Goal: Task Accomplishment & Management: Manage account settings

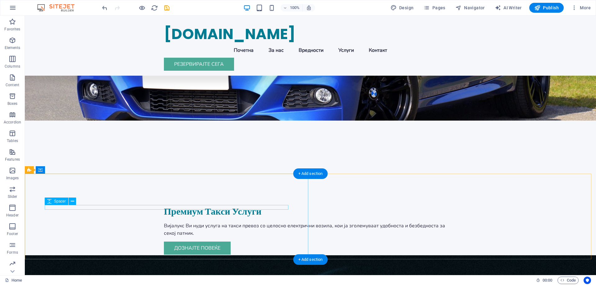
scroll to position [93, 0]
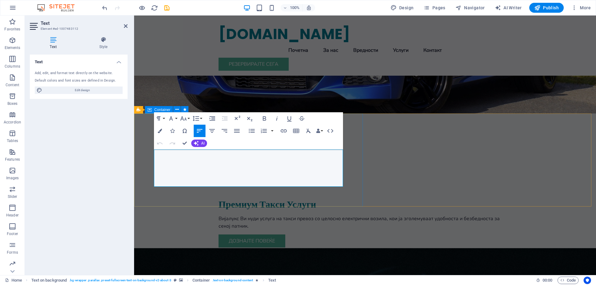
drag, startPoint x: 208, startPoint y: 181, endPoint x: 141, endPoint y: 151, distance: 72.8
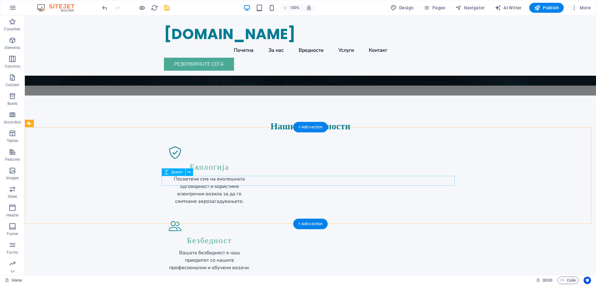
scroll to position [559, 0]
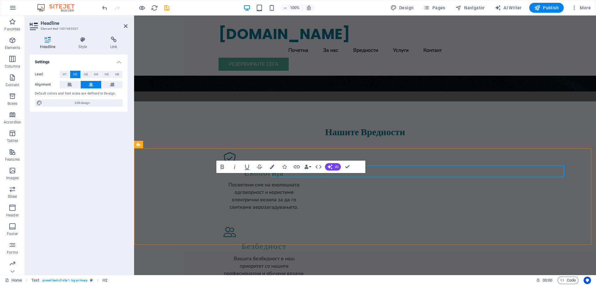
scroll to position [566, 0]
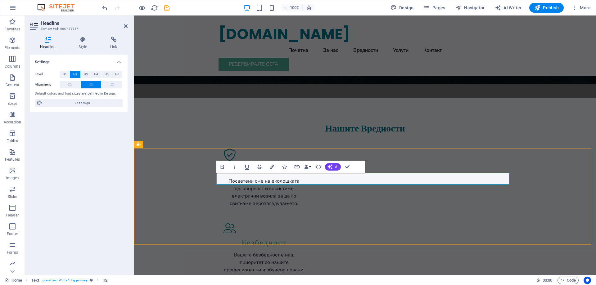
drag, startPoint x: 341, startPoint y: 179, endPoint x: 334, endPoint y: 180, distance: 7.1
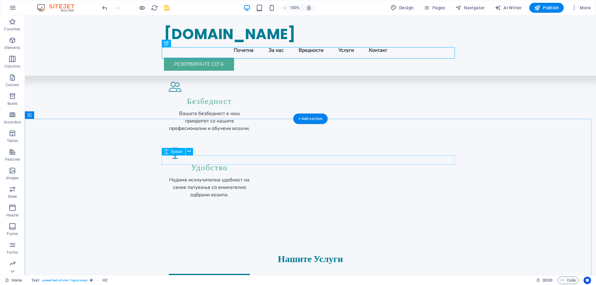
scroll to position [714, 0]
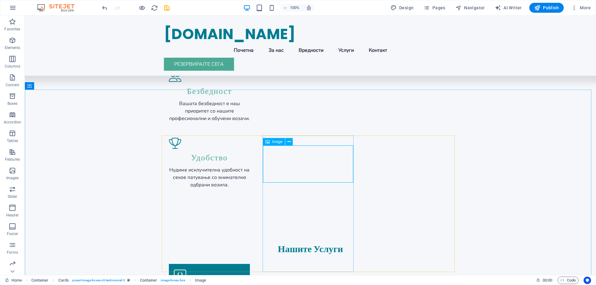
click at [274, 144] on div "Image" at bounding box center [274, 141] width 22 height 7
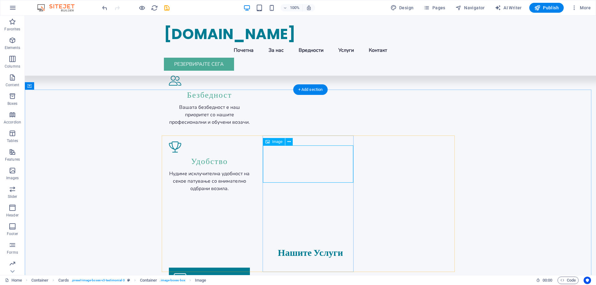
select select "px"
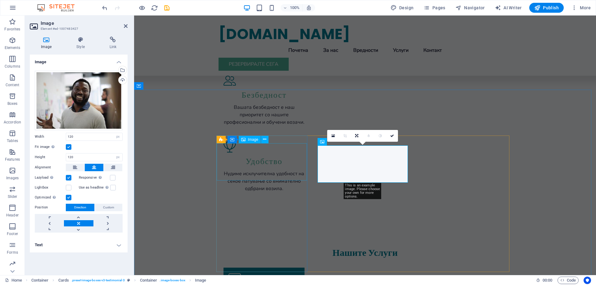
scroll to position [721, 0]
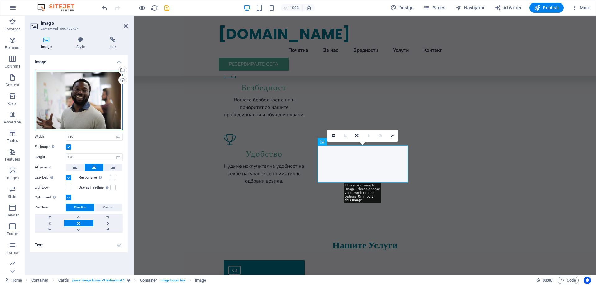
click at [80, 102] on div "Drag files here, click to choose files or select files from Files or our free s…" at bounding box center [79, 101] width 88 height 60
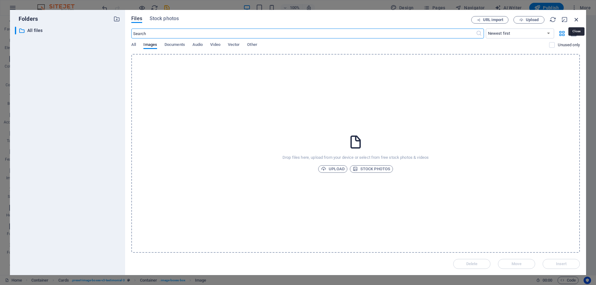
click at [577, 19] on icon "button" at bounding box center [576, 19] width 7 height 7
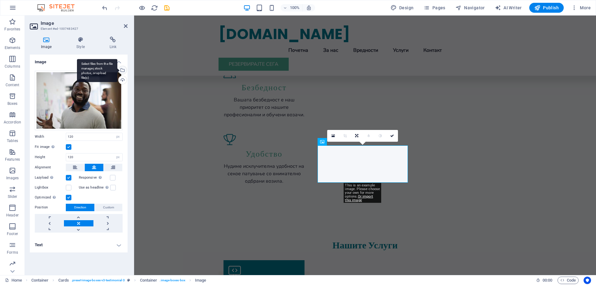
click at [122, 73] on div "Select files from the file manager, stock photos, or upload file(s)" at bounding box center [121, 70] width 9 height 9
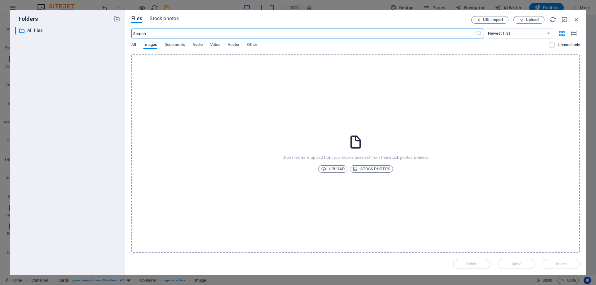
scroll to position [758, 0]
click at [131, 46] on div "Files Stock photos URL import Upload ​ Newest first Oldest first Name (A-Z) Nam…" at bounding box center [355, 142] width 461 height 265
click at [134, 46] on span "All" at bounding box center [133, 45] width 5 height 9
click at [576, 20] on icon "button" at bounding box center [576, 19] width 7 height 7
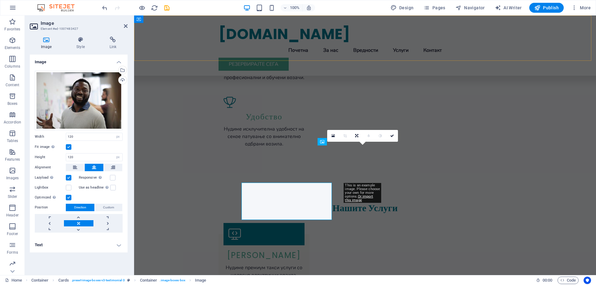
scroll to position [721, 0]
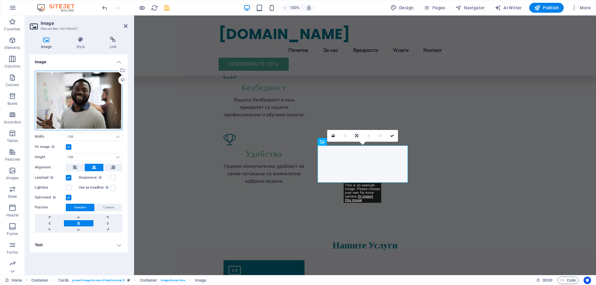
drag, startPoint x: 69, startPoint y: 107, endPoint x: 60, endPoint y: 99, distance: 11.6
click at [60, 99] on div "Drag files here, click to choose files or select files from Files or our free s…" at bounding box center [79, 101] width 88 height 60
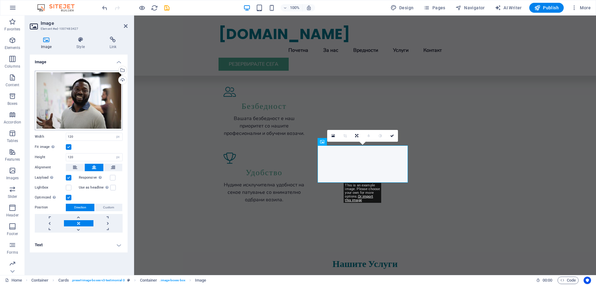
scroll to position [758, 0]
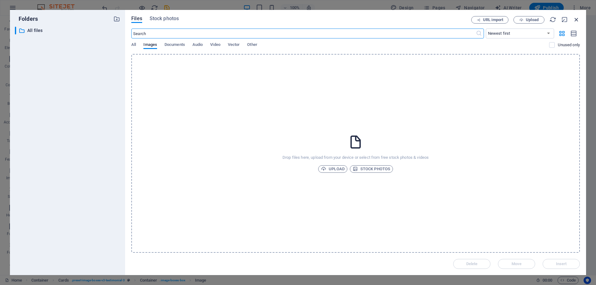
click at [575, 18] on icon "button" at bounding box center [576, 19] width 7 height 7
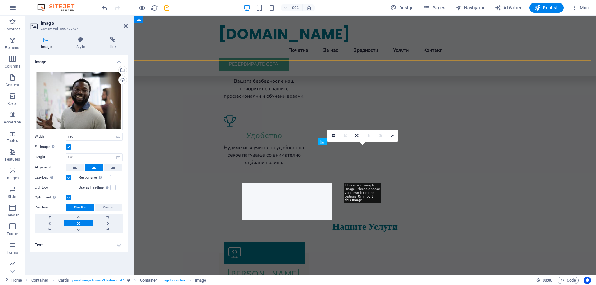
scroll to position [721, 0]
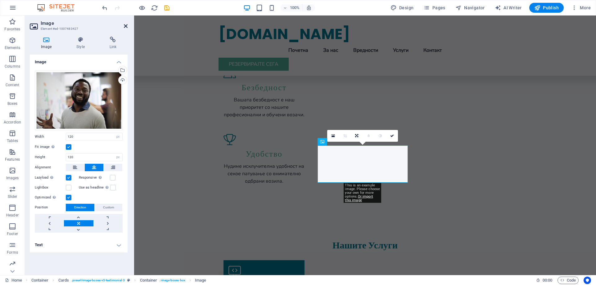
click at [126, 27] on icon at bounding box center [126, 26] width 4 height 5
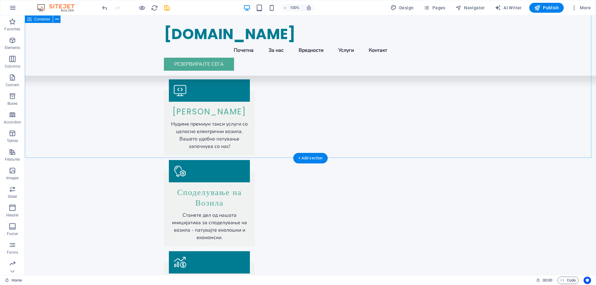
scroll to position [1024, 0]
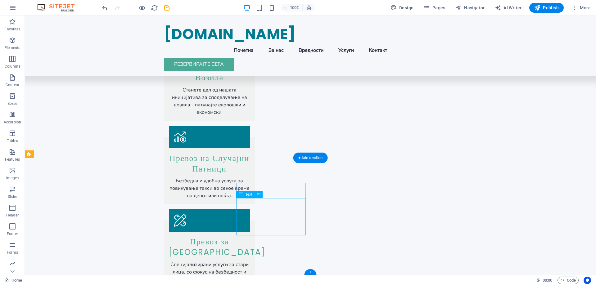
drag, startPoint x: 265, startPoint y: 202, endPoint x: 230, endPoint y: 200, distance: 35.2
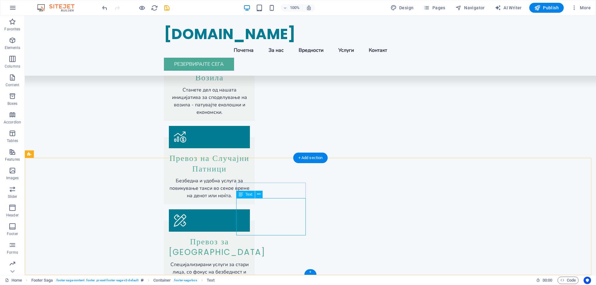
drag, startPoint x: 265, startPoint y: 202, endPoint x: 252, endPoint y: 201, distance: 12.7
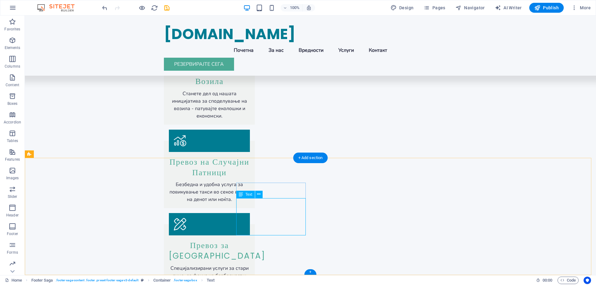
scroll to position [1031, 0]
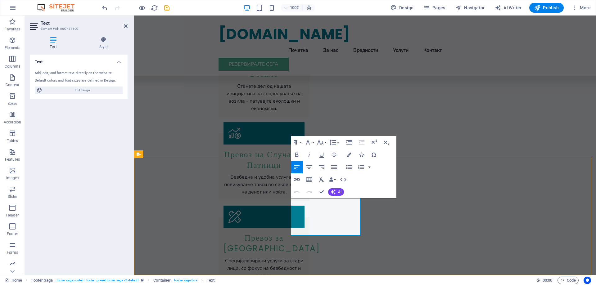
drag, startPoint x: 320, startPoint y: 201, endPoint x: 308, endPoint y: 200, distance: 12.4
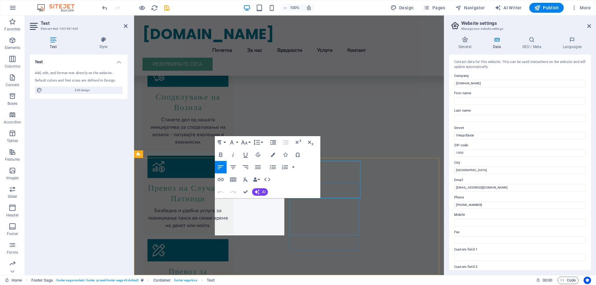
scroll to position [1068, 0]
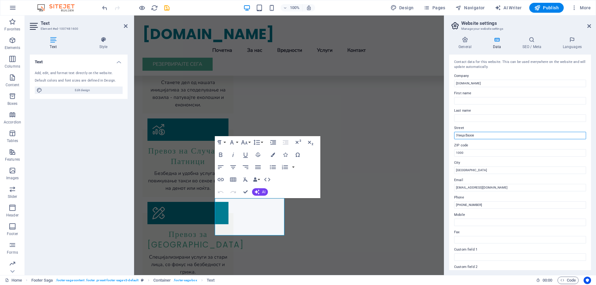
drag, startPoint x: 613, startPoint y: 150, endPoint x: 428, endPoint y: 134, distance: 186.3
type input "[PERSON_NAME] 12/6"
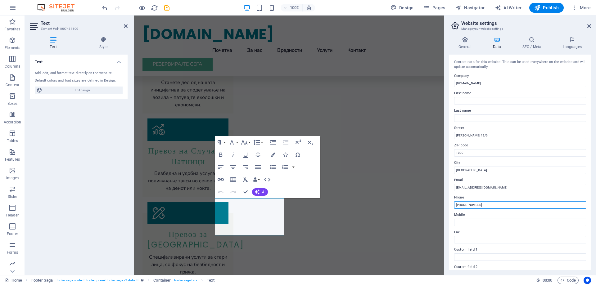
drag, startPoint x: 485, startPoint y: 206, endPoint x: 464, endPoint y: 205, distance: 21.4
click at [464, 205] on input "+389 2 123 456" at bounding box center [520, 204] width 132 height 7
click at [470, 205] on input "+389 2700266" at bounding box center [520, 204] width 132 height 7
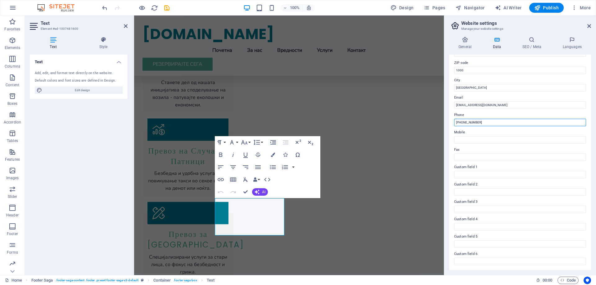
scroll to position [0, 0]
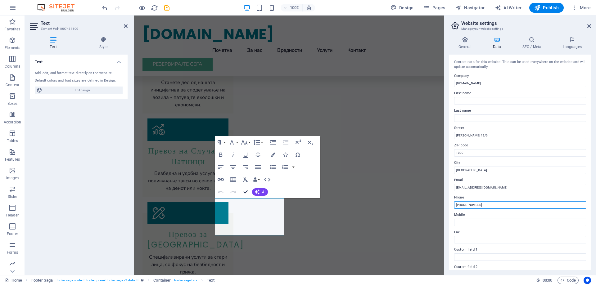
drag, startPoint x: 243, startPoint y: 192, endPoint x: 264, endPoint y: 193, distance: 20.8
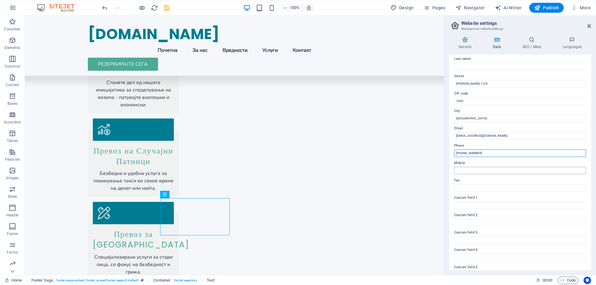
scroll to position [83, 0]
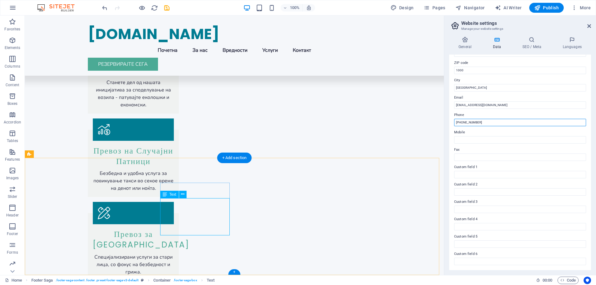
type input "[PHONE_NUMBER]"
click at [180, 196] on button at bounding box center [182, 194] width 7 height 7
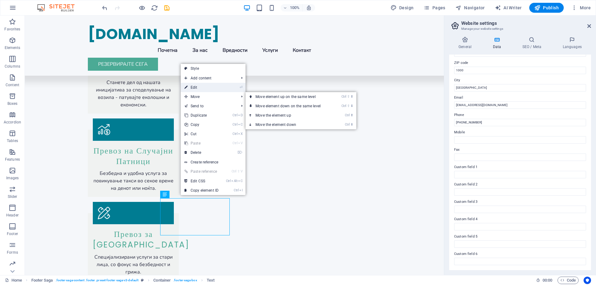
click at [202, 86] on link "⏎ Edit" at bounding box center [202, 87] width 42 height 9
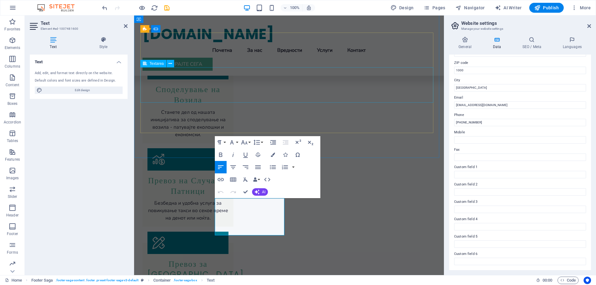
scroll to position [1068, 0]
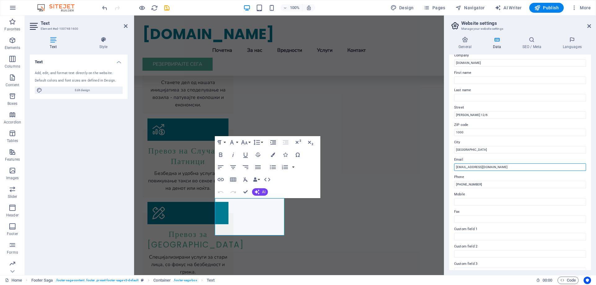
click at [481, 169] on input "info@vialux.mk" at bounding box center [520, 167] width 132 height 7
drag, startPoint x: 595, startPoint y: 181, endPoint x: 428, endPoint y: 167, distance: 167.5
click at [460, 167] on input "info@vialux.mk" at bounding box center [520, 167] width 132 height 7
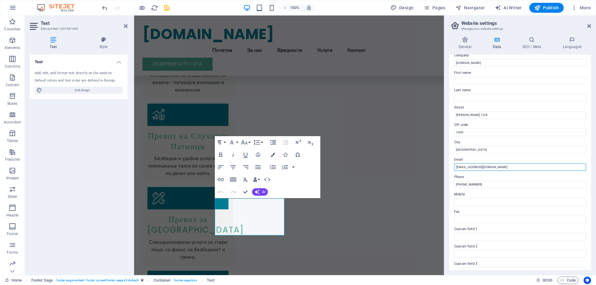
scroll to position [1039, 0]
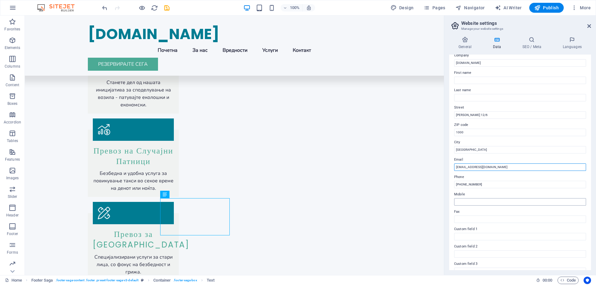
type input "[EMAIL_ADDRESS][DOMAIN_NAME]"
click at [485, 202] on input "Mobile" at bounding box center [520, 201] width 132 height 7
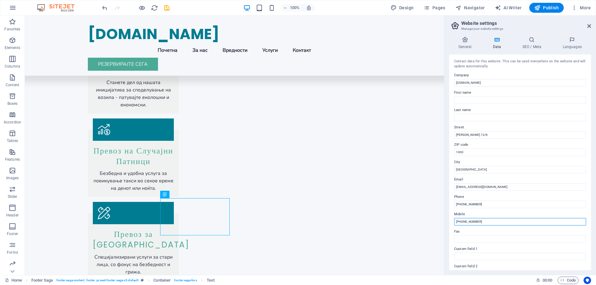
scroll to position [0, 0]
type input "[PHONE_NUMBER]"
click at [547, 25] on h2 "Website settings" at bounding box center [526, 23] width 130 height 6
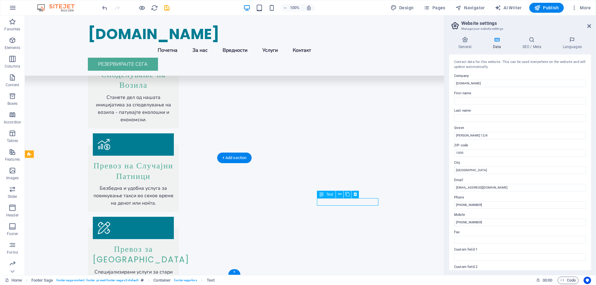
scroll to position [1068, 0]
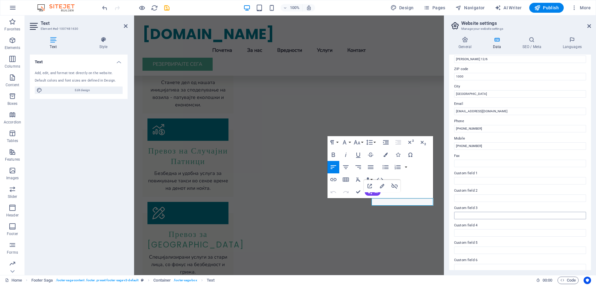
scroll to position [83, 0]
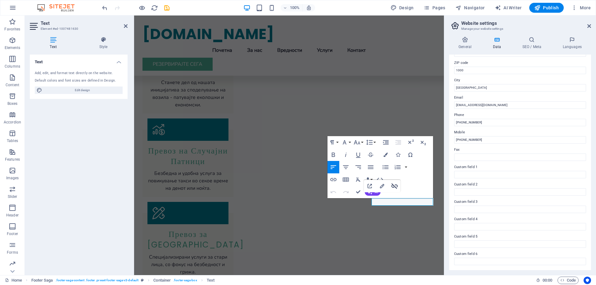
click at [393, 186] on icon "button" at bounding box center [394, 185] width 7 height 7
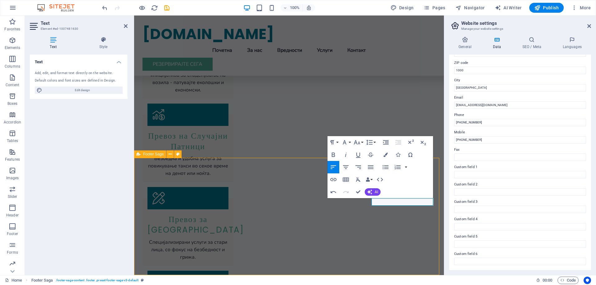
scroll to position [1039, 0]
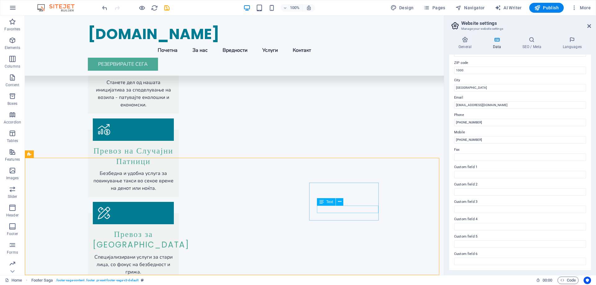
click at [331, 204] on div "Text" at bounding box center [326, 201] width 19 height 7
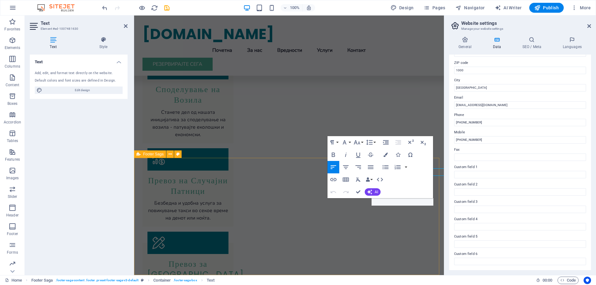
scroll to position [1068, 0]
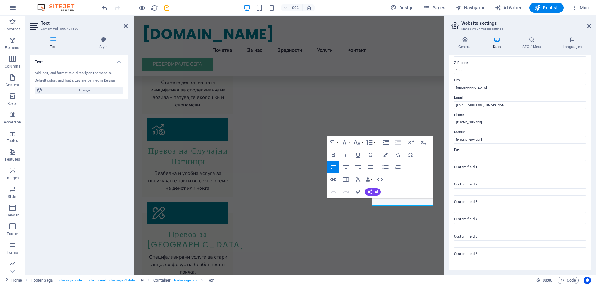
click at [396, 189] on div "Paragraph Format Normal Heading 1 Heading 2 Heading 3 Heading 4 Heading 5 Headi…" at bounding box center [379, 167] width 105 height 62
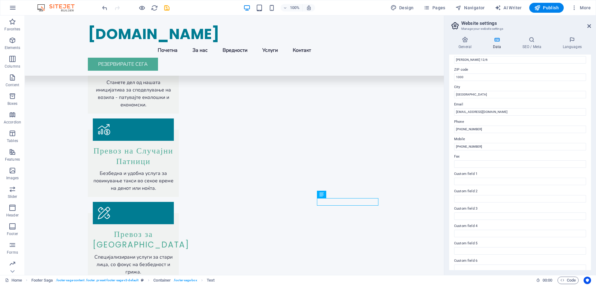
scroll to position [83, 0]
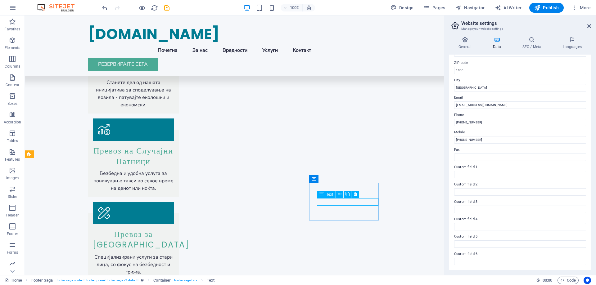
click at [324, 195] on icon at bounding box center [321, 194] width 4 height 7
click at [339, 196] on icon at bounding box center [339, 194] width 3 height 7
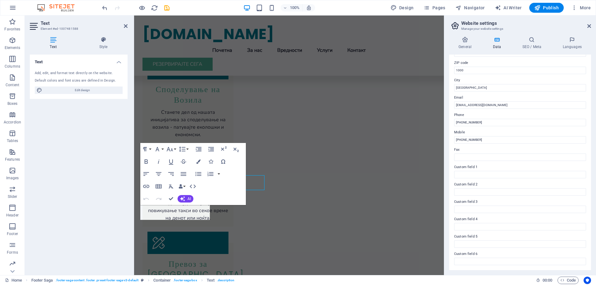
scroll to position [1068, 0]
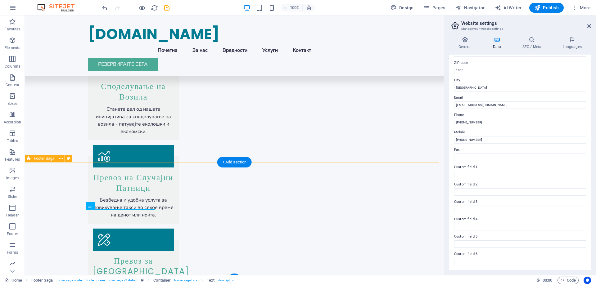
scroll to position [976, 0]
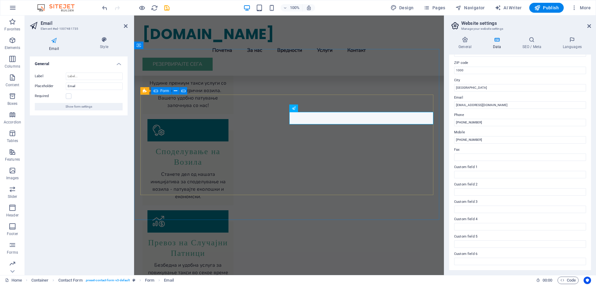
scroll to position [1006, 0]
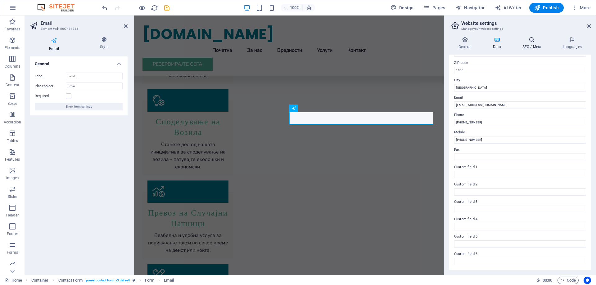
click at [535, 47] on h4 "SEO / Meta" at bounding box center [533, 43] width 40 height 13
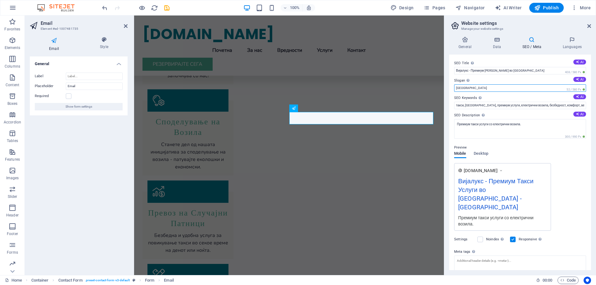
click at [479, 89] on input "Berlin" at bounding box center [520, 87] width 132 height 7
drag, startPoint x: 614, startPoint y: 105, endPoint x: 432, endPoint y: 89, distance: 182.5
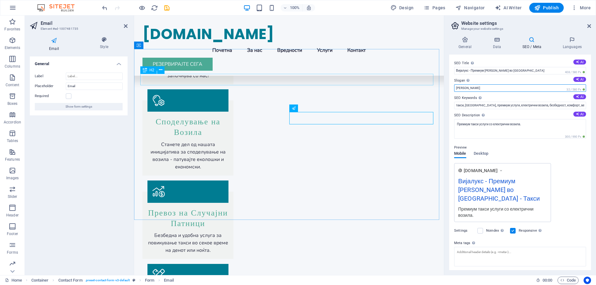
type input "Т"
drag, startPoint x: 466, startPoint y: 89, endPoint x: 451, endPoint y: 88, distance: 14.9
click at [451, 88] on div "SEO Title The title of your website - make it something that stands out in sear…" at bounding box center [520, 163] width 142 height 216
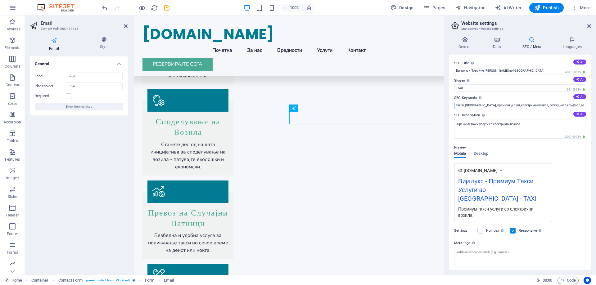
click at [478, 105] on input "такси, Скопје, премиум услуги, електрични возила, безбедност, комфорт, аерозага…" at bounding box center [520, 105] width 132 height 7
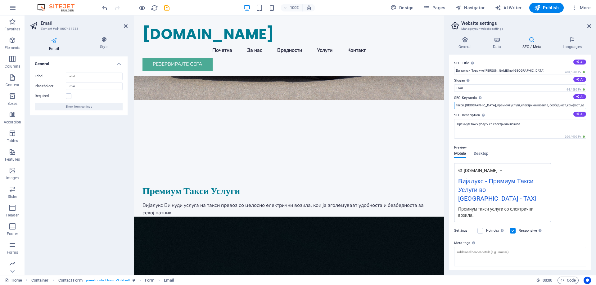
scroll to position [0, 0]
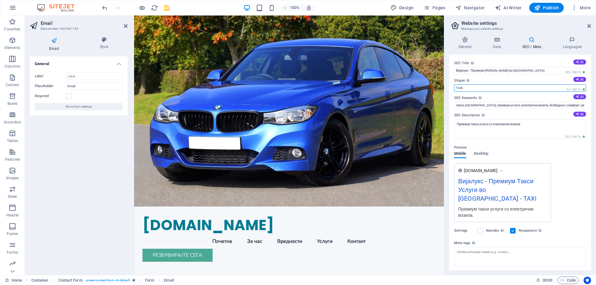
click at [460, 88] on input "TAXI" at bounding box center [520, 87] width 132 height 7
drag, startPoint x: 608, startPoint y: 104, endPoint x: 427, endPoint y: 83, distance: 182.5
type input "P"
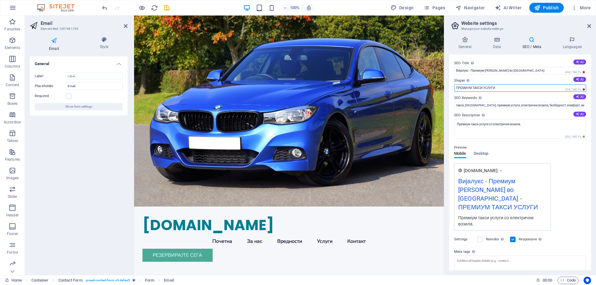
type input "ПРЕМИУМ ТАКСИ УСЛУГИ"
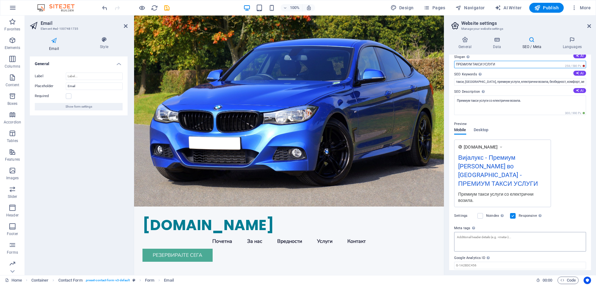
scroll to position [36, 0]
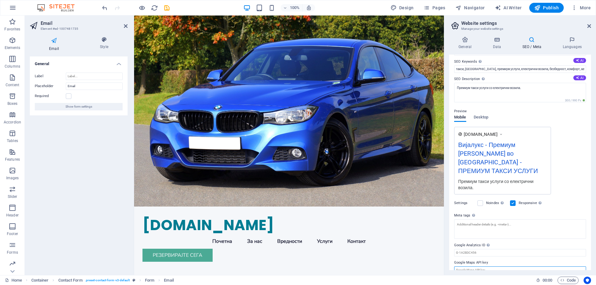
click at [514, 267] on input "Google Maps API key" at bounding box center [520, 270] width 132 height 7
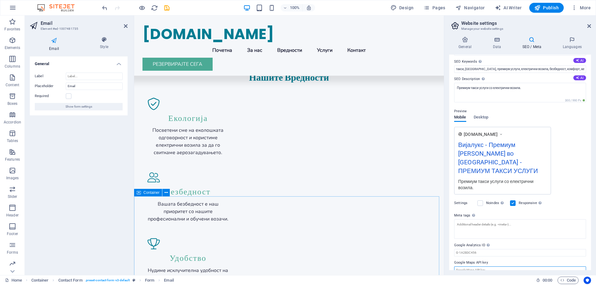
scroll to position [652, 0]
click at [480, 117] on span "Desktop" at bounding box center [481, 118] width 15 height 9
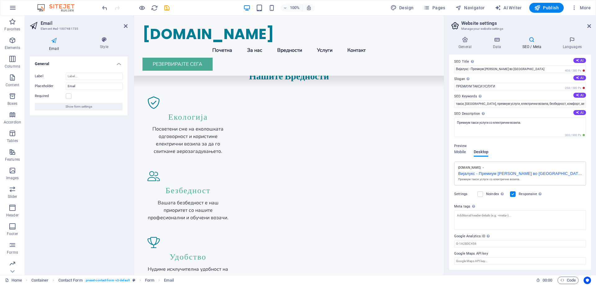
scroll to position [2, 0]
click at [494, 43] on h4 "Data" at bounding box center [497, 43] width 29 height 13
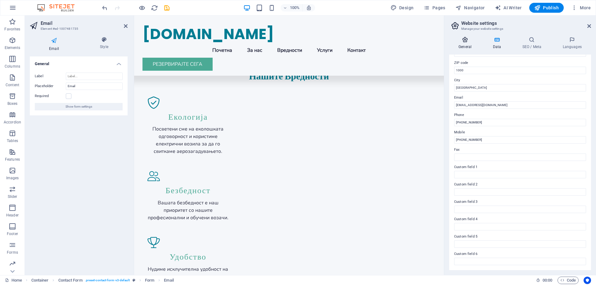
click at [460, 39] on icon at bounding box center [465, 40] width 32 height 6
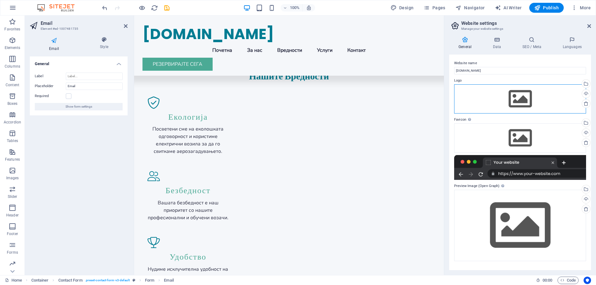
click at [525, 95] on div "Drag files here, click to choose files or select files from Files or our free s…" at bounding box center [520, 98] width 132 height 29
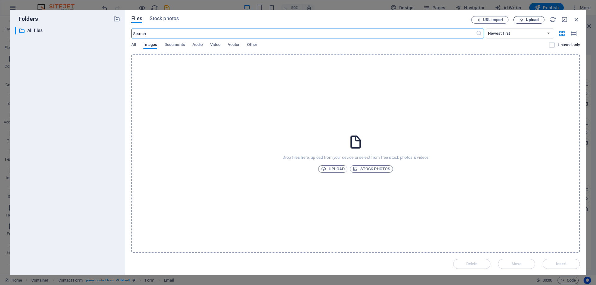
click at [533, 20] on span "Upload" at bounding box center [532, 20] width 13 height 4
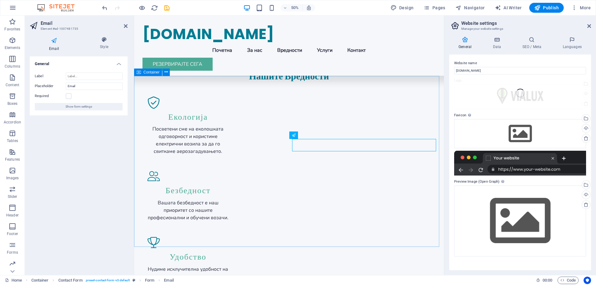
scroll to position [979, 0]
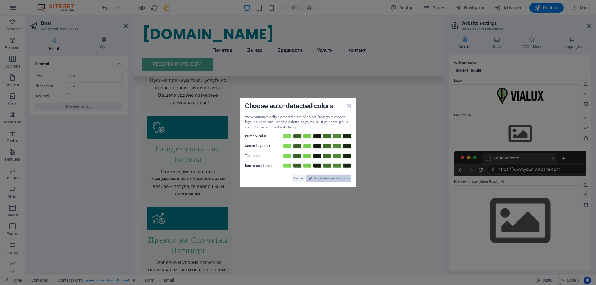
click at [325, 179] on span "Apply new website colors" at bounding box center [331, 178] width 35 height 7
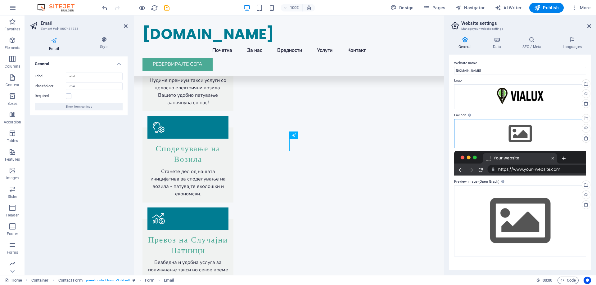
click at [522, 136] on div "Drag files here, click to choose files or select files from Files or our free s…" at bounding box center [520, 133] width 132 height 29
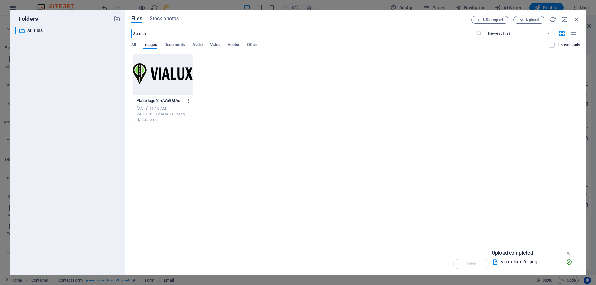
scroll to position [809, 0]
click at [539, 20] on span "Upload" at bounding box center [528, 20] width 25 height 4
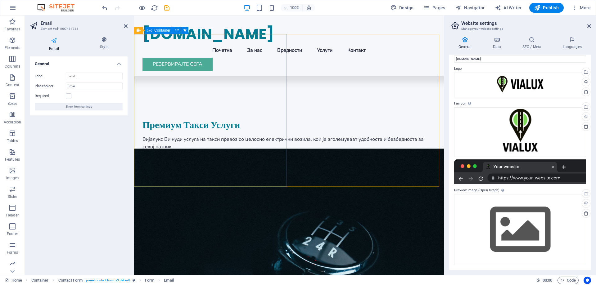
scroll to position [0, 0]
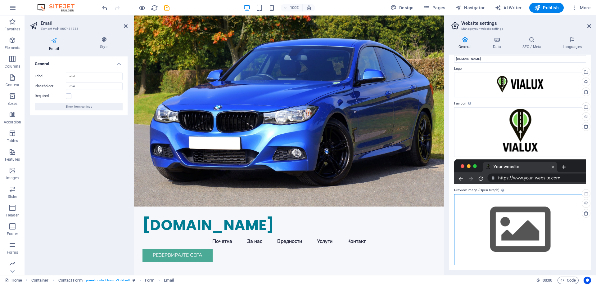
click at [510, 214] on div "Drag files here, click to choose files or select files from Files or our free s…" at bounding box center [520, 229] width 132 height 71
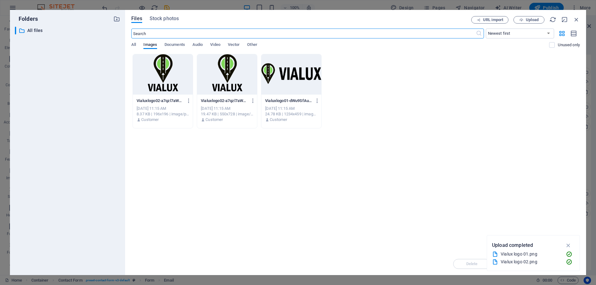
scroll to position [809, 0]
click at [577, 18] on icon "button" at bounding box center [576, 19] width 7 height 7
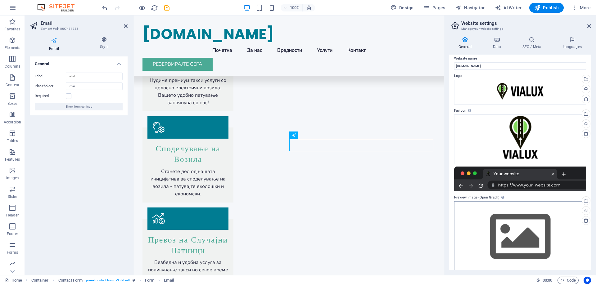
scroll to position [12, 0]
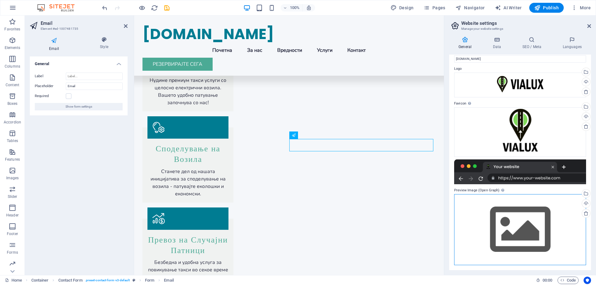
click at [497, 209] on div "Drag files here, click to choose files or select files from Files or our free s…" at bounding box center [520, 229] width 132 height 71
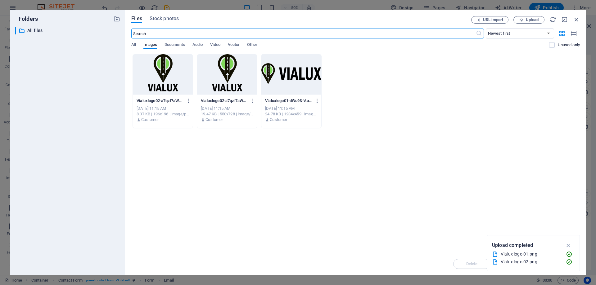
scroll to position [809, 0]
click at [167, 77] on div at bounding box center [163, 74] width 60 height 40
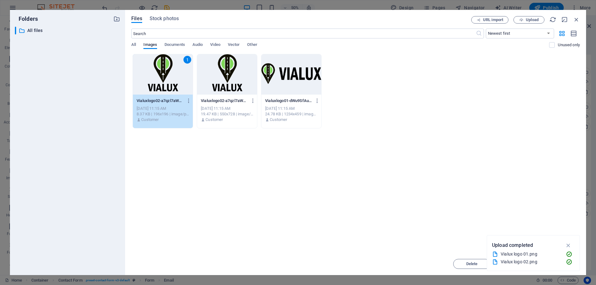
click at [159, 85] on div "1" at bounding box center [163, 74] width 60 height 40
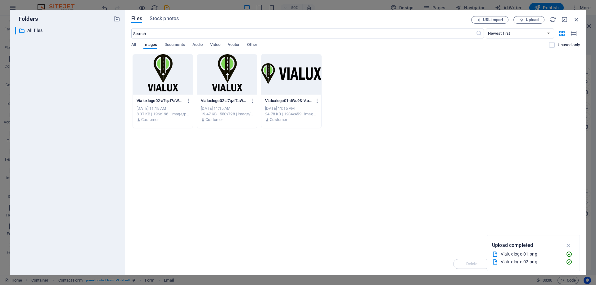
click at [159, 85] on div at bounding box center [163, 74] width 60 height 40
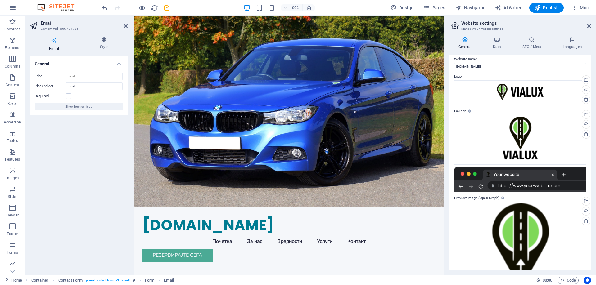
scroll to position [0, 0]
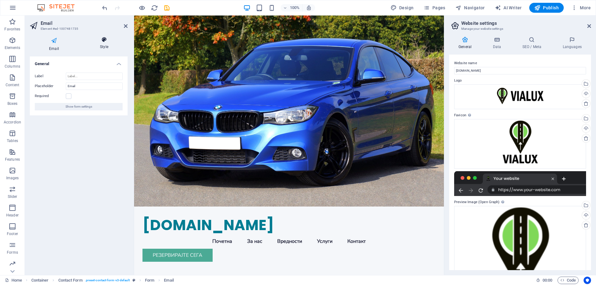
click at [101, 46] on h4 "Style" at bounding box center [104, 43] width 47 height 13
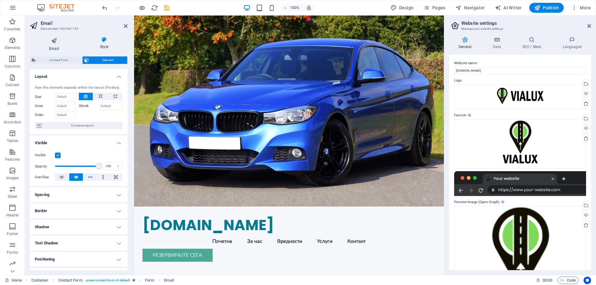
click at [57, 44] on icon at bounding box center [54, 41] width 48 height 8
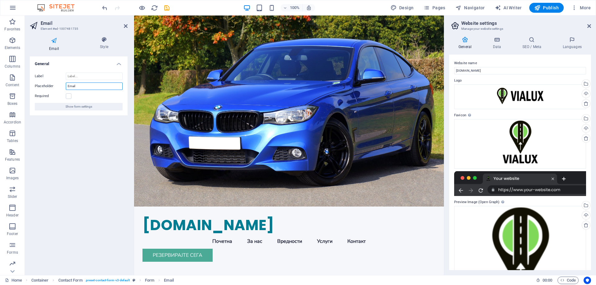
click at [87, 88] on input "Email" at bounding box center [94, 86] width 57 height 7
click at [87, 77] on input "Label" at bounding box center [94, 76] width 57 height 7
click at [101, 41] on icon at bounding box center [104, 40] width 47 height 6
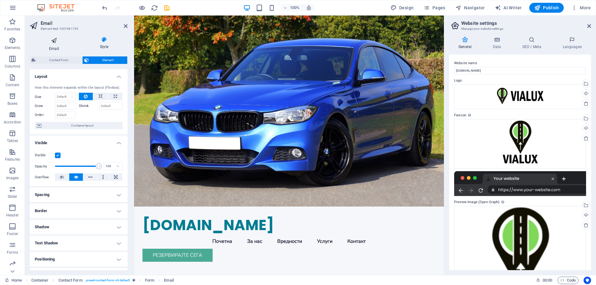
click at [54, 45] on h4 "Email" at bounding box center [55, 44] width 51 height 15
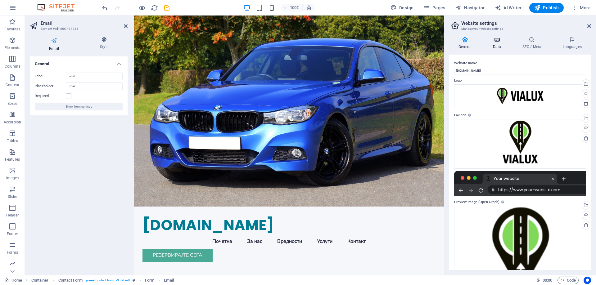
click at [503, 44] on h4 "Data" at bounding box center [497, 43] width 29 height 13
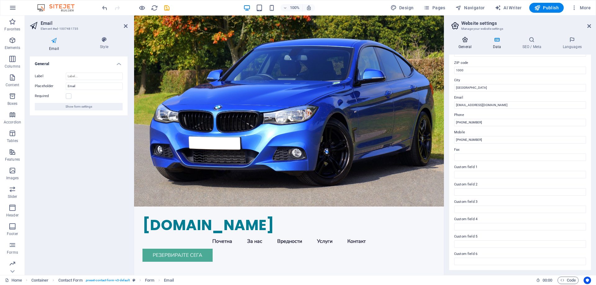
click at [467, 42] on icon at bounding box center [465, 40] width 32 height 6
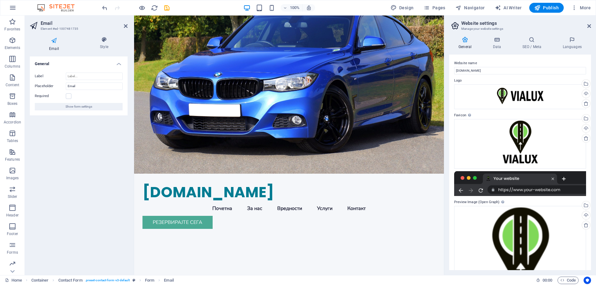
scroll to position [93, 0]
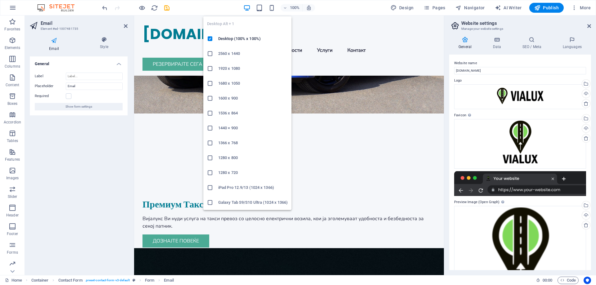
click at [247, 8] on icon "button" at bounding box center [246, 7] width 7 height 7
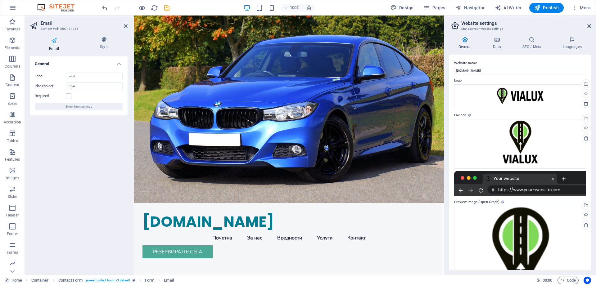
scroll to position [0, 0]
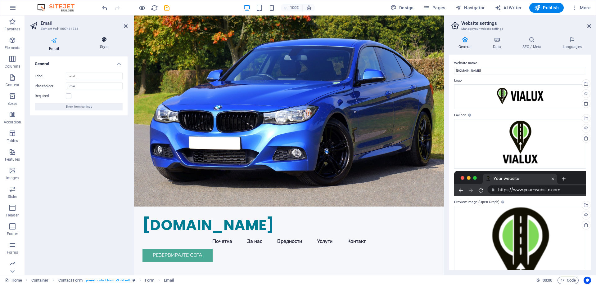
click at [99, 43] on h4 "Style" at bounding box center [104, 43] width 47 height 13
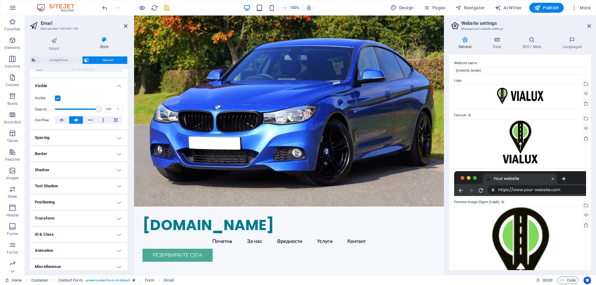
scroll to position [61, 0]
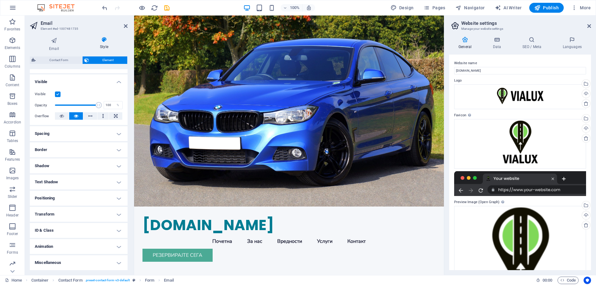
click at [91, 249] on h4 "Animation" at bounding box center [79, 246] width 98 height 15
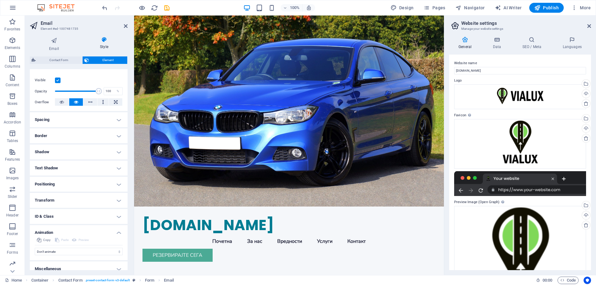
scroll to position [81, 0]
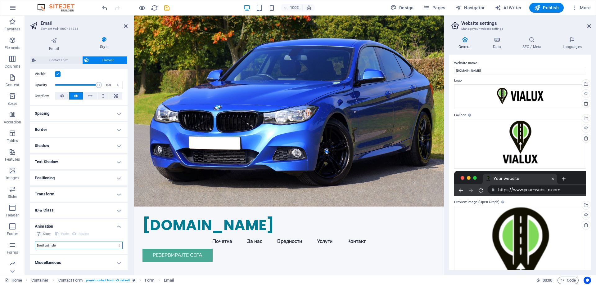
click at [94, 246] on select "Don't animate Show / Hide Slide up/down Zoom in/out Slide left to right Slide r…" at bounding box center [79, 245] width 88 height 7
drag, startPoint x: 94, startPoint y: 246, endPoint x: 100, endPoint y: 254, distance: 9.3
click at [97, 253] on div "Copy Paste Preview Don't animate Show / Hide Slide up/down Zoom in/out Slide le…" at bounding box center [79, 242] width 98 height 24
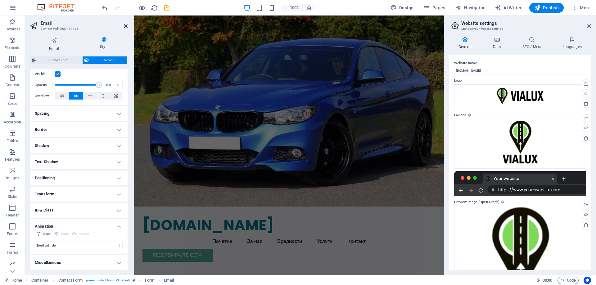
click at [125, 25] on icon at bounding box center [126, 26] width 4 height 5
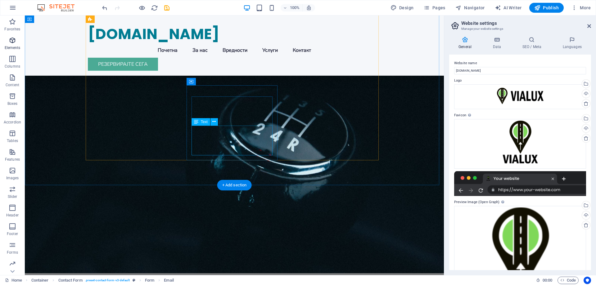
scroll to position [360, 0]
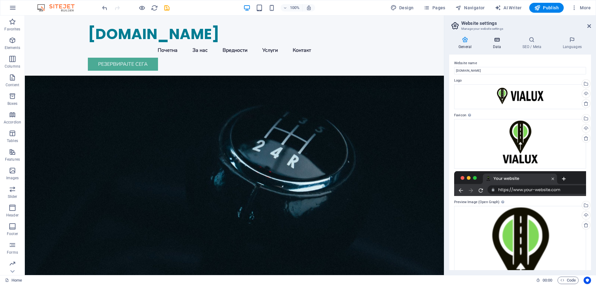
click at [499, 44] on h4 "Data" at bounding box center [497, 43] width 29 height 13
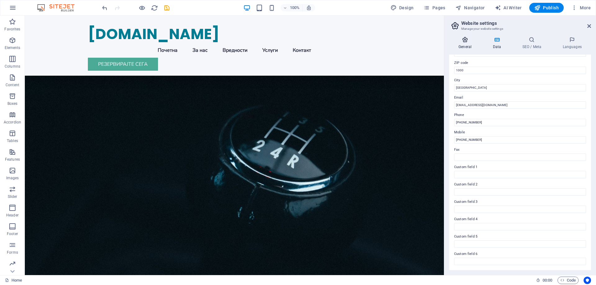
click at [462, 43] on icon at bounding box center [465, 40] width 32 height 6
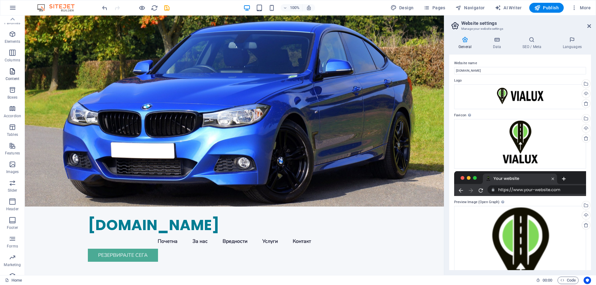
scroll to position [0, 0]
click at [15, 41] on icon "button" at bounding box center [12, 40] width 7 height 7
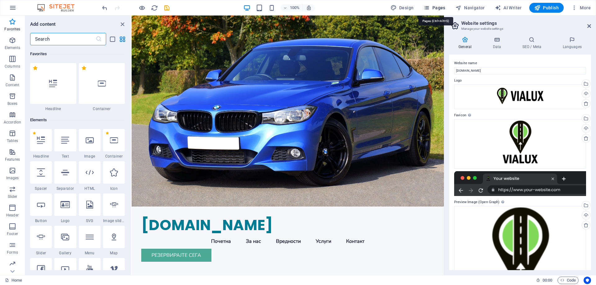
click at [437, 8] on span "Pages" at bounding box center [434, 8] width 22 height 6
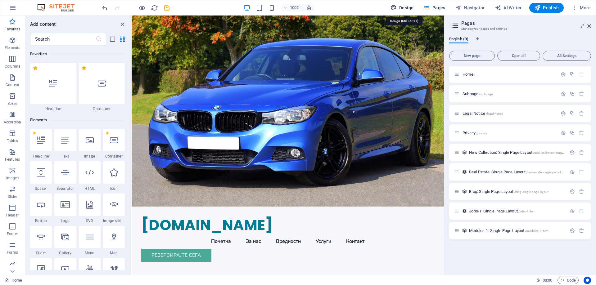
click at [406, 6] on span "Design" at bounding box center [401, 8] width 23 height 6
select select "px"
select select "200"
select select "px"
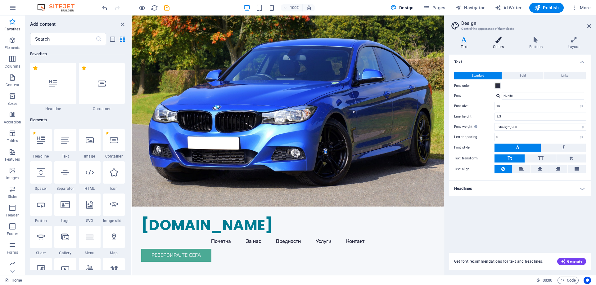
click at [498, 41] on icon at bounding box center [498, 40] width 34 height 6
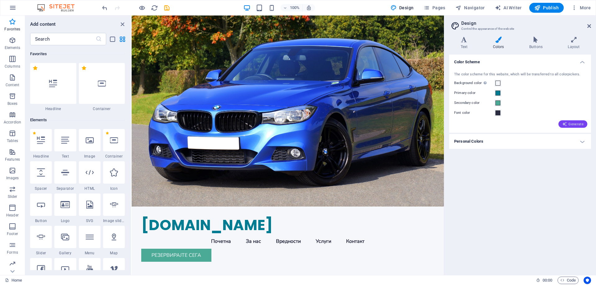
click at [573, 126] on span "Generate" at bounding box center [572, 124] width 21 height 5
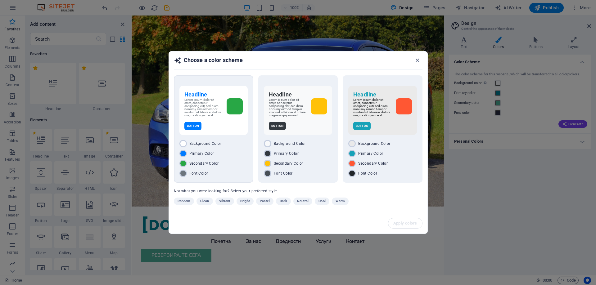
click at [234, 113] on div at bounding box center [235, 106] width 16 height 16
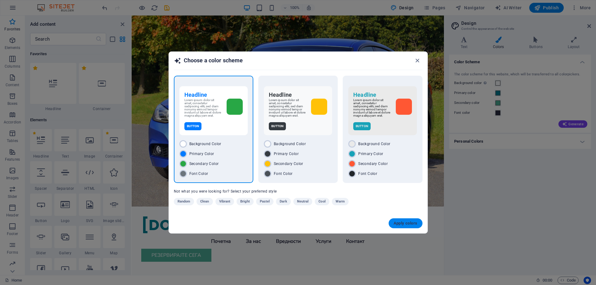
click at [402, 226] on span "Apply colors" at bounding box center [405, 223] width 24 height 5
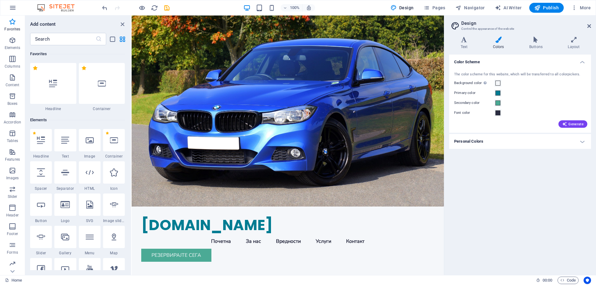
type input "#ffffff"
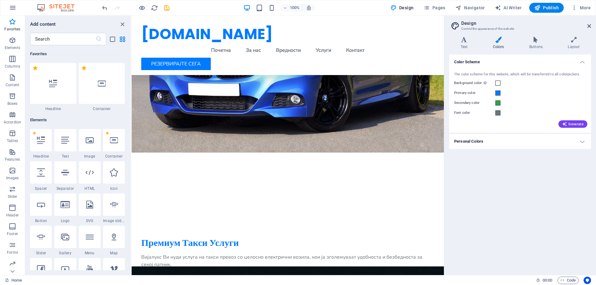
scroll to position [31, 0]
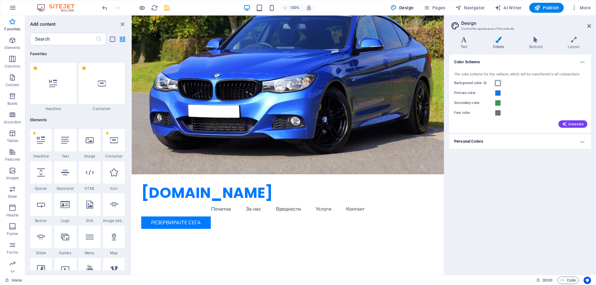
click at [497, 83] on span at bounding box center [497, 83] width 5 height 5
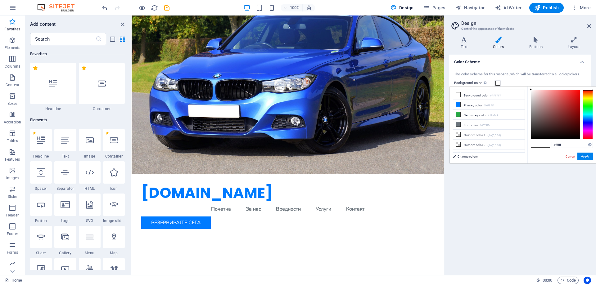
click at [497, 84] on span at bounding box center [497, 83] width 5 height 5
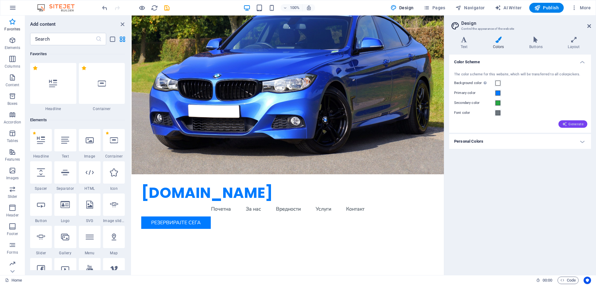
click at [574, 126] on span "Generate" at bounding box center [572, 124] width 21 height 5
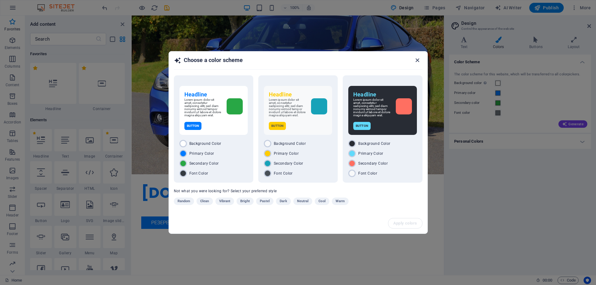
click at [417, 59] on icon "button" at bounding box center [417, 60] width 7 height 7
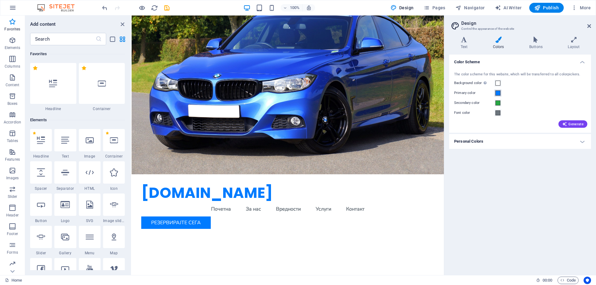
click at [496, 94] on span at bounding box center [497, 93] width 5 height 5
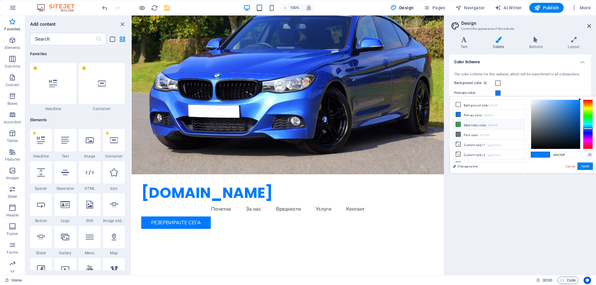
click at [465, 125] on li "Secondary color #28A745" at bounding box center [488, 125] width 71 height 10
type input "#28a745"
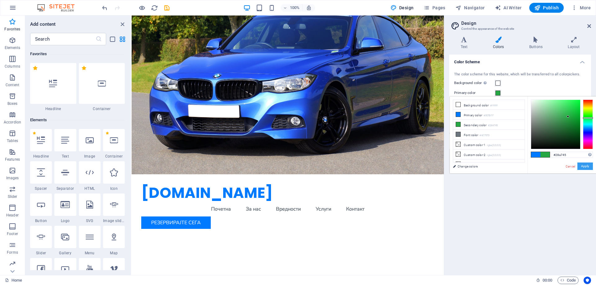
click at [584, 168] on button "Apply" at bounding box center [585, 166] width 16 height 7
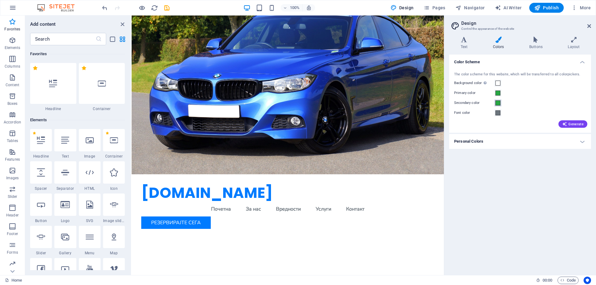
click at [498, 103] on span at bounding box center [497, 103] width 5 height 5
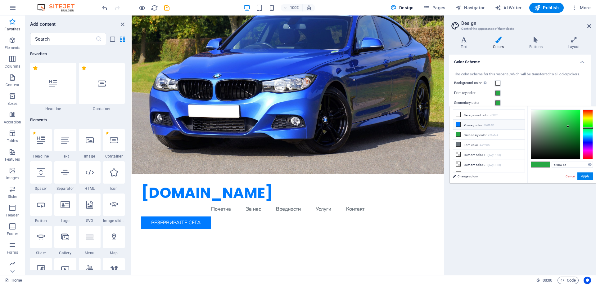
click at [480, 125] on li "Primary color #007BFF" at bounding box center [488, 125] width 71 height 10
type input "#007bff"
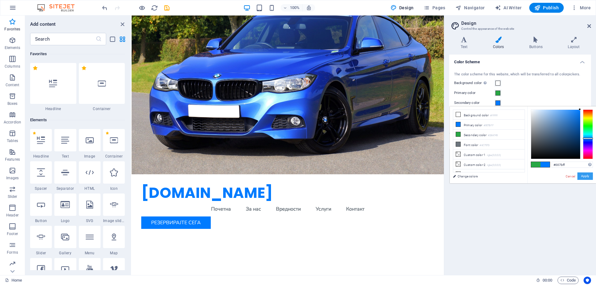
click at [587, 177] on button "Apply" at bounding box center [585, 176] width 16 height 7
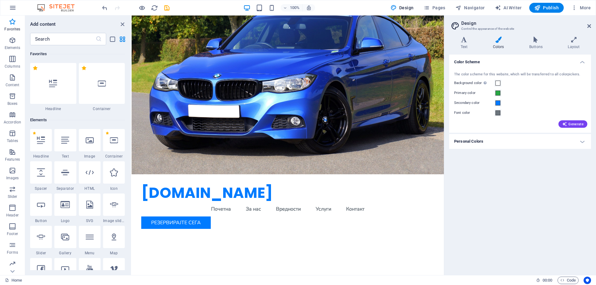
click at [558, 164] on div "Color Scheme The color scheme for this website, which will be transferred to al…" at bounding box center [520, 163] width 142 height 216
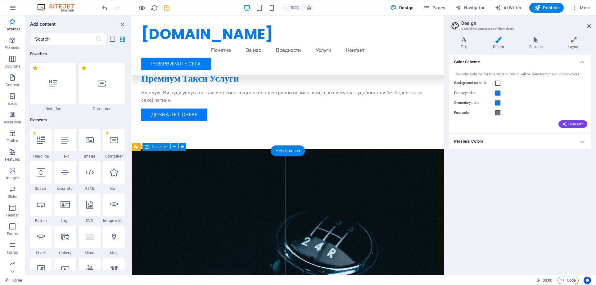
scroll to position [0, 0]
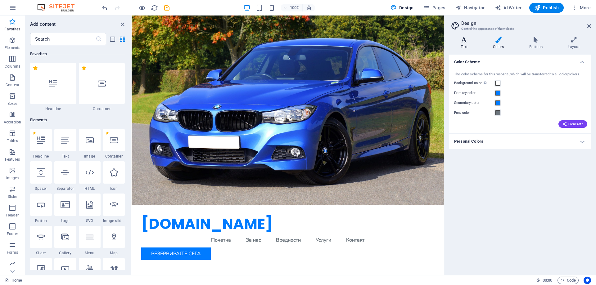
click at [457, 44] on h4 "Text" at bounding box center [465, 43] width 32 height 13
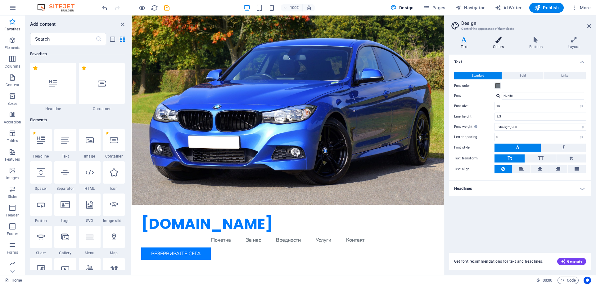
click at [501, 42] on icon at bounding box center [498, 40] width 34 height 6
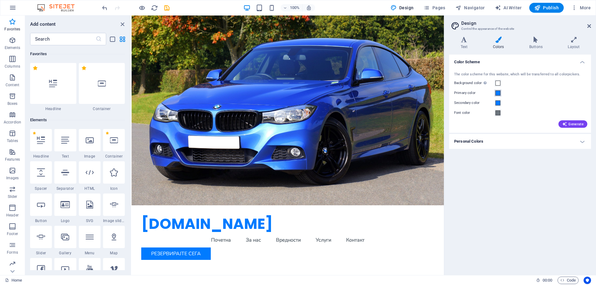
click at [497, 94] on span at bounding box center [497, 93] width 5 height 5
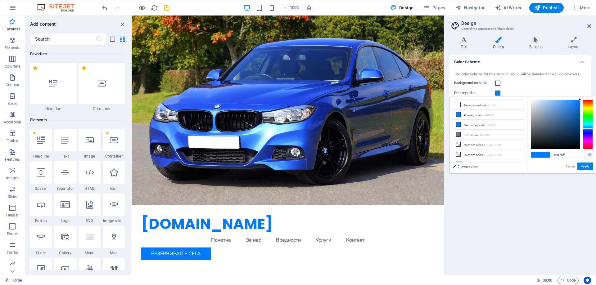
type input "#11ff00"
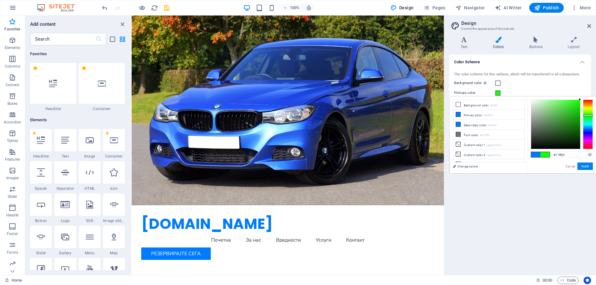
click at [589, 115] on div at bounding box center [588, 125] width 10 height 50
click at [583, 165] on button "Apply" at bounding box center [585, 166] width 16 height 7
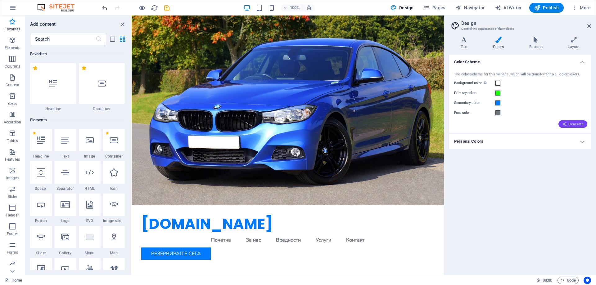
click at [573, 125] on span "Generate" at bounding box center [572, 124] width 21 height 5
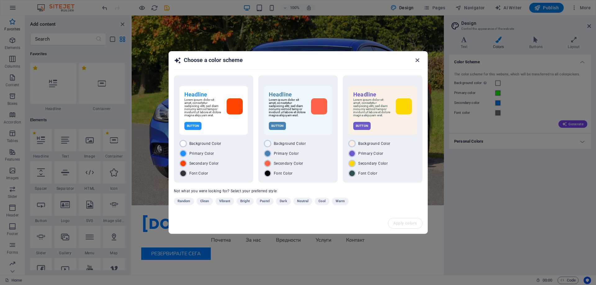
click at [418, 60] on icon "button" at bounding box center [417, 60] width 7 height 7
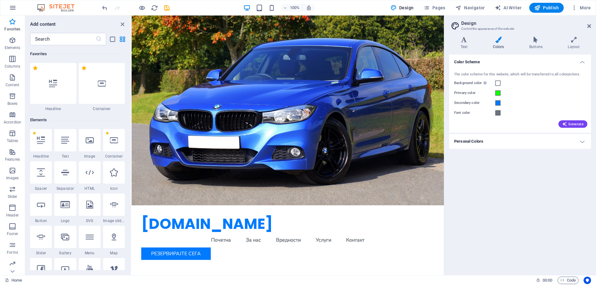
click at [531, 173] on div "Color Scheme The color scheme for this website, which will be transferred to al…" at bounding box center [520, 163] width 142 height 216
click at [521, 149] on h4 "Personal Colors" at bounding box center [520, 141] width 142 height 15
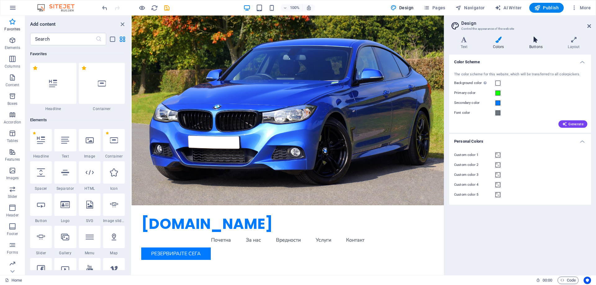
click at [530, 39] on icon at bounding box center [536, 40] width 36 height 6
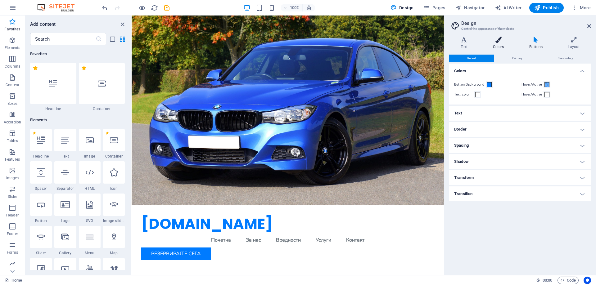
click at [500, 46] on h4 "Colors" at bounding box center [499, 43] width 36 height 13
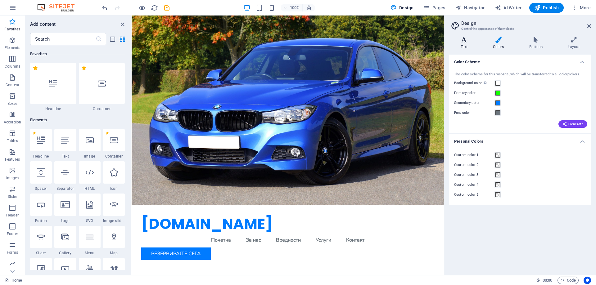
click at [469, 47] on h4 "Text" at bounding box center [465, 43] width 32 height 13
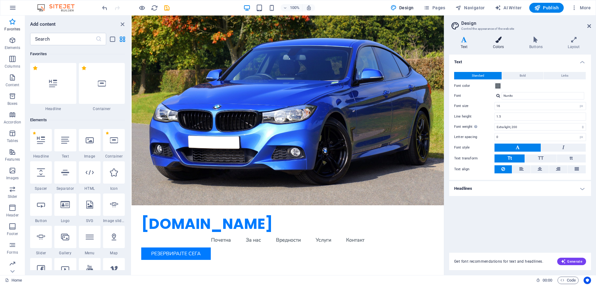
click at [499, 42] on icon at bounding box center [498, 40] width 34 height 6
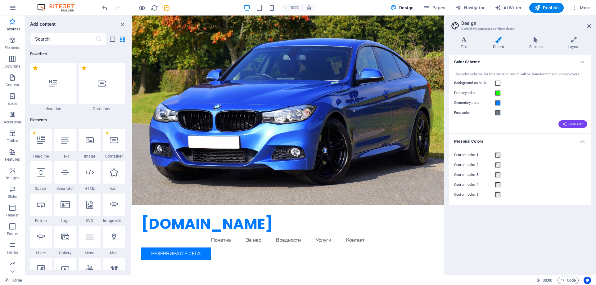
click at [578, 124] on span "Generate" at bounding box center [572, 124] width 21 height 5
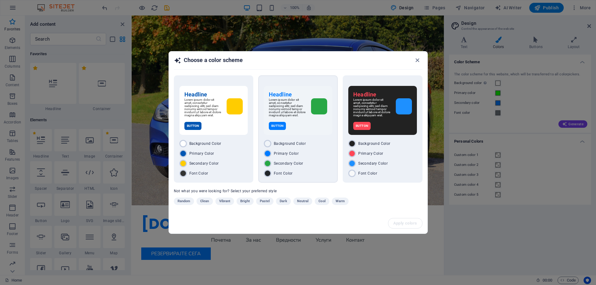
click at [330, 112] on div "Headline Lorem ipsum dolor sit amet, consetetur sadipscing elitr, sed diam nonu…" at bounding box center [298, 110] width 68 height 49
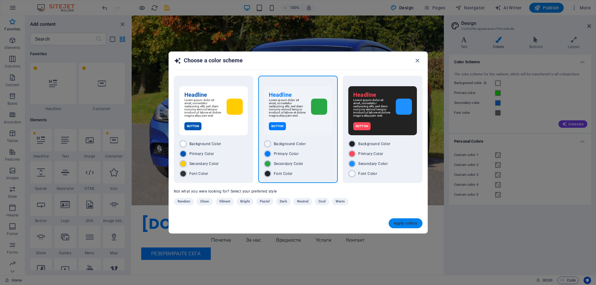
click at [416, 226] on span "Apply colors" at bounding box center [405, 223] width 24 height 5
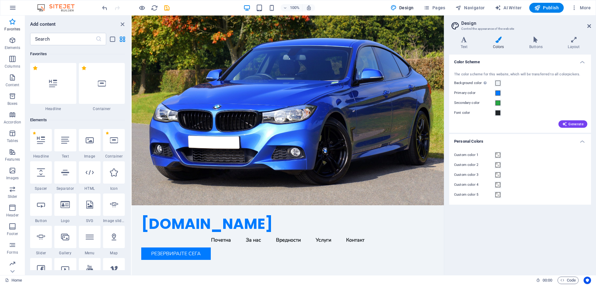
click at [125, 20] on div "Add content ​ Favorites 1 Star Headline 1 Star Container Elements 1 Star Headli…" at bounding box center [78, 146] width 106 height 260
click at [123, 22] on icon "close panel" at bounding box center [122, 24] width 7 height 7
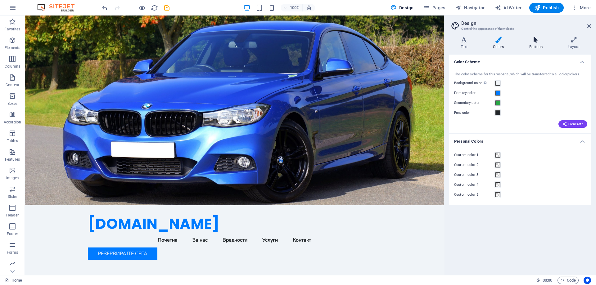
click at [536, 44] on h4 "Buttons" at bounding box center [537, 43] width 38 height 13
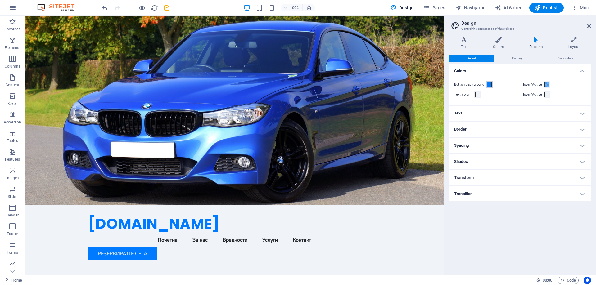
click at [488, 84] on span at bounding box center [489, 84] width 5 height 5
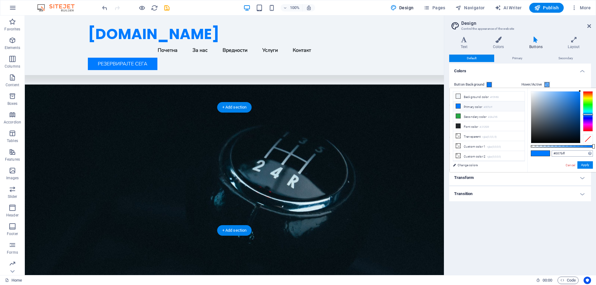
scroll to position [31, 0]
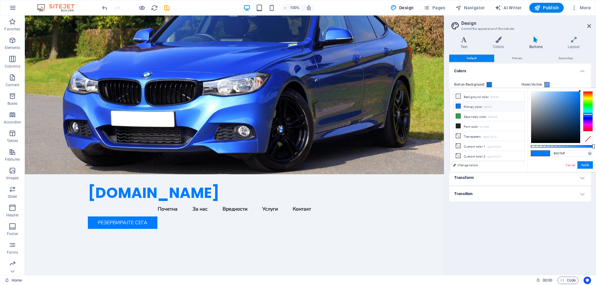
click at [559, 79] on div "Button Background Hover/Active Text color Hover/Active" at bounding box center [520, 90] width 144 height 30
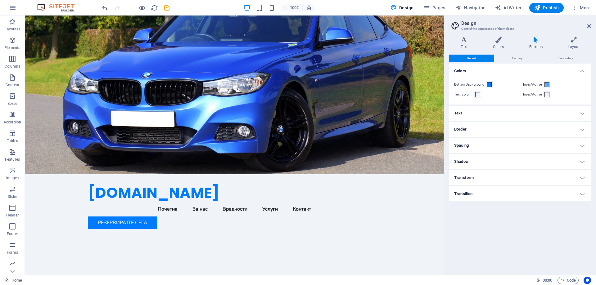
click at [506, 114] on h4 "Text" at bounding box center [520, 113] width 142 height 15
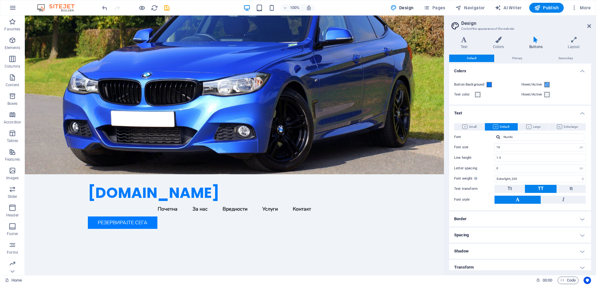
click at [507, 111] on h4 "Text" at bounding box center [520, 111] width 142 height 11
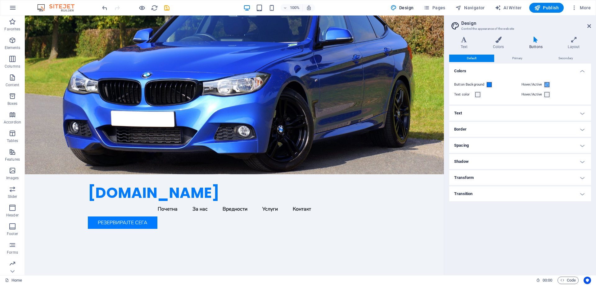
click at [484, 61] on button "Default" at bounding box center [471, 58] width 45 height 7
click at [522, 61] on span "Primary" at bounding box center [517, 58] width 10 height 7
click at [476, 60] on span "Default" at bounding box center [472, 58] width 10 height 7
click at [495, 42] on icon at bounding box center [498, 40] width 34 height 6
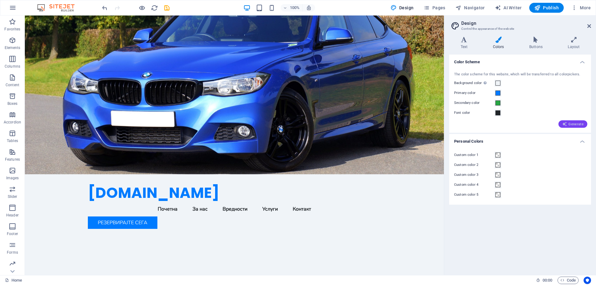
click at [567, 124] on icon "button" at bounding box center [564, 124] width 5 height 5
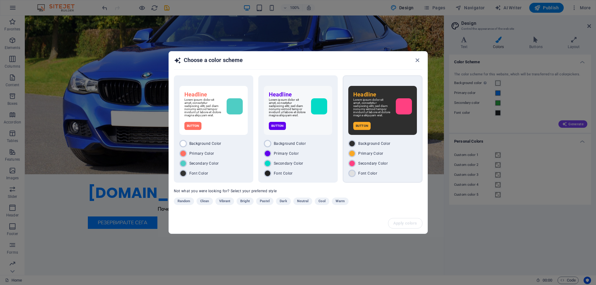
click at [375, 123] on div "Headline Lorem ipsum dolor sit amet, consetetur sadipscing elitr, sed diam nonu…" at bounding box center [382, 110] width 68 height 49
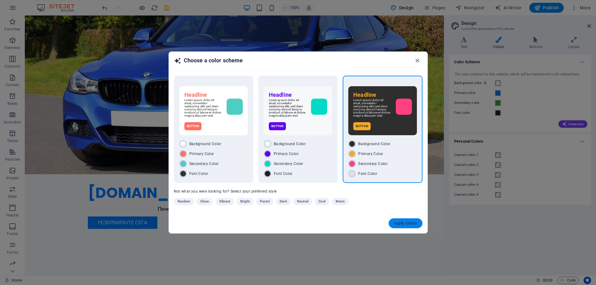
click at [398, 223] on span "Apply colors" at bounding box center [405, 223] width 24 height 5
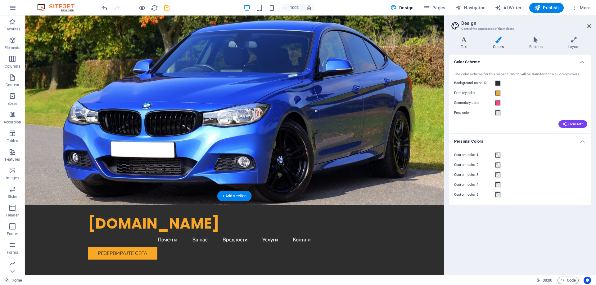
scroll to position [0, 0]
click at [516, 236] on div "Color Scheme The color scheme for this website, which will be transferred to al…" at bounding box center [520, 163] width 142 height 216
click at [501, 157] on button "Custom color 1" at bounding box center [497, 155] width 7 height 7
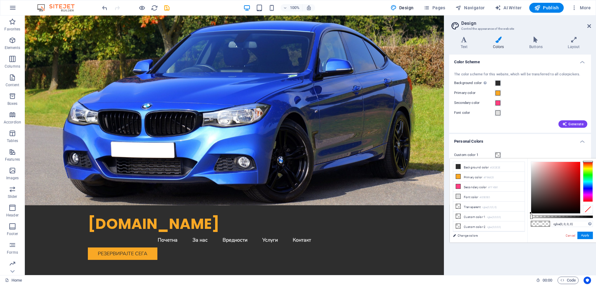
click at [506, 258] on div "Color Scheme The color scheme for this website, which will be transferred to al…" at bounding box center [520, 163] width 142 height 216
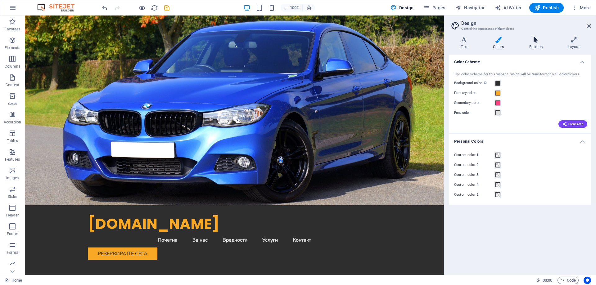
click at [526, 43] on h4 "Buttons" at bounding box center [537, 43] width 38 height 13
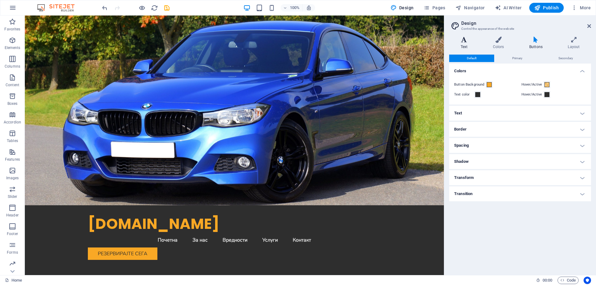
click at [468, 43] on h4 "Text" at bounding box center [465, 43] width 32 height 13
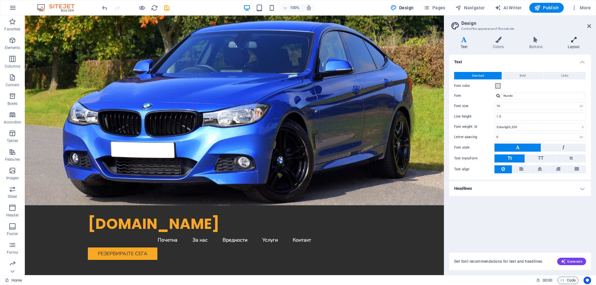
click at [574, 43] on h4 "Layout" at bounding box center [573, 43] width 34 height 13
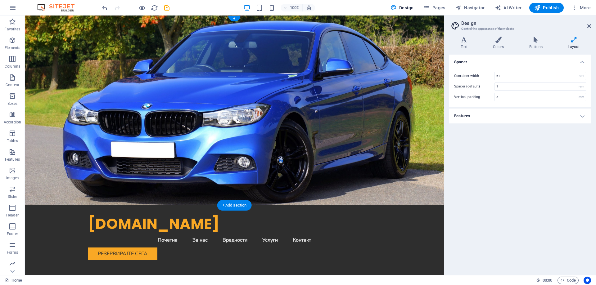
click at [374, 120] on figure at bounding box center [234, 111] width 419 height 190
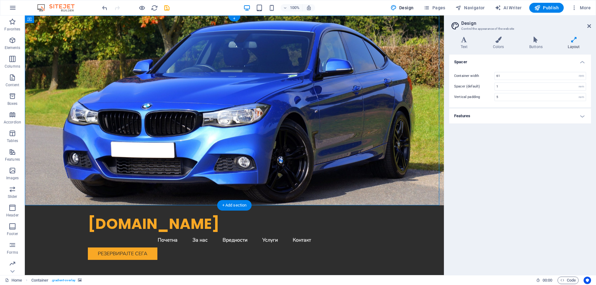
click at [374, 120] on figure at bounding box center [234, 111] width 419 height 190
select select "header"
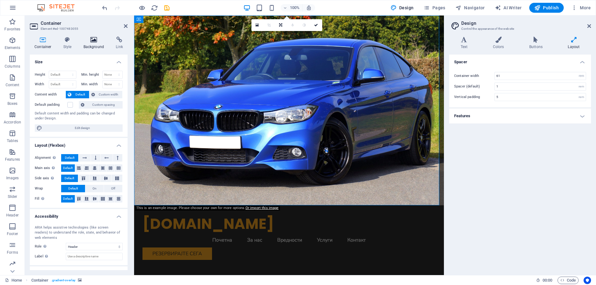
click at [90, 42] on icon at bounding box center [94, 40] width 30 height 6
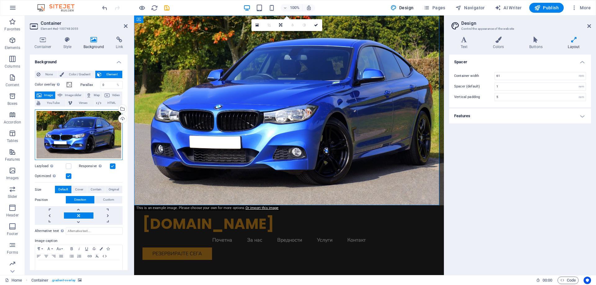
click at [82, 130] on div "Drag files here, click to choose files or select files from Files or our free s…" at bounding box center [79, 135] width 88 height 51
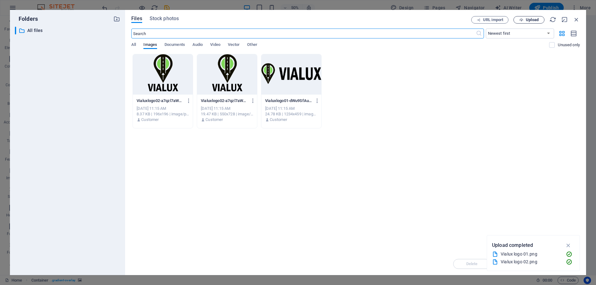
click at [521, 16] on div "Files Stock photos URL import Upload ​ Newest first Oldest first Name (A-Z) Nam…" at bounding box center [355, 142] width 461 height 265
click at [524, 20] on span "Upload" at bounding box center [528, 20] width 25 height 4
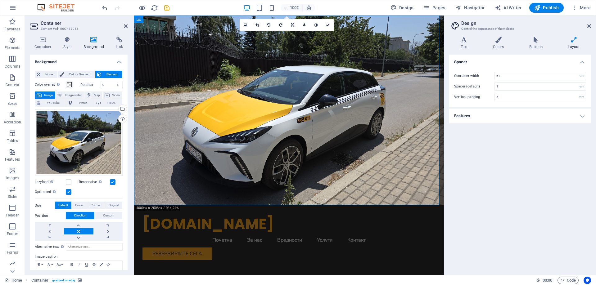
click at [378, 124] on figure at bounding box center [289, 111] width 310 height 190
click at [69, 182] on label at bounding box center [69, 182] width 6 height 6
click at [0, 0] on input "Lazyload Loading images after the page loads improves page speed." at bounding box center [0, 0] width 0 height 0
click at [69, 182] on label at bounding box center [69, 182] width 6 height 6
click at [0, 0] on input "Lazyload Loading images after the page loads improves page speed." at bounding box center [0, 0] width 0 height 0
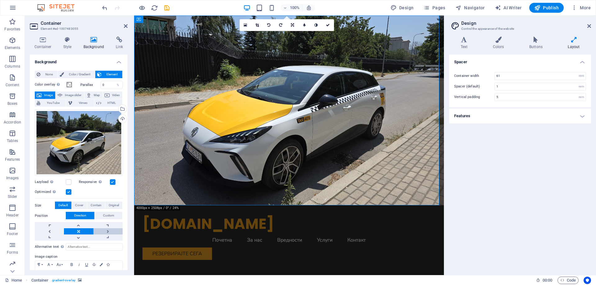
click at [108, 231] on link at bounding box center [107, 231] width 29 height 6
click at [107, 231] on link at bounding box center [107, 231] width 29 height 6
click at [52, 230] on link at bounding box center [49, 231] width 29 height 6
click at [79, 232] on link at bounding box center [78, 231] width 29 height 6
click at [78, 205] on span "Cover" at bounding box center [79, 205] width 8 height 7
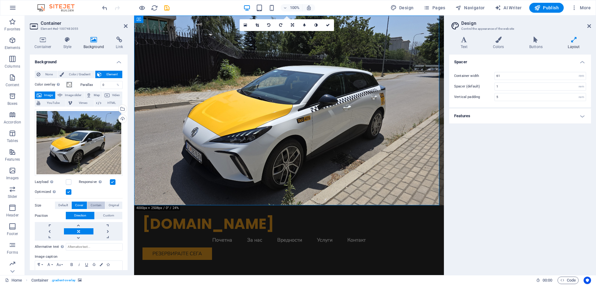
click at [92, 205] on span "Contain" at bounding box center [96, 205] width 11 height 7
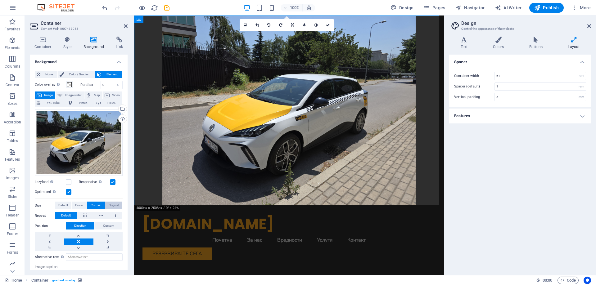
click at [113, 206] on span "Original" at bounding box center [114, 205] width 10 height 7
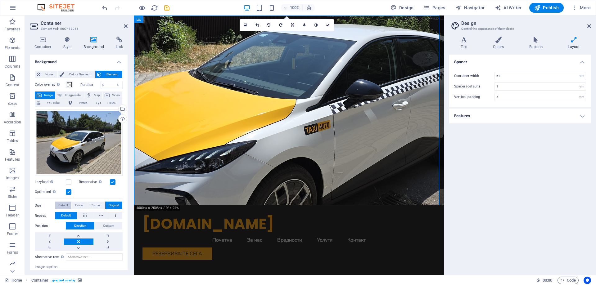
click at [63, 204] on span "Default" at bounding box center [63, 205] width 10 height 7
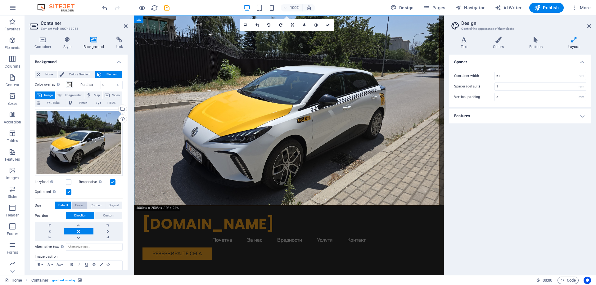
click at [78, 205] on span "Cover" at bounding box center [79, 205] width 8 height 7
click at [98, 206] on span "Contain" at bounding box center [96, 205] width 11 height 7
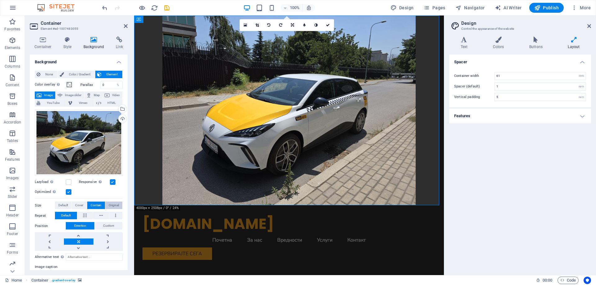
click at [116, 206] on span "Original" at bounding box center [114, 205] width 10 height 7
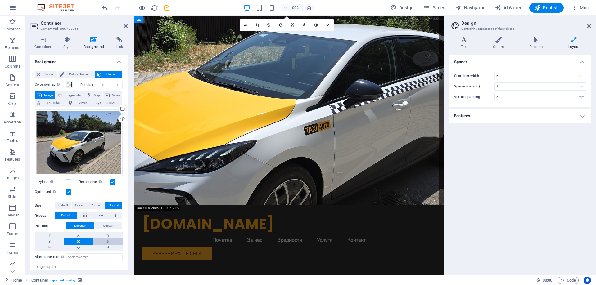
click at [110, 240] on link at bounding box center [107, 242] width 29 height 6
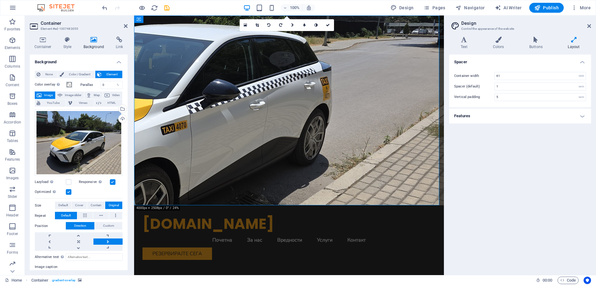
click at [110, 240] on link at bounding box center [107, 242] width 29 height 6
click at [50, 240] on link at bounding box center [49, 242] width 29 height 6
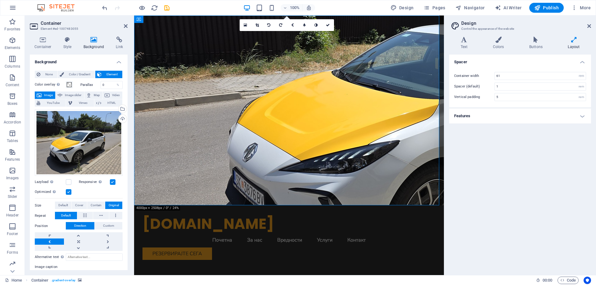
click at [549, 176] on div "Spacer Container width 61 rem px Spacer (default) 1 rem Vertical padding 5 rem …" at bounding box center [520, 163] width 142 height 216
click at [109, 206] on span "Original" at bounding box center [114, 205] width 10 height 7
click at [92, 206] on span "Contain" at bounding box center [96, 205] width 11 height 7
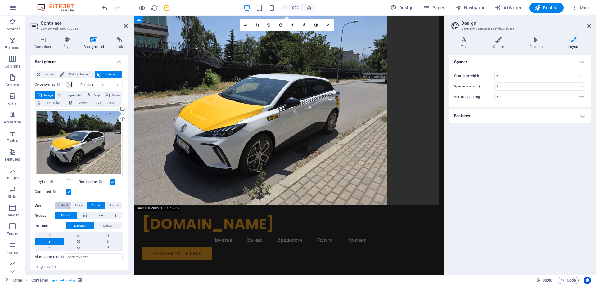
click at [63, 204] on span "Default" at bounding box center [63, 205] width 10 height 7
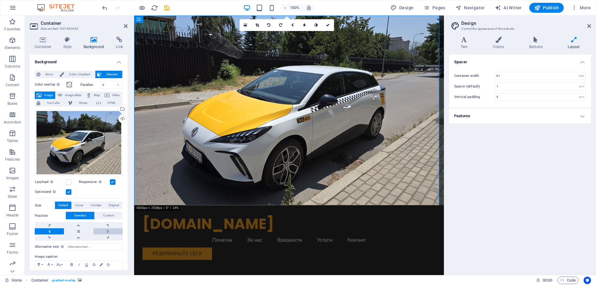
click at [105, 231] on link at bounding box center [107, 231] width 29 height 6
click at [79, 228] on link at bounding box center [78, 231] width 29 height 6
click at [111, 207] on span "Original" at bounding box center [114, 205] width 10 height 7
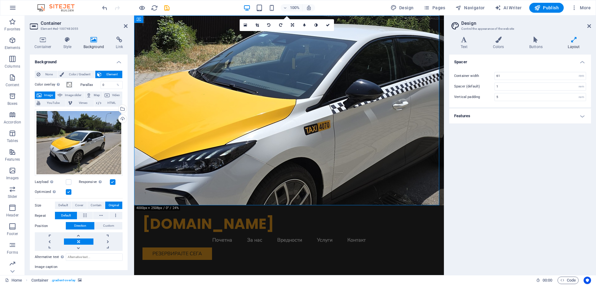
click at [76, 181] on div "Lazyload Loading images after the page loads improves page speed." at bounding box center [57, 181] width 44 height 7
click at [67, 182] on label at bounding box center [69, 182] width 6 height 6
click at [0, 0] on input "Lazyload Loading images after the page loads improves page speed." at bounding box center [0, 0] width 0 height 0
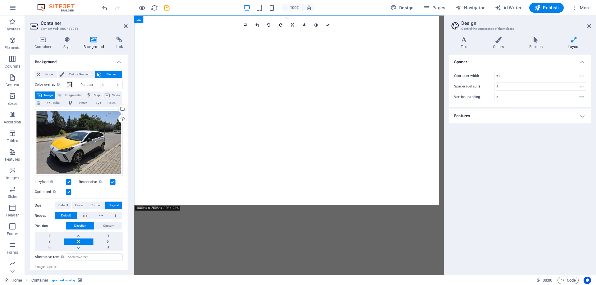
select select "rem"
click at [69, 181] on label at bounding box center [69, 182] width 6 height 6
click at [0, 0] on input "Lazyload Loading images after the page loads improves page speed." at bounding box center [0, 0] width 0 height 0
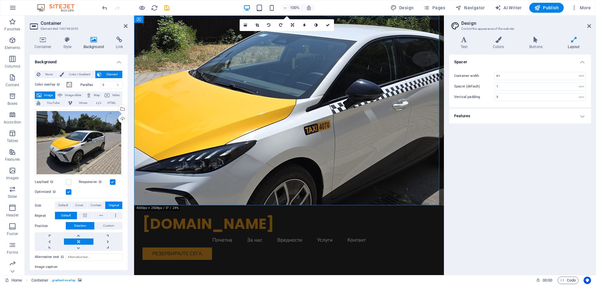
click at [128, 23] on aside "Container Element #ed-1007483055 Container Style Background Link Size Height De…" at bounding box center [79, 146] width 109 height 260
drag, startPoint x: 126, startPoint y: 26, endPoint x: 278, endPoint y: 88, distance: 164.5
click at [126, 26] on icon at bounding box center [126, 26] width 4 height 5
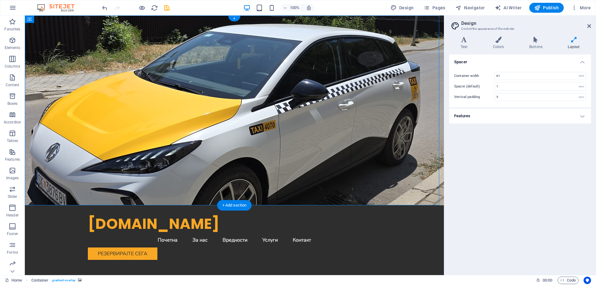
click at [310, 121] on figure at bounding box center [234, 111] width 419 height 190
click at [126, 215] on div "[DOMAIN_NAME]" at bounding box center [234, 223] width 293 height 17
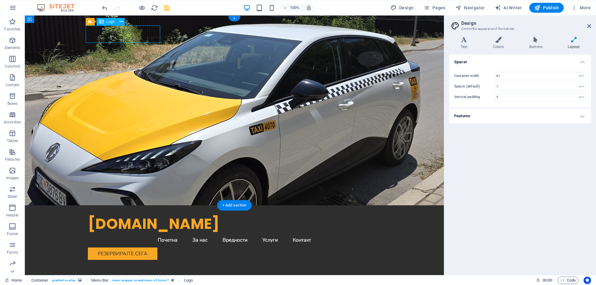
click at [126, 215] on div "[DOMAIN_NAME]" at bounding box center [234, 223] width 293 height 17
select select "px"
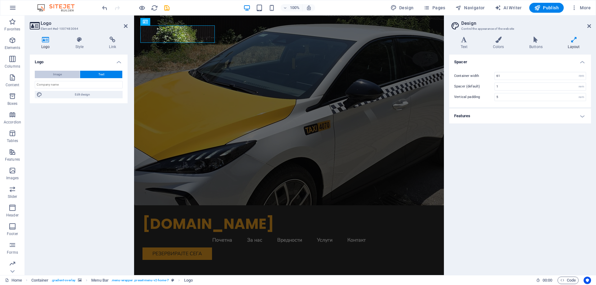
click at [61, 76] on span "Image" at bounding box center [57, 74] width 9 height 7
select select "DISABLED_OPTION_VALUE"
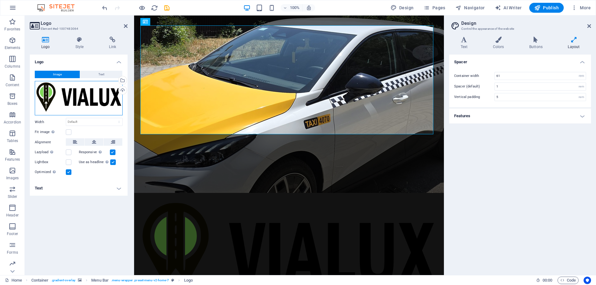
click at [72, 105] on div "Drag files here, click to choose files or select files from Files or our free s…" at bounding box center [79, 98] width 88 height 35
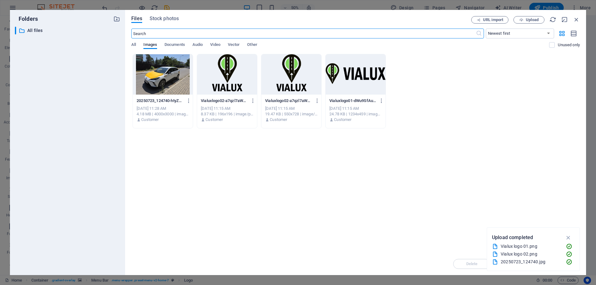
click at [222, 77] on div at bounding box center [227, 74] width 60 height 40
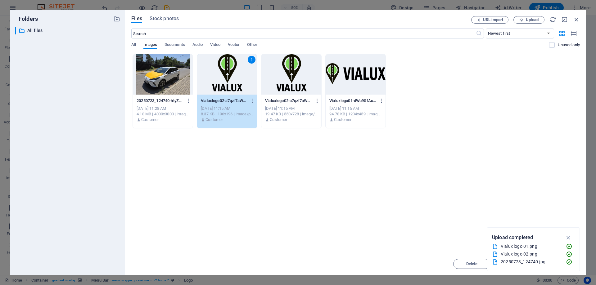
click at [244, 79] on div "1" at bounding box center [227, 74] width 60 height 40
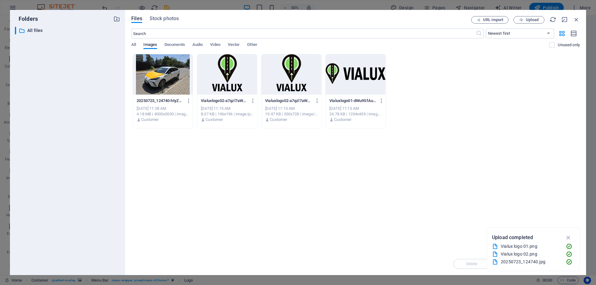
click at [244, 79] on div at bounding box center [227, 74] width 60 height 40
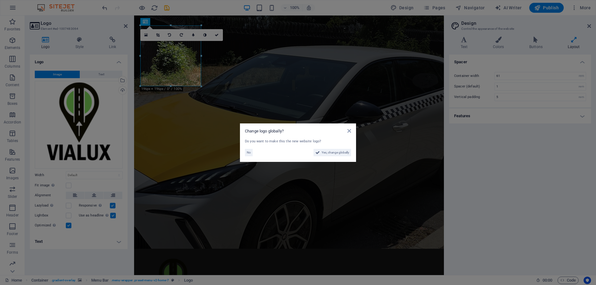
click at [476, 162] on aside "Change logo globally? Do you want to make this the new website logo? No Yes, ch…" at bounding box center [298, 142] width 596 height 285
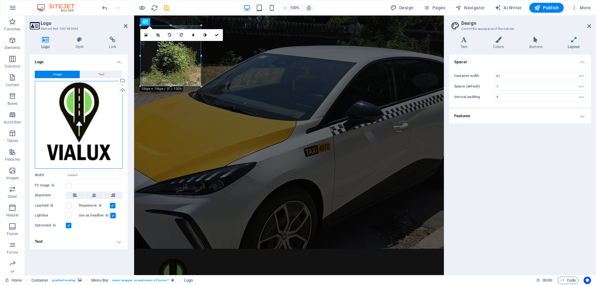
click at [70, 119] on div "Drag files here, click to choose files or select files from Files or our free s…" at bounding box center [79, 125] width 88 height 88
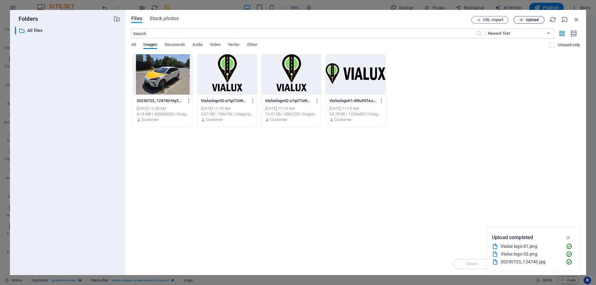
click at [528, 21] on span "Upload" at bounding box center [532, 20] width 13 height 4
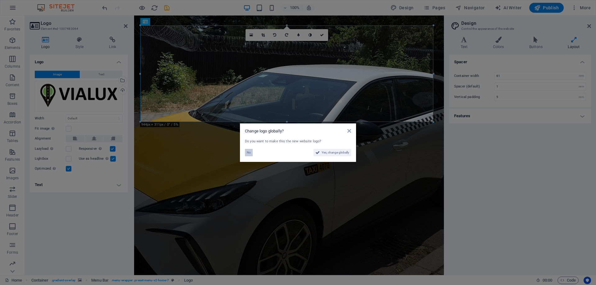
click at [248, 154] on span "No" at bounding box center [249, 152] width 4 height 7
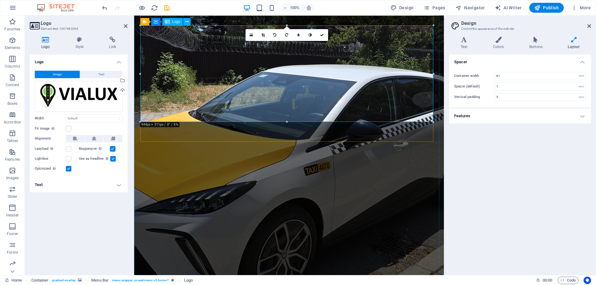
click at [104, 71] on button "Text" at bounding box center [101, 74] width 42 height 7
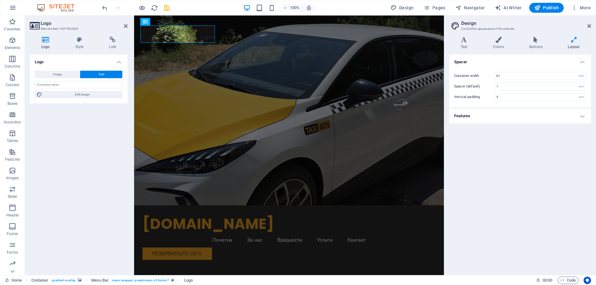
click at [513, 170] on div "Spacer Container width 61 rem px Spacer (default) 1 rem Vertical padding 5 rem …" at bounding box center [520, 163] width 142 height 216
click at [540, 190] on div "Spacer Container width 61 rem px Spacer (default) 1 rem Vertical padding 5 rem …" at bounding box center [520, 163] width 142 height 216
drag, startPoint x: 568, startPoint y: 193, endPoint x: 231, endPoint y: 119, distance: 345.6
click at [568, 193] on div "Spacer Container width 61 rem px Spacer (default) 1 rem Vertical padding 5 rem …" at bounding box center [520, 163] width 142 height 216
click at [440, 10] on span "Pages" at bounding box center [434, 8] width 22 height 6
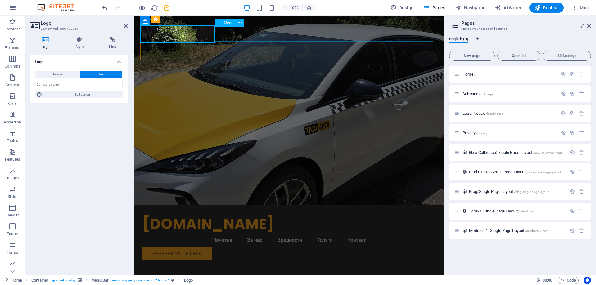
click at [254, 233] on nav "Почетна За нас Вредности Услуги Контакт" at bounding box center [288, 240] width 293 height 15
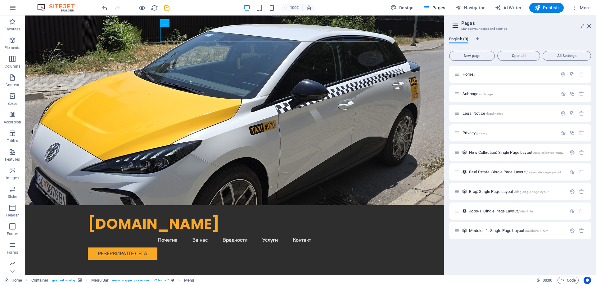
click at [238, 9] on div "100% Design Pages Navigator AI Writer Publish More" at bounding box center [347, 8] width 492 height 10
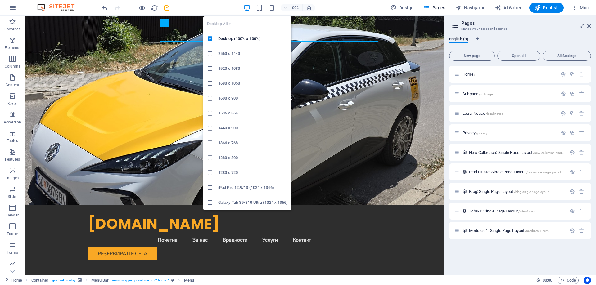
click at [247, 8] on icon "button" at bounding box center [246, 7] width 7 height 7
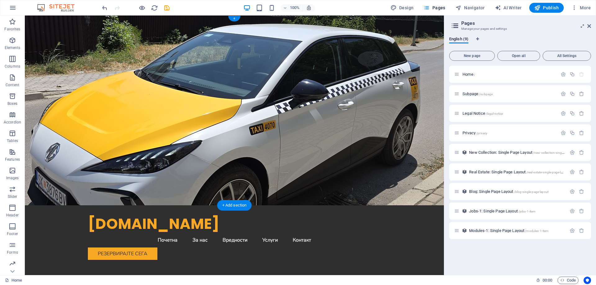
click at [307, 105] on figure at bounding box center [234, 111] width 419 height 190
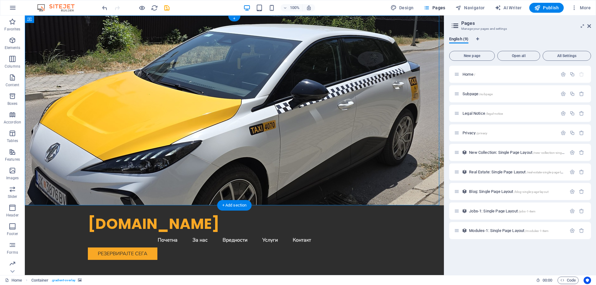
click at [307, 105] on figure at bounding box center [234, 111] width 419 height 190
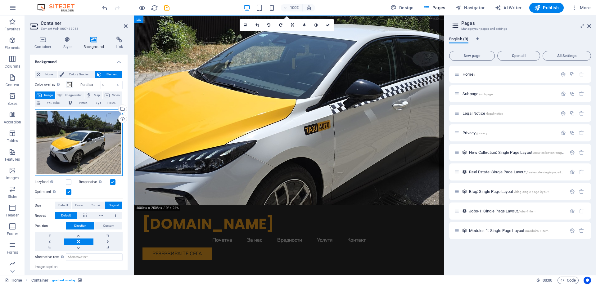
click at [103, 146] on div "Drag files here, click to choose files or select files from Files or our free s…" at bounding box center [79, 143] width 88 height 67
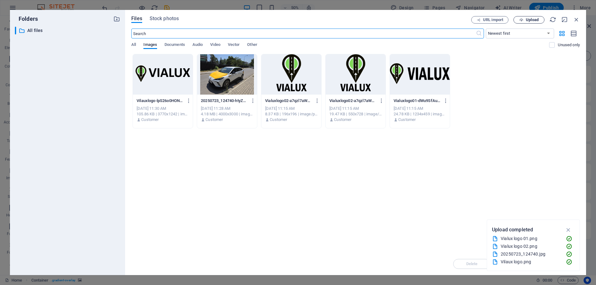
click at [533, 20] on span "Upload" at bounding box center [532, 20] width 13 height 4
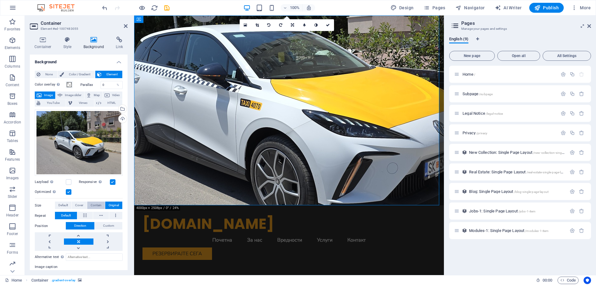
click at [95, 204] on span "Contain" at bounding box center [96, 205] width 11 height 7
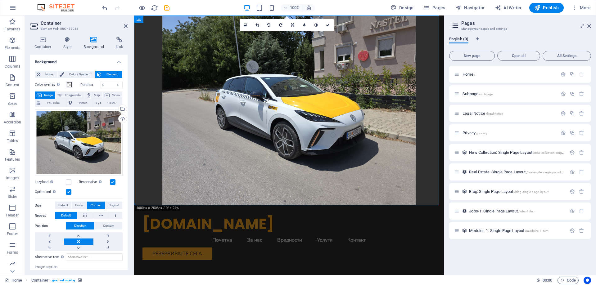
click at [87, 207] on button "Contain" at bounding box center [96, 205] width 18 height 7
click at [81, 205] on span "Cover" at bounding box center [79, 205] width 8 height 7
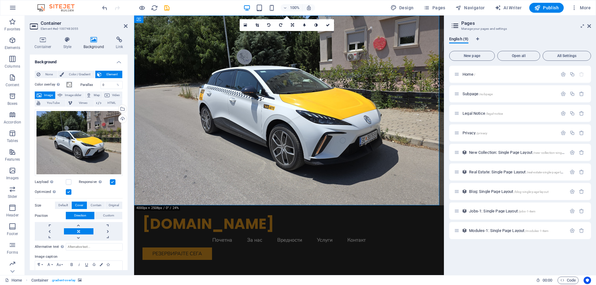
click at [52, 206] on label "Size" at bounding box center [45, 205] width 20 height 7
click at [59, 205] on span "Default" at bounding box center [63, 205] width 10 height 7
click at [353, 116] on figure at bounding box center [289, 111] width 310 height 190
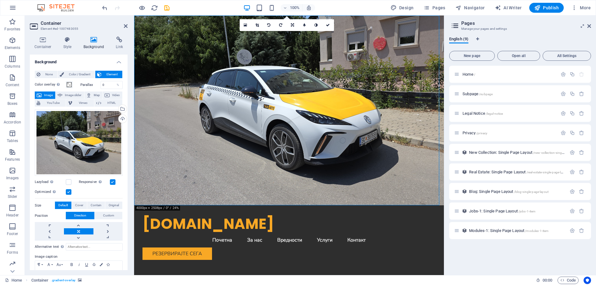
click at [372, 88] on figure at bounding box center [289, 111] width 310 height 190
click at [366, 89] on figure at bounding box center [289, 111] width 310 height 190
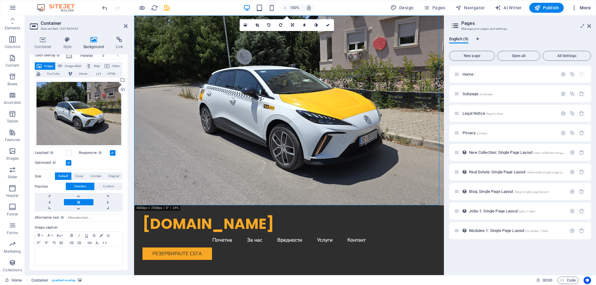
click at [584, 10] on span "More" at bounding box center [581, 8] width 20 height 6
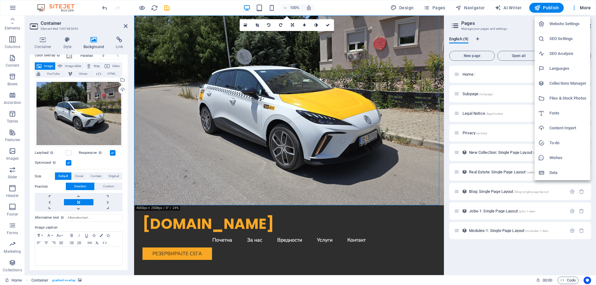
click at [491, 29] on div at bounding box center [298, 142] width 596 height 285
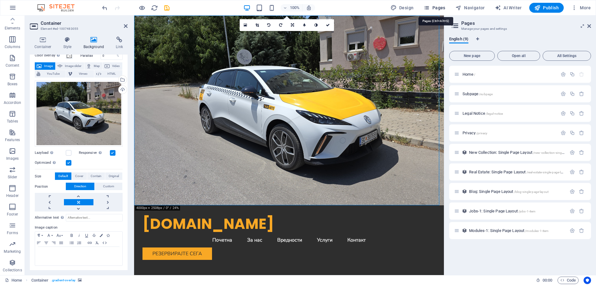
click at [445, 11] on button "Pages" at bounding box center [434, 8] width 27 height 10
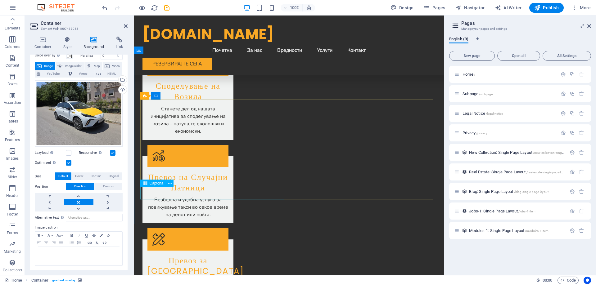
scroll to position [1066, 0]
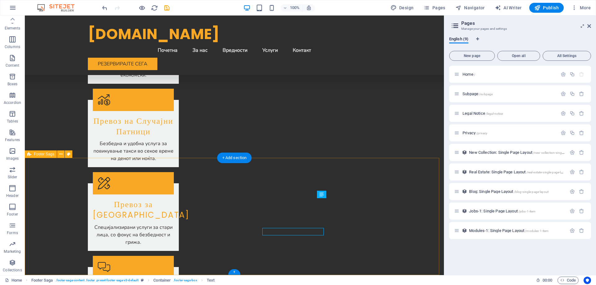
scroll to position [1036, 0]
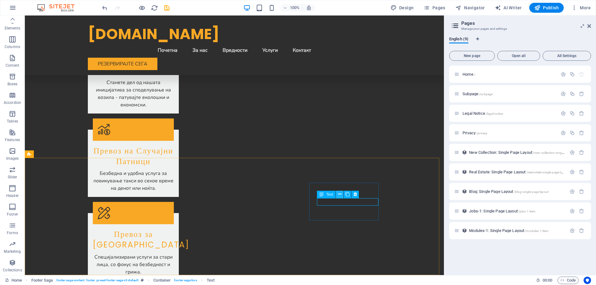
click at [341, 197] on button at bounding box center [339, 194] width 7 height 7
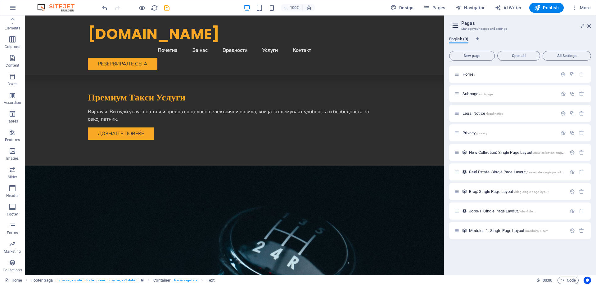
scroll to position [0, 0]
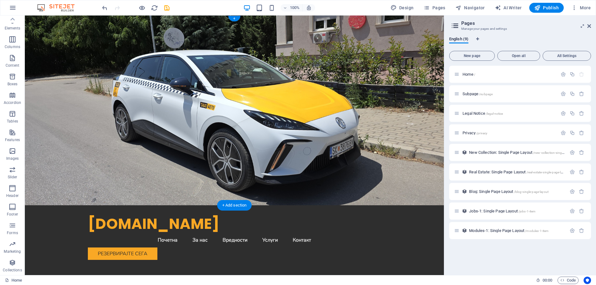
click at [329, 112] on figure at bounding box center [234, 111] width 419 height 190
click at [394, 136] on figure at bounding box center [234, 111] width 419 height 190
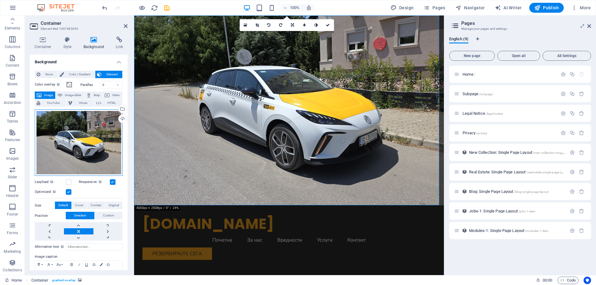
click at [77, 130] on div "Drag files here, click to choose files or select files from Files or our free s…" at bounding box center [79, 143] width 88 height 67
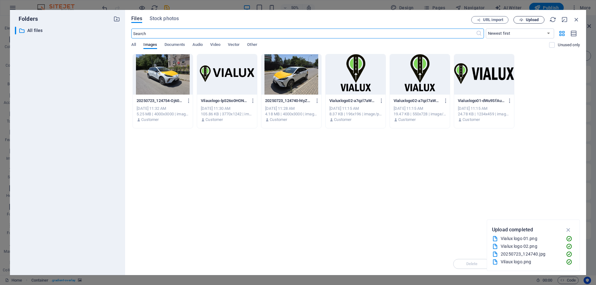
click at [538, 21] on span "Upload" at bounding box center [532, 20] width 13 height 4
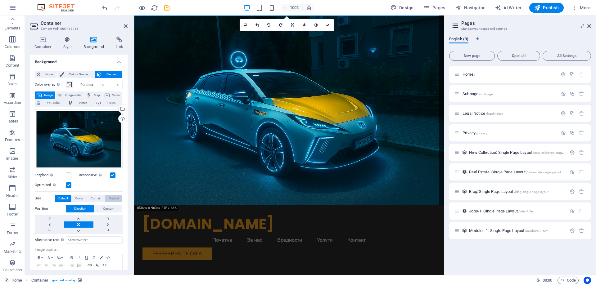
click at [113, 200] on span "Original" at bounding box center [114, 198] width 10 height 7
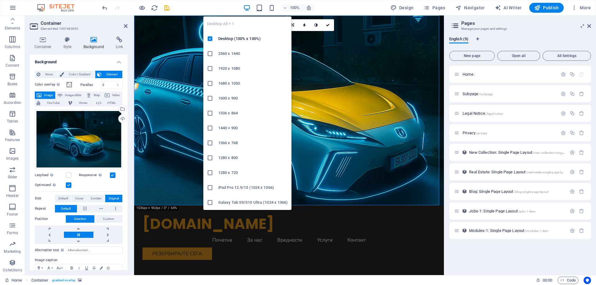
click at [249, 6] on icon "button" at bounding box center [246, 7] width 7 height 7
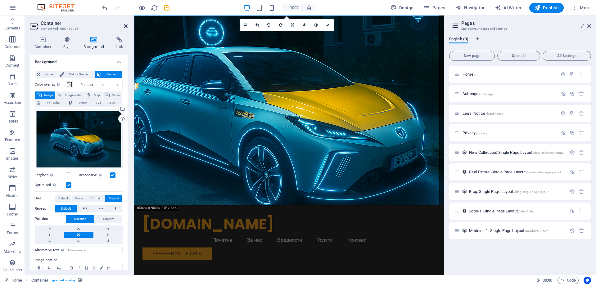
click at [124, 28] on icon at bounding box center [126, 26] width 4 height 5
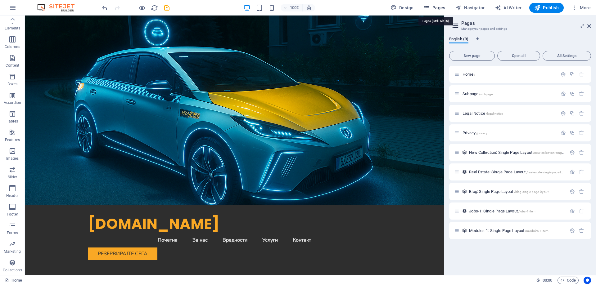
click at [434, 11] on span "Pages" at bounding box center [434, 8] width 22 height 6
click at [17, 43] on span "Columns" at bounding box center [12, 43] width 25 height 15
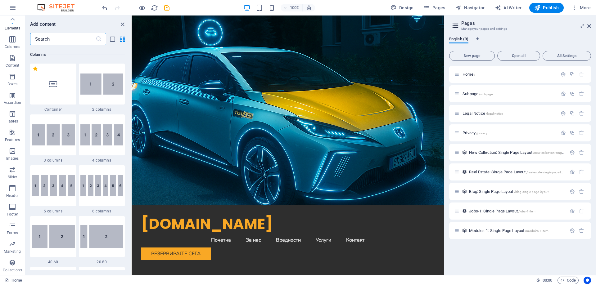
scroll to position [307, 0]
click at [531, 36] on div "English (9) New page Open all All Settings Home / Subpage /subpage Legal Notice…" at bounding box center [520, 154] width 152 height 244
click at [470, 11] on button "Navigator" at bounding box center [470, 8] width 34 height 10
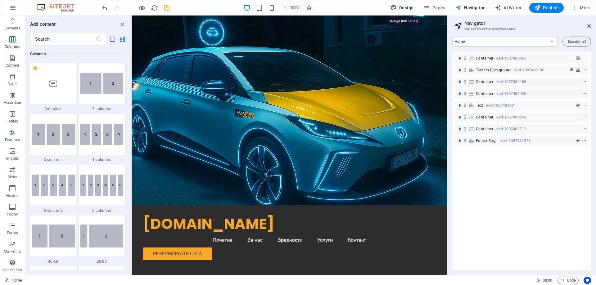
click at [397, 9] on icon "button" at bounding box center [393, 8] width 6 height 6
select select "rem"
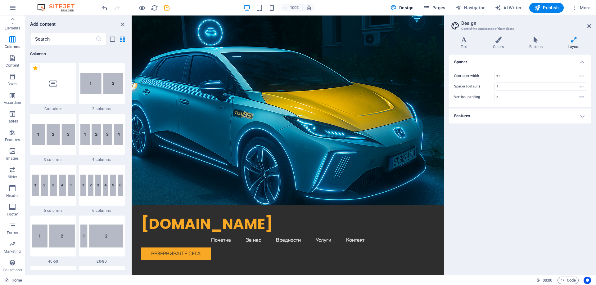
click at [438, 7] on span "Pages" at bounding box center [434, 8] width 22 height 6
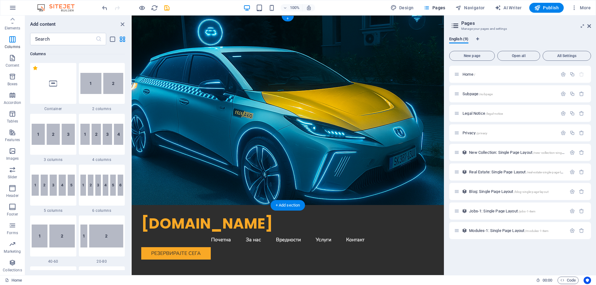
scroll to position [0, 0]
click at [402, 146] on figure at bounding box center [288, 111] width 312 height 190
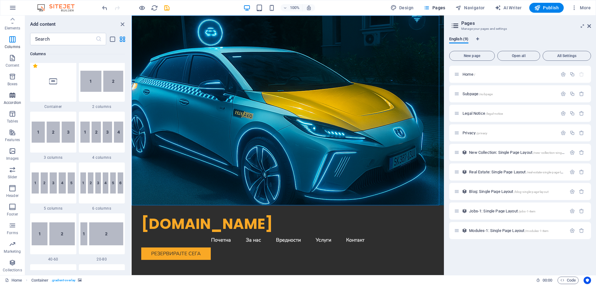
scroll to position [307, 0]
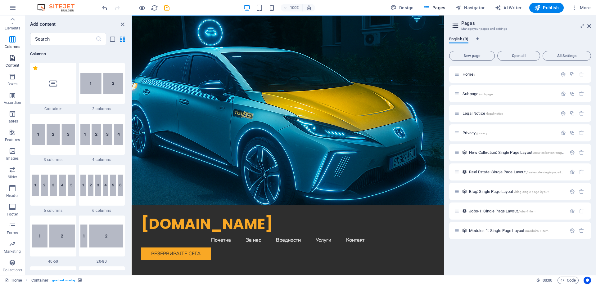
click at [9, 54] on icon "button" at bounding box center [12, 57] width 7 height 7
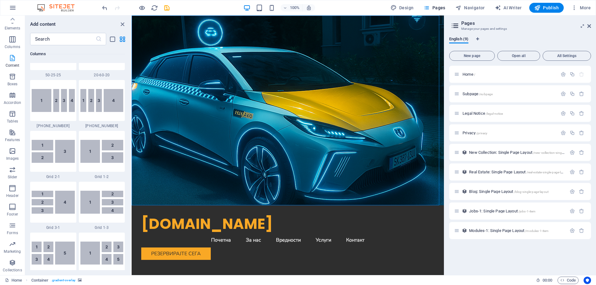
scroll to position [1086, 0]
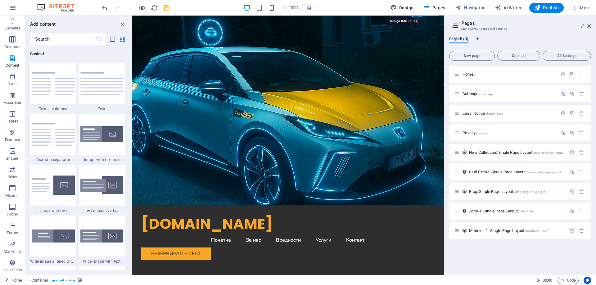
click at [404, 7] on span "Design" at bounding box center [401, 8] width 23 height 6
select select "rem"
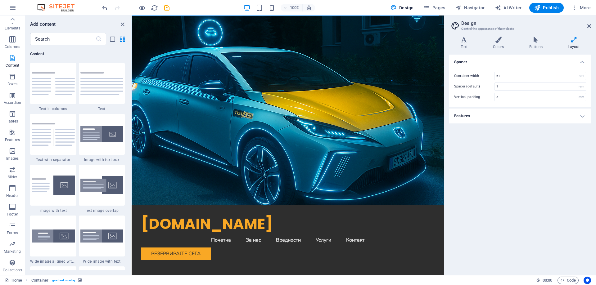
click at [16, 58] on icon "button" at bounding box center [12, 57] width 7 height 7
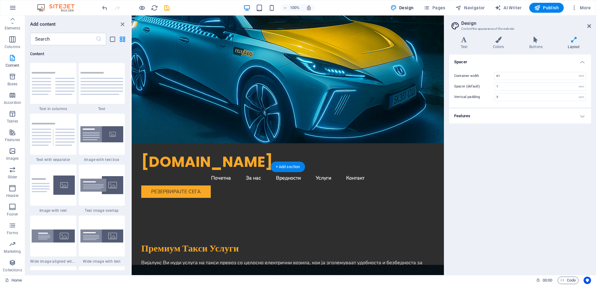
scroll to position [0, 0]
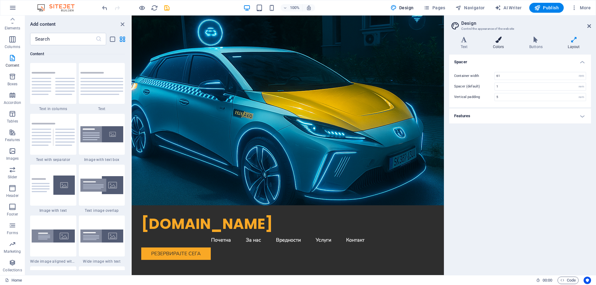
click at [504, 48] on h4 "Colors" at bounding box center [499, 43] width 36 height 13
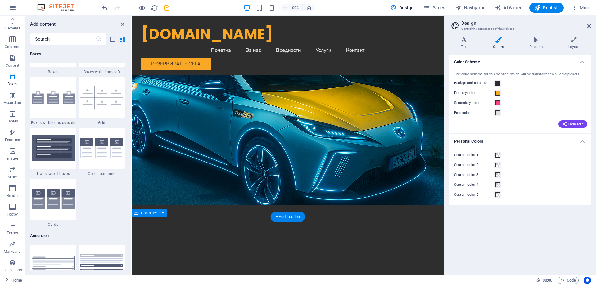
scroll to position [217, 0]
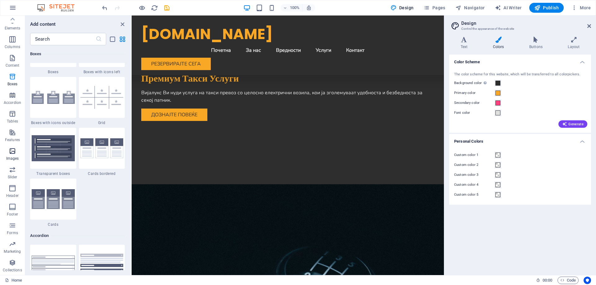
click at [14, 150] on icon "button" at bounding box center [12, 150] width 7 height 7
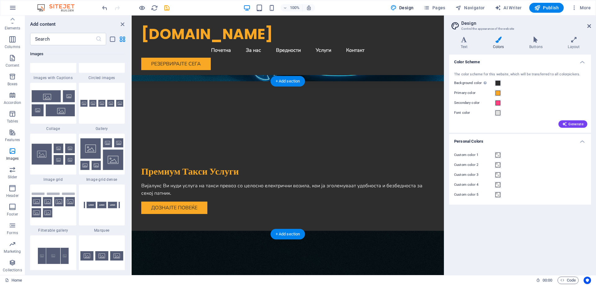
scroll to position [0, 0]
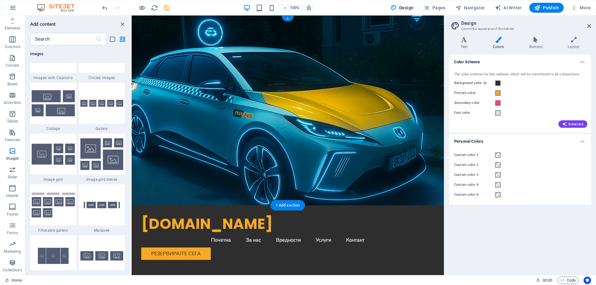
click at [374, 122] on figure at bounding box center [288, 111] width 312 height 190
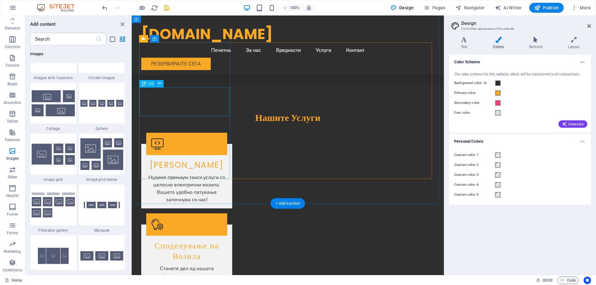
scroll to position [849, 0]
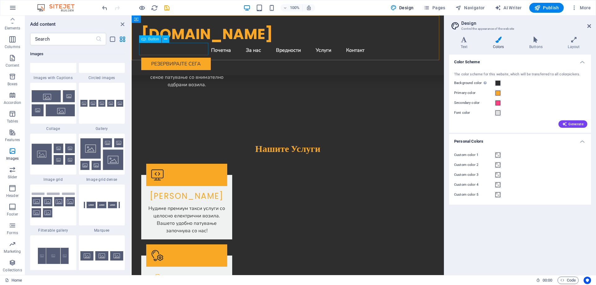
click at [193, 58] on div "Резервирајте Сега" at bounding box center [287, 64] width 293 height 12
click at [191, 46] on div "[DOMAIN_NAME] Menu Почетна За нас Вредности Услуги Контакт Резервирајте Сега" at bounding box center [288, 46] width 312 height 60
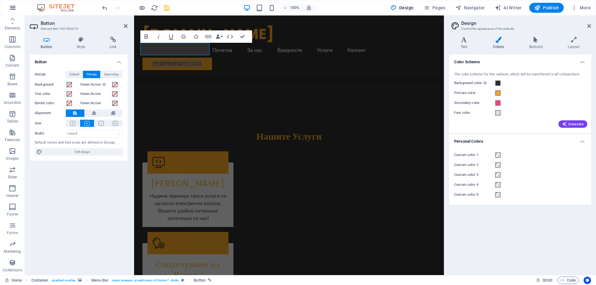
click at [16, 9] on icon "button" at bounding box center [12, 7] width 7 height 7
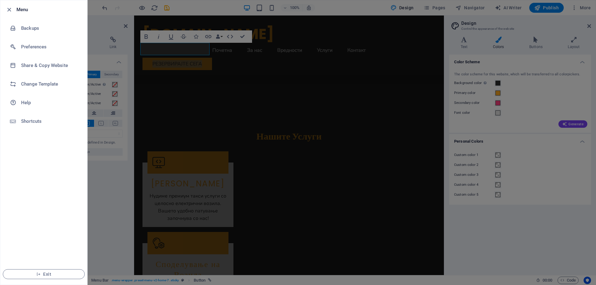
click at [222, 4] on div at bounding box center [298, 142] width 596 height 285
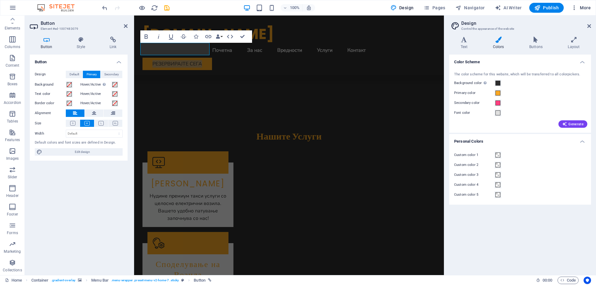
click at [589, 5] on span "More" at bounding box center [581, 8] width 20 height 6
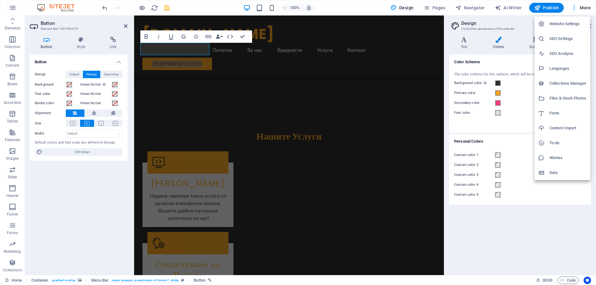
click at [550, 6] on div at bounding box center [298, 142] width 596 height 285
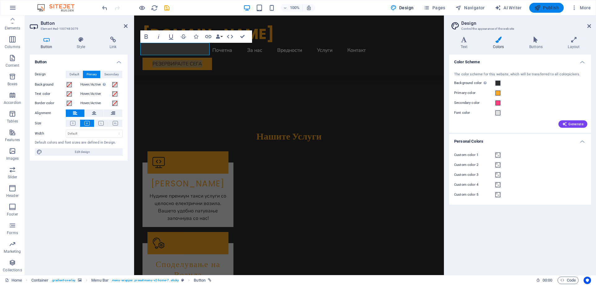
click at [549, 7] on span "Publish" at bounding box center [546, 8] width 25 height 6
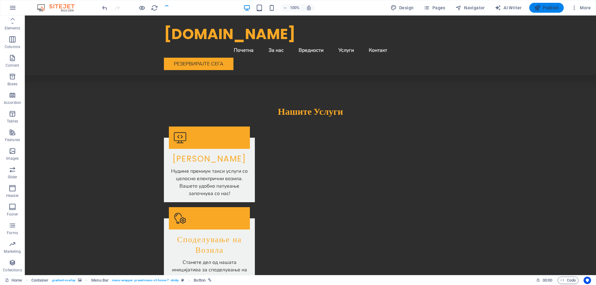
checkbox input "false"
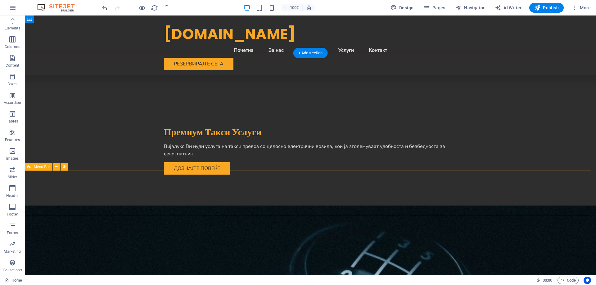
scroll to position [152, 0]
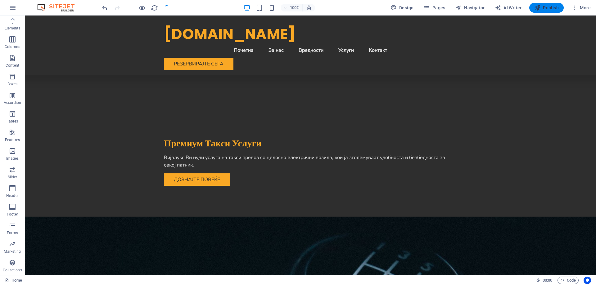
click at [544, 9] on span "Publish" at bounding box center [546, 8] width 25 height 6
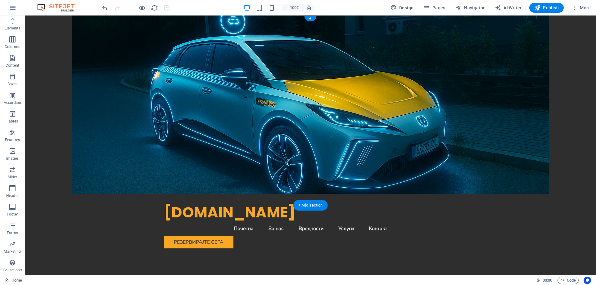
scroll to position [0, 0]
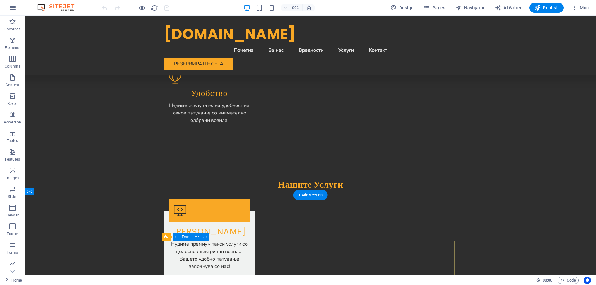
scroll to position [931, 0]
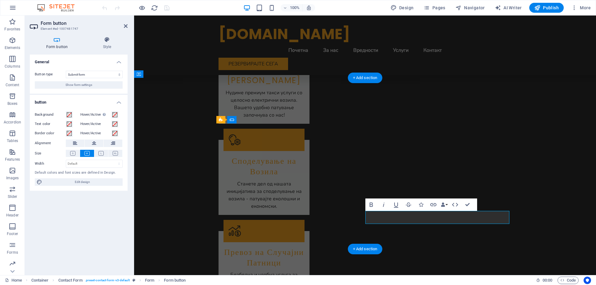
scroll to position [938, 0]
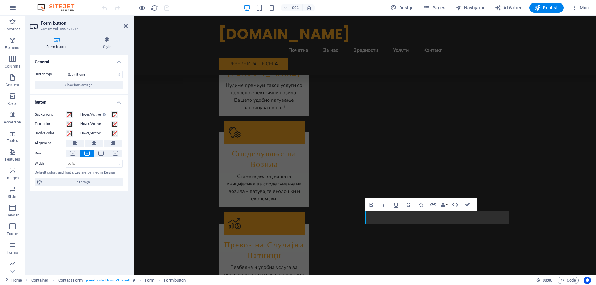
click at [48, 210] on div "General Button type Submit form Reset form No action Show form settings button …" at bounding box center [79, 163] width 98 height 216
click at [108, 39] on icon at bounding box center [107, 40] width 41 height 6
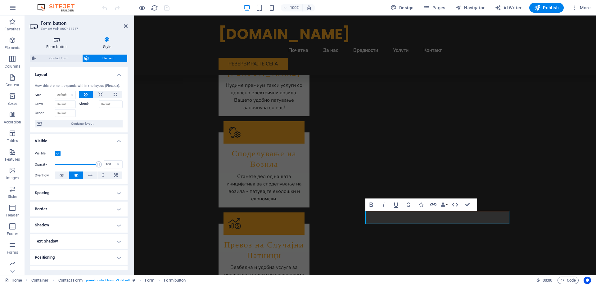
click at [64, 47] on h4 "Form button" at bounding box center [58, 43] width 57 height 13
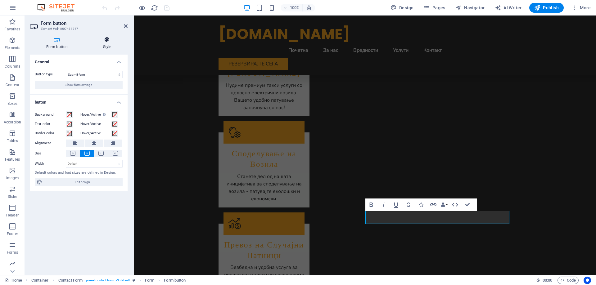
click at [113, 45] on h4 "Style" at bounding box center [107, 43] width 41 height 13
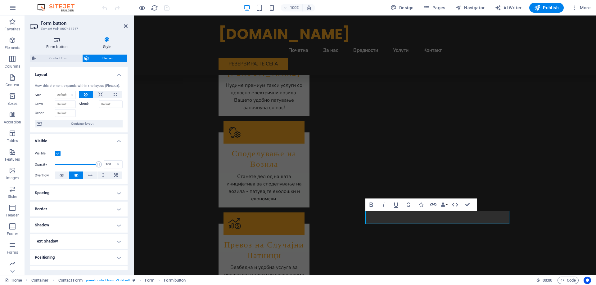
click at [60, 42] on icon at bounding box center [57, 40] width 54 height 6
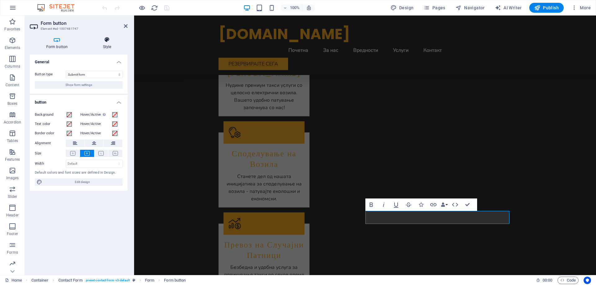
click at [113, 38] on icon at bounding box center [107, 40] width 41 height 6
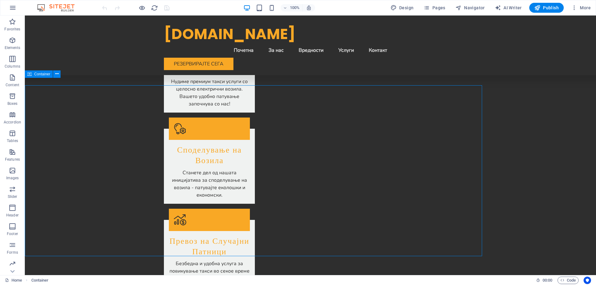
scroll to position [931, 0]
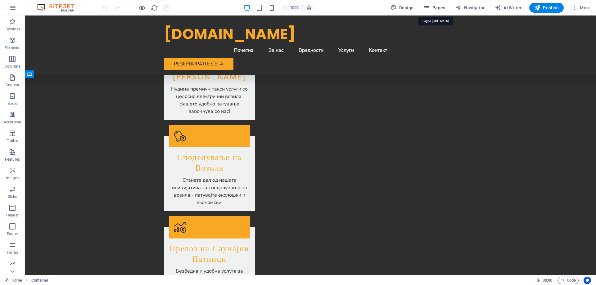
click at [440, 5] on span "Pages" at bounding box center [434, 8] width 22 height 6
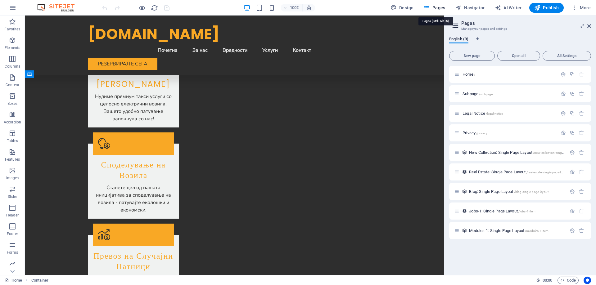
scroll to position [946, 0]
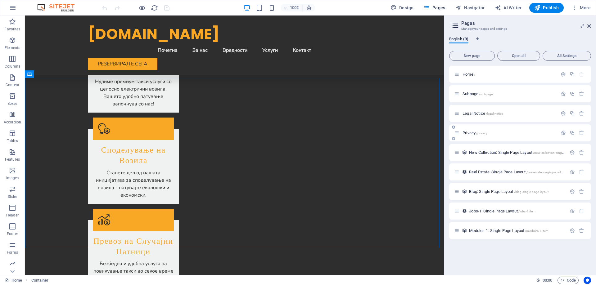
click at [489, 134] on p "Privacy /privacy" at bounding box center [508, 133] width 93 height 4
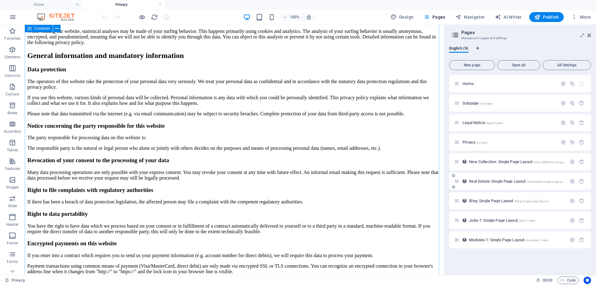
scroll to position [217, 0]
click at [489, 124] on span "/legal-notice" at bounding box center [494, 122] width 17 height 3
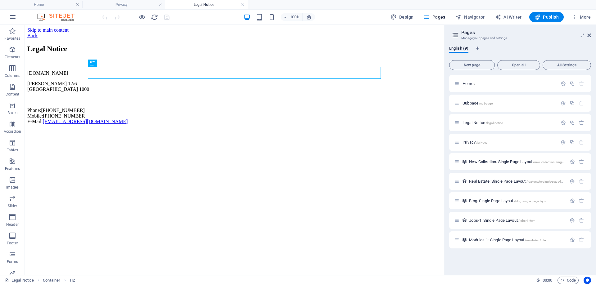
scroll to position [0, 0]
click at [478, 103] on span "Subpage /subpage" at bounding box center [477, 103] width 30 height 5
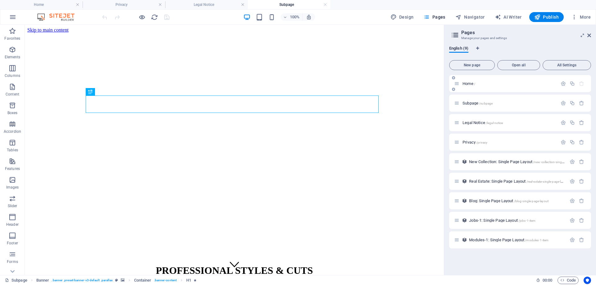
click at [470, 85] on span "Home /" at bounding box center [468, 83] width 13 height 5
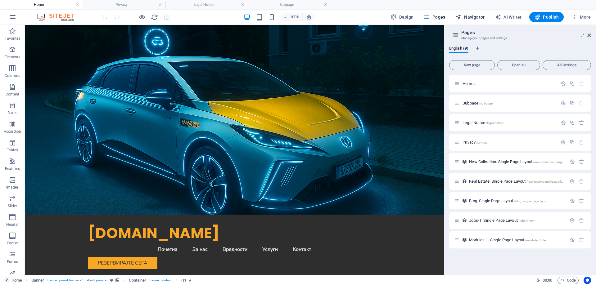
click at [467, 17] on span "Navigator" at bounding box center [469, 17] width 29 height 6
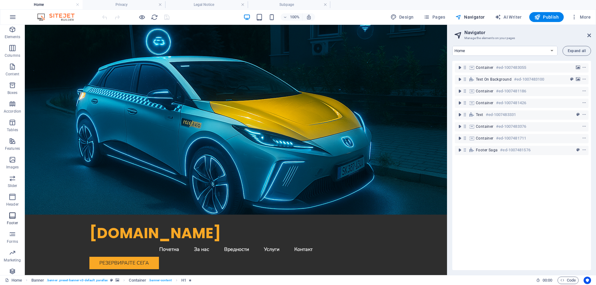
scroll to position [29, 0]
click at [12, 228] on icon "button" at bounding box center [12, 225] width 7 height 7
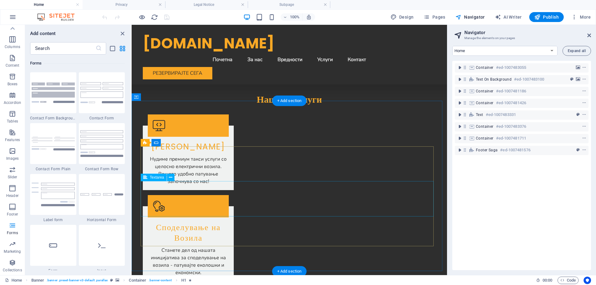
scroll to position [962, 0]
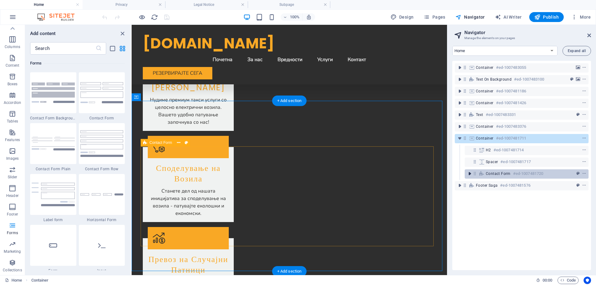
click at [470, 175] on icon "toggle-expand" at bounding box center [469, 174] width 6 height 6
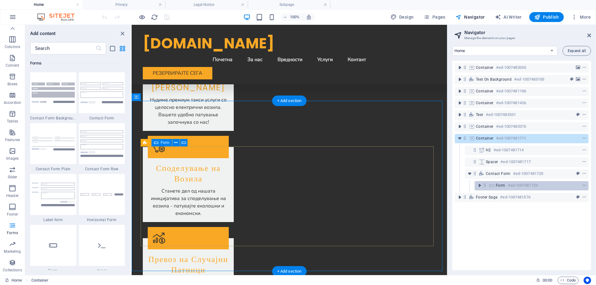
click at [543, 185] on div "Form #ed-1007481723" at bounding box center [527, 185] width 62 height 7
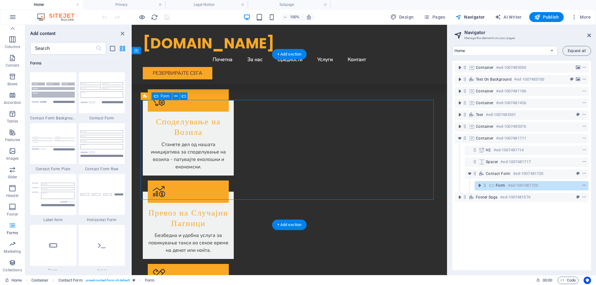
click at [582, 185] on icon "context-menu" at bounding box center [584, 185] width 4 height 4
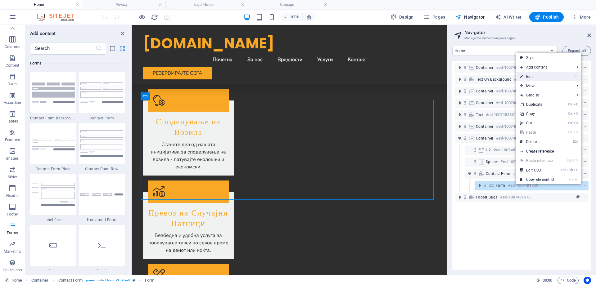
click at [548, 78] on link "⏎ Edit" at bounding box center [537, 76] width 42 height 9
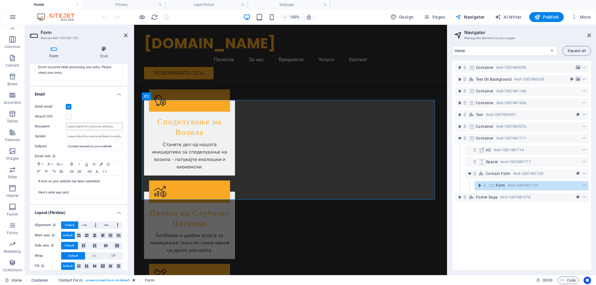
scroll to position [141, 0]
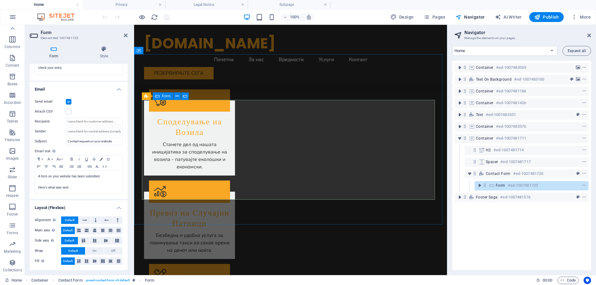
click at [586, 186] on div "Form #ed-1007481723" at bounding box center [531, 185] width 114 height 9
click at [584, 186] on icon "context-menu" at bounding box center [584, 185] width 4 height 4
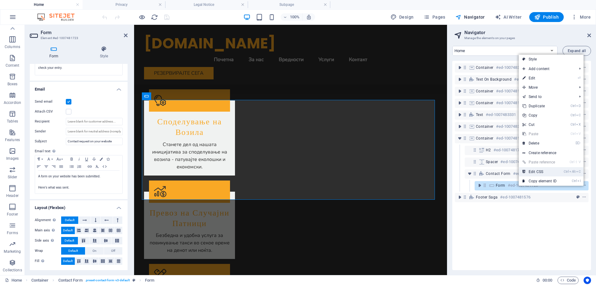
click at [558, 171] on link "Ctrl Alt C Edit CSS" at bounding box center [539, 171] width 42 height 9
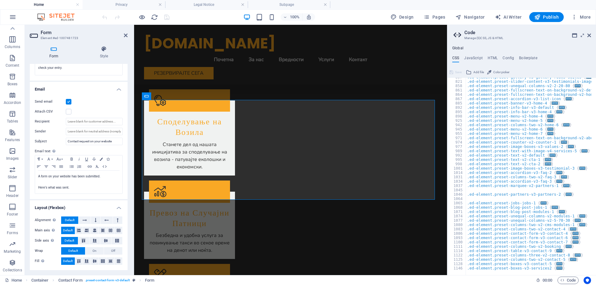
scroll to position [316, 0]
click at [589, 36] on icon at bounding box center [589, 35] width 4 height 5
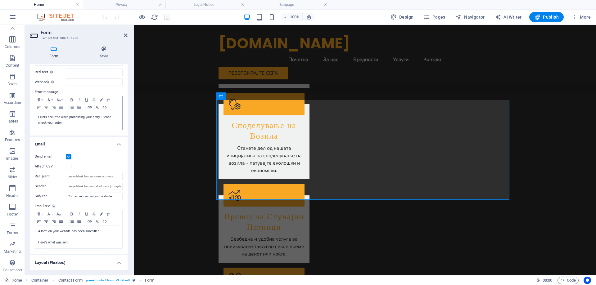
scroll to position [79, 0]
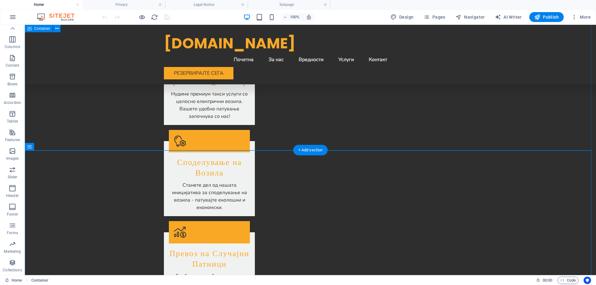
scroll to position [778, 0]
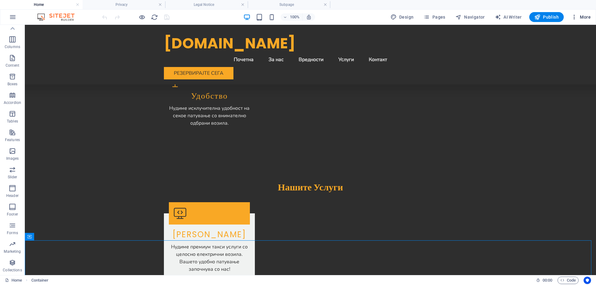
click at [585, 17] on span "More" at bounding box center [581, 17] width 20 height 6
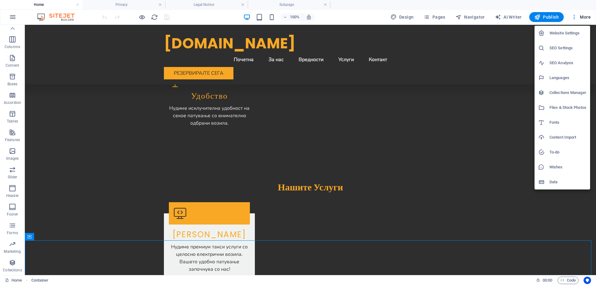
click at [568, 36] on h6 "Website Settings" at bounding box center [567, 32] width 37 height 7
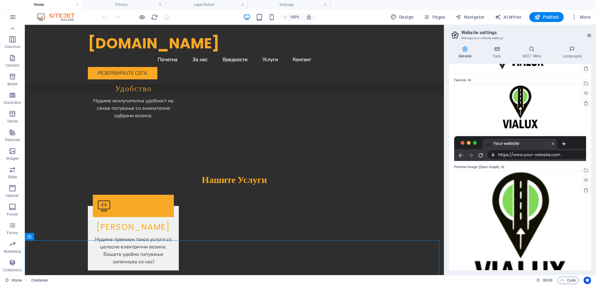
scroll to position [0, 0]
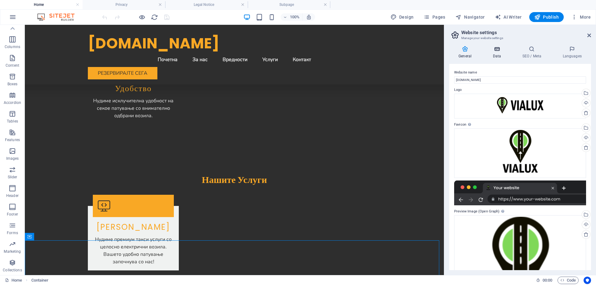
click at [493, 48] on icon at bounding box center [496, 49] width 27 height 6
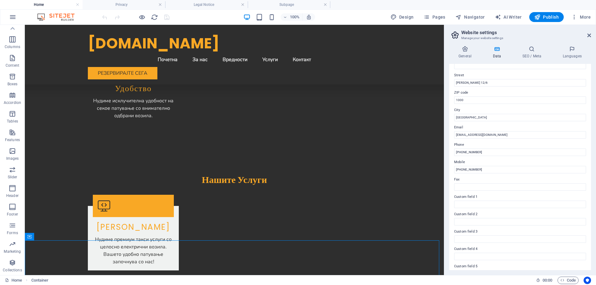
scroll to position [92, 0]
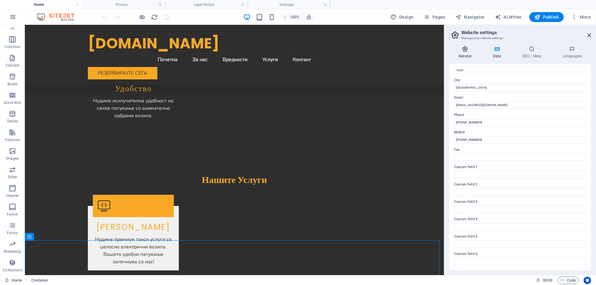
click at [463, 52] on icon at bounding box center [465, 49] width 32 height 6
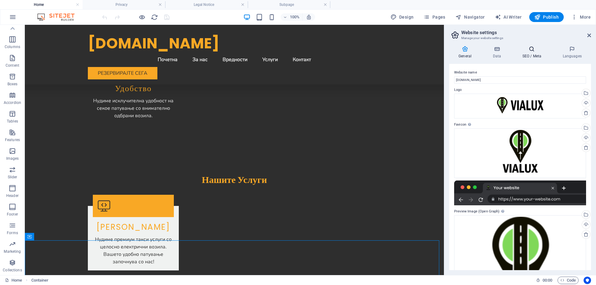
click at [530, 54] on h4 "SEO / Meta" at bounding box center [533, 52] width 40 height 13
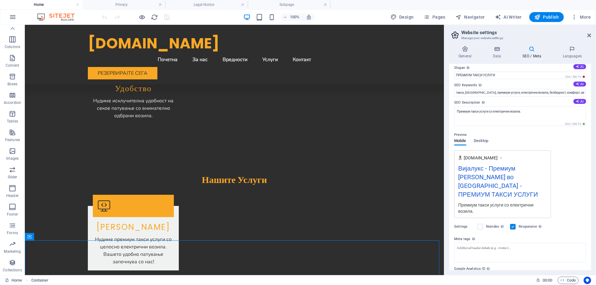
scroll to position [46, 0]
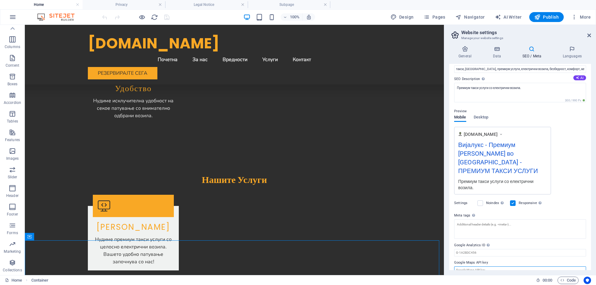
click at [481, 267] on input "Google Maps API key" at bounding box center [520, 270] width 132 height 7
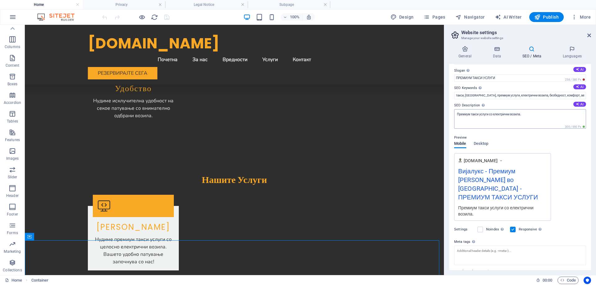
scroll to position [0, 0]
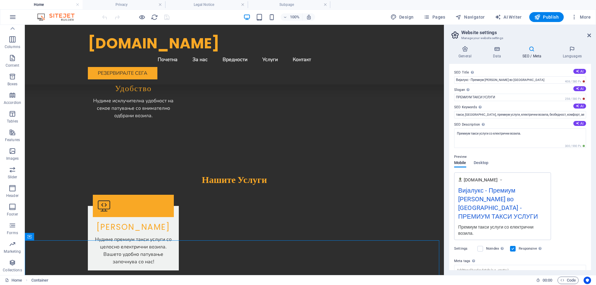
click at [535, 57] on h4 "SEO / Meta" at bounding box center [533, 52] width 40 height 13
click at [564, 55] on h4 "Languages" at bounding box center [572, 52] width 38 height 13
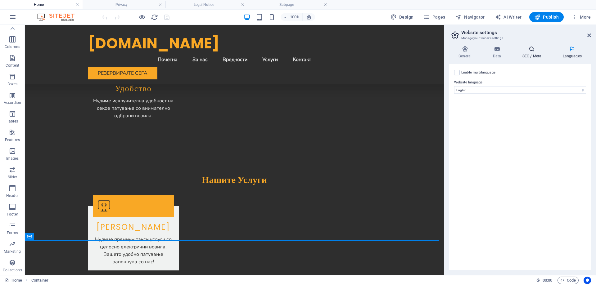
click at [533, 54] on h4 "SEO / Meta" at bounding box center [533, 52] width 40 height 13
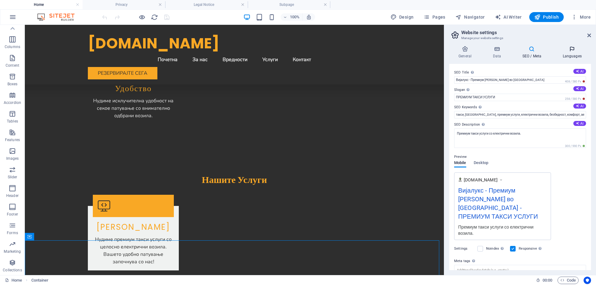
click at [570, 50] on icon at bounding box center [572, 49] width 38 height 6
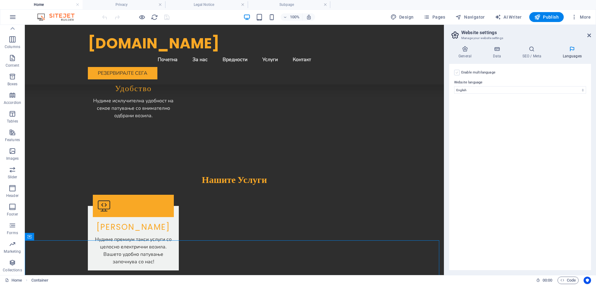
click at [457, 71] on label at bounding box center [457, 73] width 6 height 6
click at [0, 0] on input "Enable multilanguage To disable multilanguage delete all languages until only o…" at bounding box center [0, 0] width 0 height 0
click at [552, 121] on select "Abkhazian Afar Afrikaans Akan Albanian Amharic Arabic Aragonese Armenian Assame…" at bounding box center [519, 119] width 103 height 7
select select "99"
click at [552, 121] on select "Abkhazian Afar Afrikaans Akan Albanian Amharic Arabic Aragonese Armenian Assame…" at bounding box center [519, 119] width 103 height 7
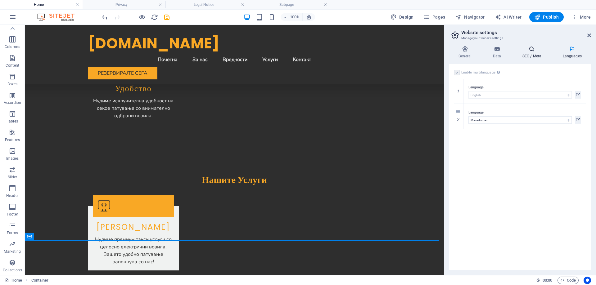
click at [532, 58] on h4 "SEO / Meta" at bounding box center [533, 52] width 40 height 13
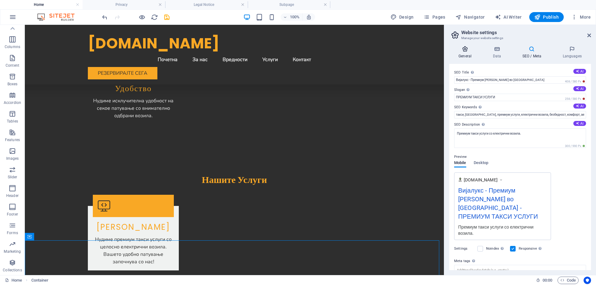
click at [464, 55] on h4 "General" at bounding box center [466, 52] width 34 height 13
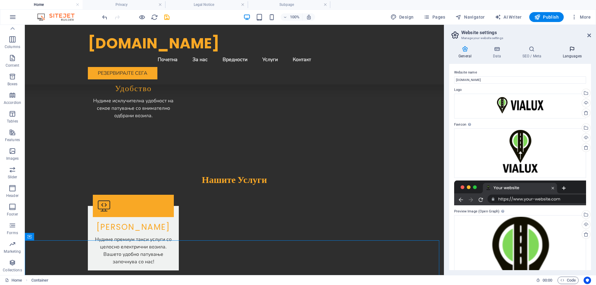
click at [573, 56] on h4 "Languages" at bounding box center [572, 52] width 38 height 13
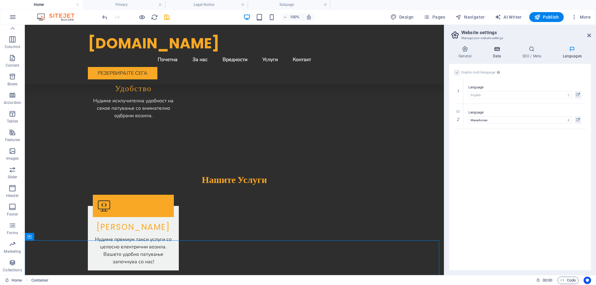
click at [500, 50] on icon at bounding box center [496, 49] width 27 height 6
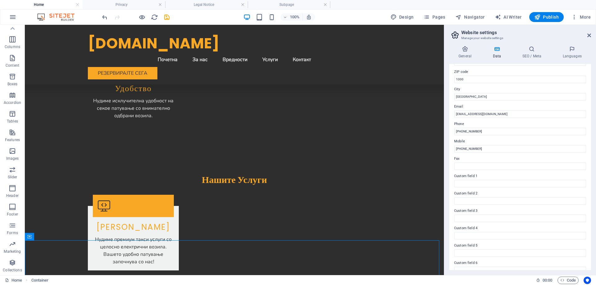
scroll to position [92, 0]
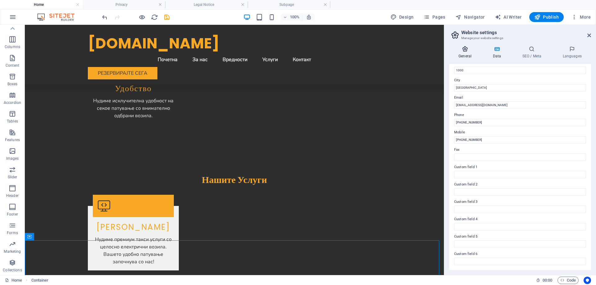
click at [467, 50] on icon at bounding box center [465, 49] width 32 height 6
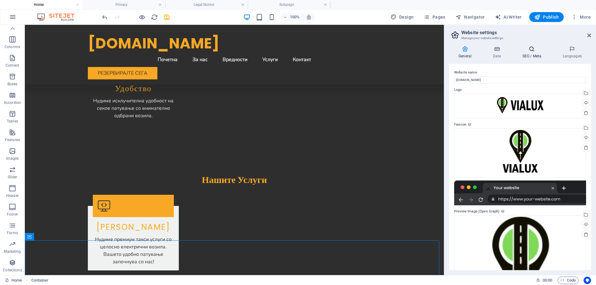
click at [535, 52] on icon at bounding box center [532, 49] width 38 height 6
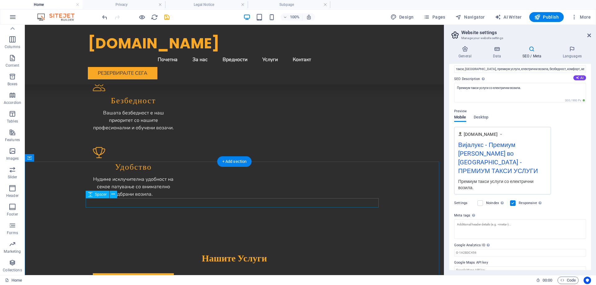
scroll to position [652, 0]
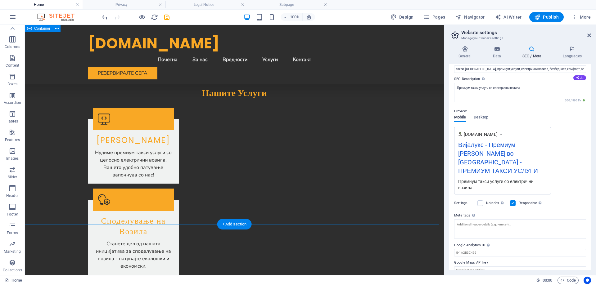
scroll to position [766, 0]
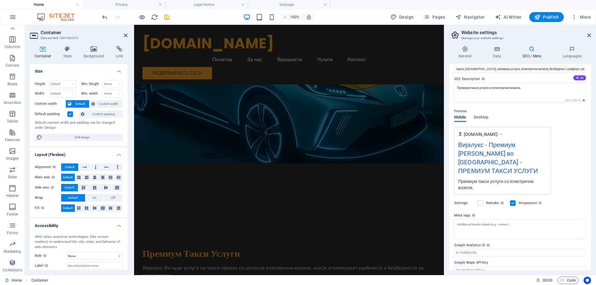
scroll to position [0, 0]
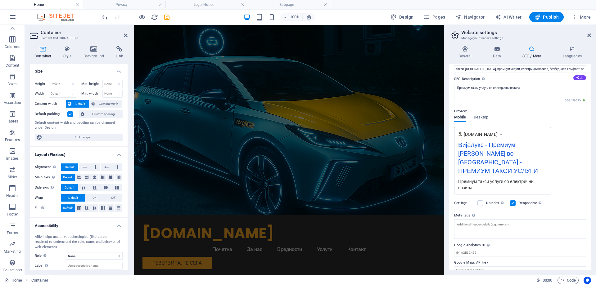
click at [128, 37] on aside "Container Element #ed-1007483376 Container Style Background Link Size Height De…" at bounding box center [79, 150] width 109 height 250
click at [126, 36] on icon at bounding box center [126, 35] width 4 height 5
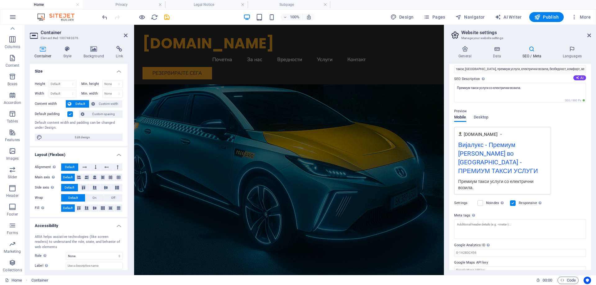
scroll to position [779, 0]
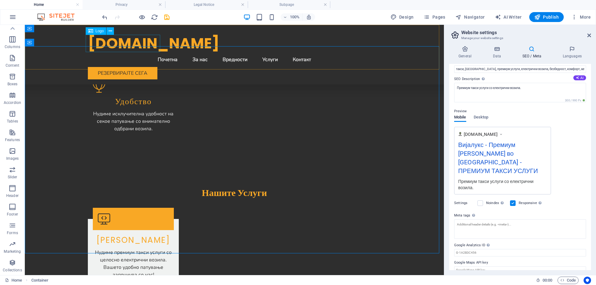
click at [147, 42] on div "[DOMAIN_NAME]" at bounding box center [234, 43] width 293 height 17
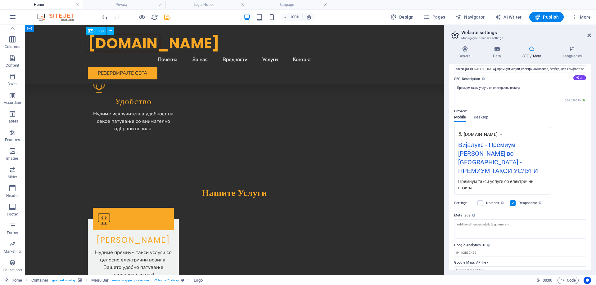
click at [147, 42] on div "[DOMAIN_NAME]" at bounding box center [234, 43] width 293 height 17
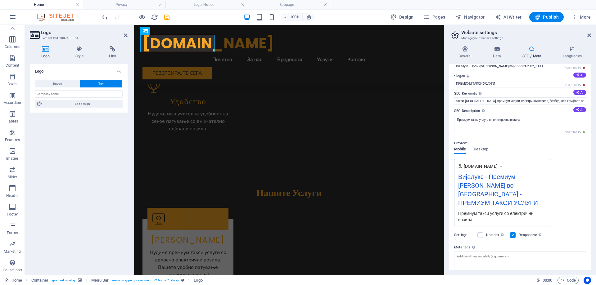
scroll to position [0, 0]
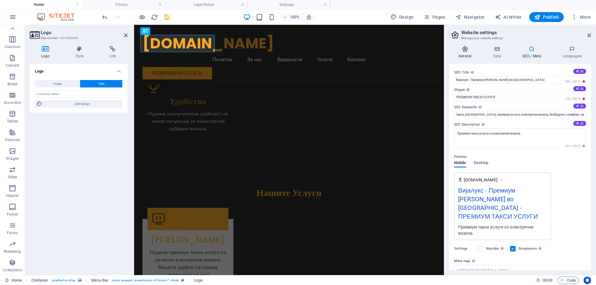
click at [463, 53] on h4 "General" at bounding box center [466, 52] width 34 height 13
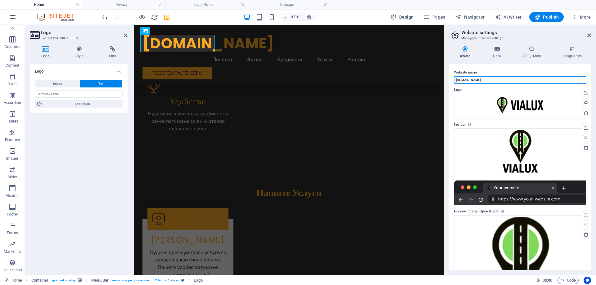
drag, startPoint x: 617, startPoint y: 104, endPoint x: 395, endPoint y: 80, distance: 223.4
click at [484, 76] on input "[DOMAIN_NAME]" at bounding box center [520, 79] width 132 height 7
click at [189, 46] on div "[DOMAIN_NAME]" at bounding box center [288, 43] width 293 height 17
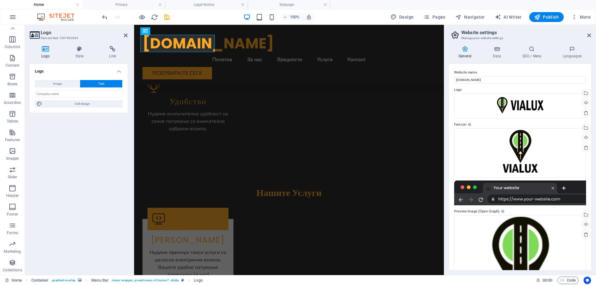
click at [106, 82] on button "Text" at bounding box center [101, 83] width 42 height 7
click at [75, 95] on input "text" at bounding box center [79, 93] width 88 height 7
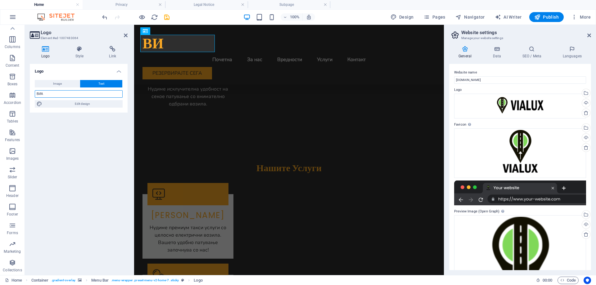
scroll to position [797, 0]
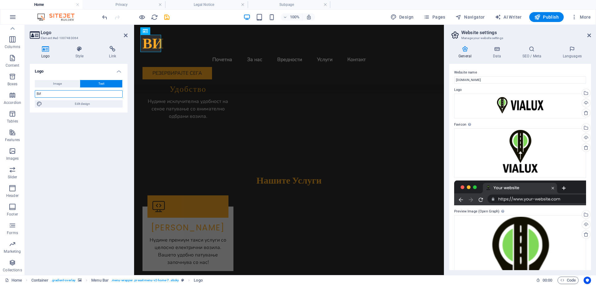
type input "В"
type input "VIALUX"
click at [96, 141] on div "Logo Image Text Drag files here, click to choose files or select files from Fil…" at bounding box center [79, 167] width 98 height 206
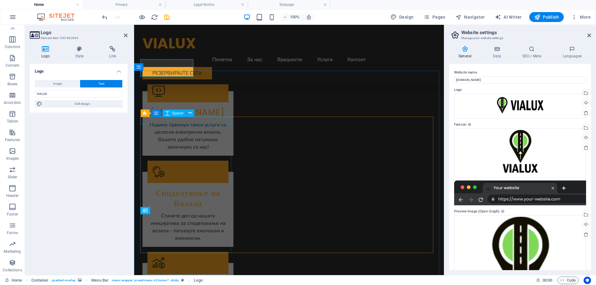
scroll to position [704, 0]
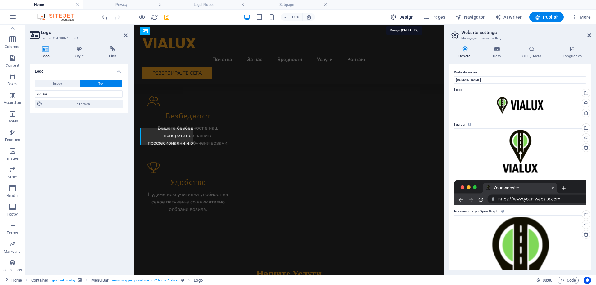
click at [400, 17] on span "Design" at bounding box center [401, 17] width 23 height 6
select select "px"
select select "200"
select select "px"
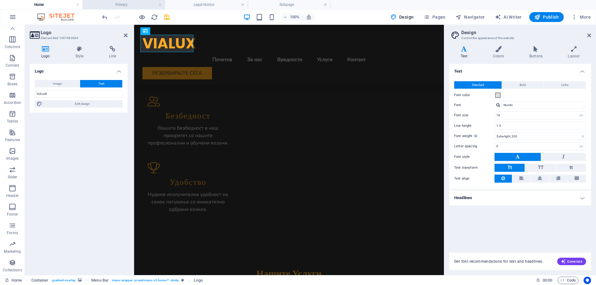
click at [121, 4] on h4 "Privacy" at bounding box center [124, 4] width 83 height 7
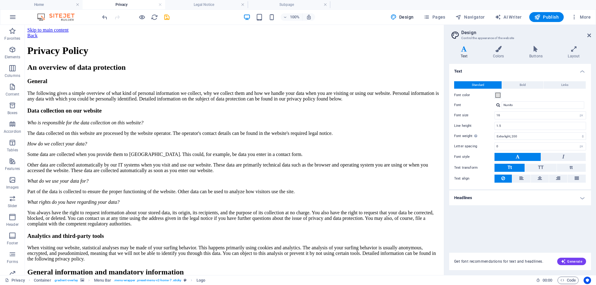
scroll to position [217, 0]
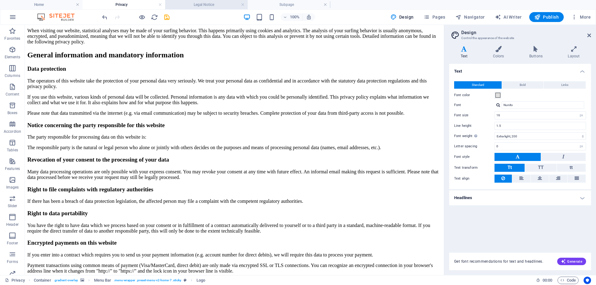
click at [179, 5] on h4 "Legal Notice" at bounding box center [206, 4] width 83 height 7
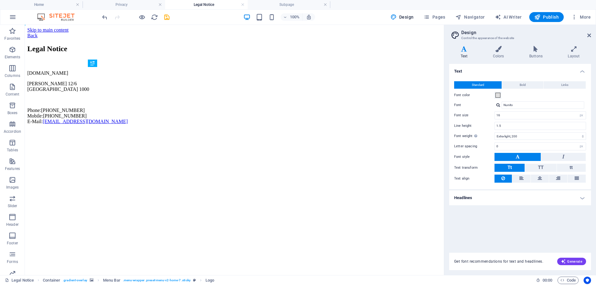
scroll to position [0, 0]
click at [288, 6] on h4 "Subpage" at bounding box center [289, 4] width 83 height 7
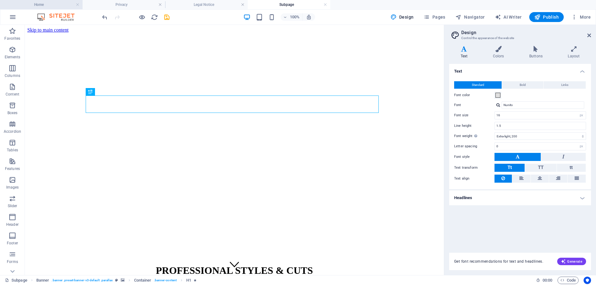
click at [35, 6] on h4 "Home" at bounding box center [41, 4] width 83 height 7
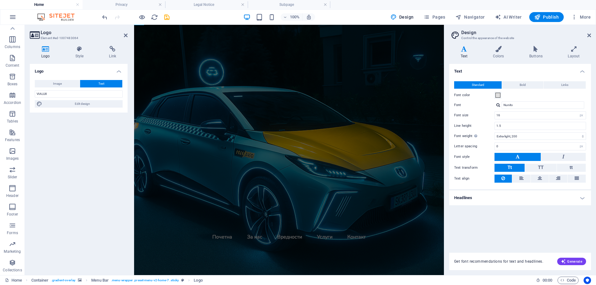
scroll to position [703, 0]
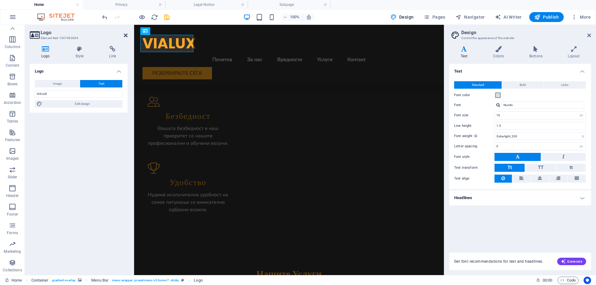
click at [124, 33] on icon at bounding box center [126, 35] width 4 height 5
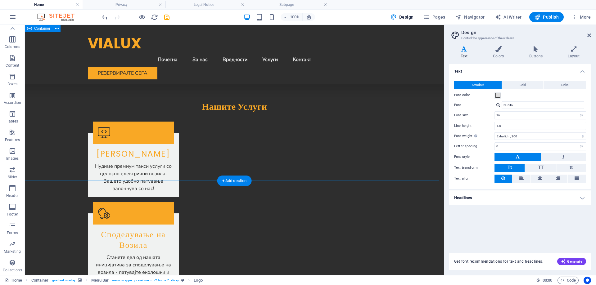
scroll to position [1024, 0]
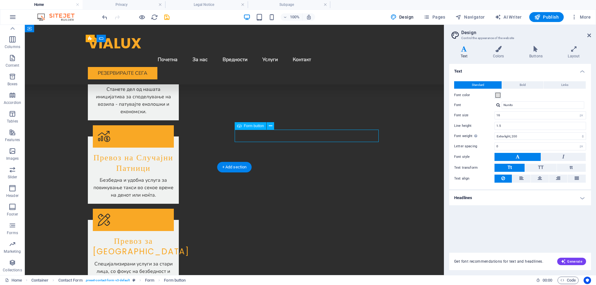
scroll to position [1054, 0]
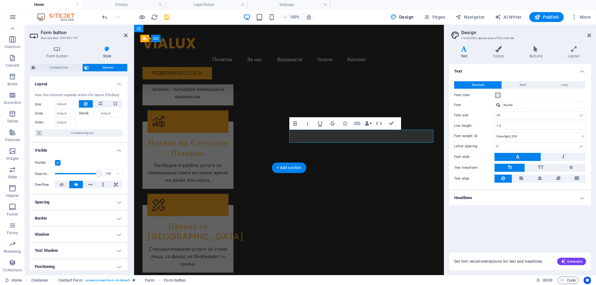
drag, startPoint x: 380, startPoint y: 136, endPoint x: 372, endPoint y: 137, distance: 8.4
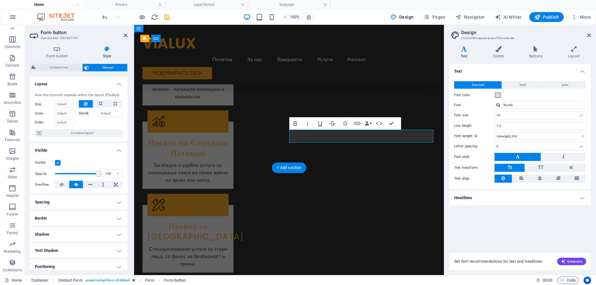
type button "Submit"
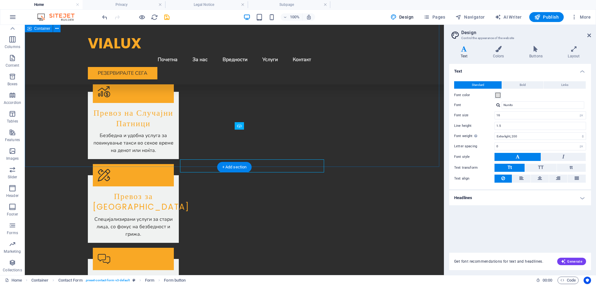
scroll to position [1024, 0]
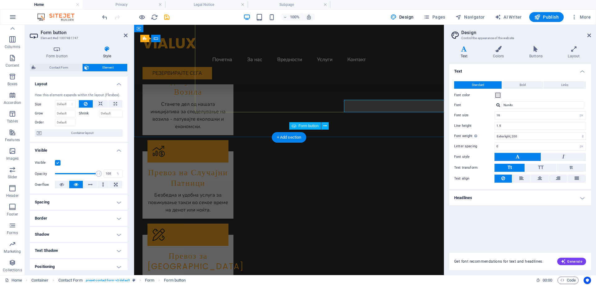
scroll to position [1054, 0]
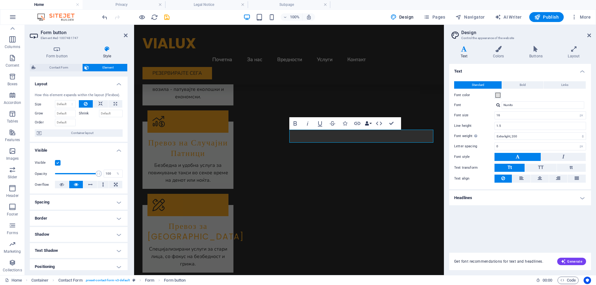
click at [370, 125] on button "Data Bindings" at bounding box center [368, 123] width 9 height 12
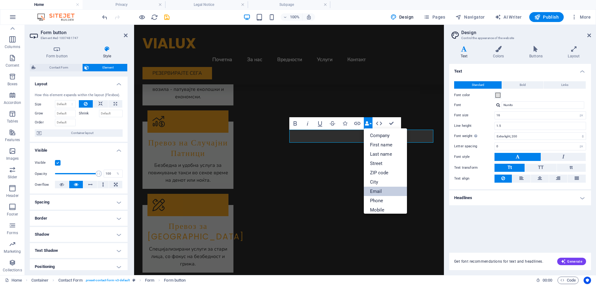
click at [389, 192] on link "Email" at bounding box center [385, 191] width 43 height 9
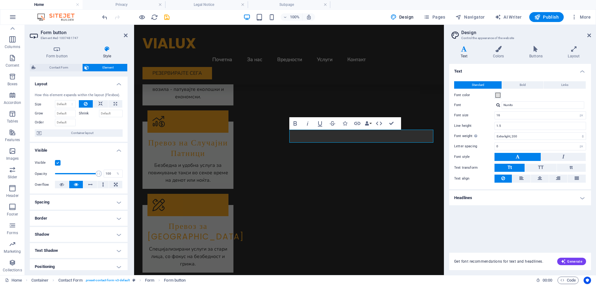
type button "Submit"
click at [106, 19] on icon "undo" at bounding box center [104, 17] width 7 height 7
click at [103, 18] on icon "undo" at bounding box center [104, 17] width 7 height 7
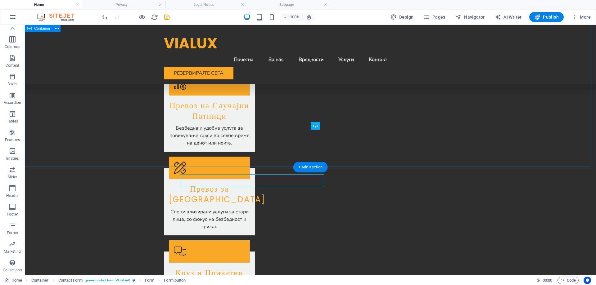
scroll to position [1009, 0]
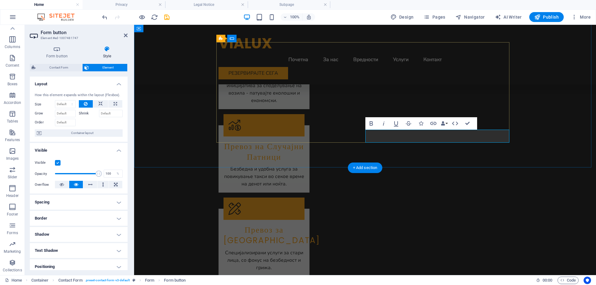
type button "Submit"
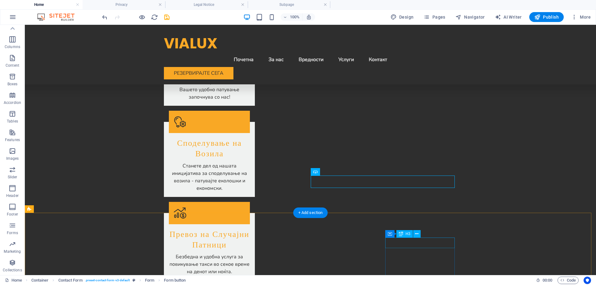
scroll to position [1018, 0]
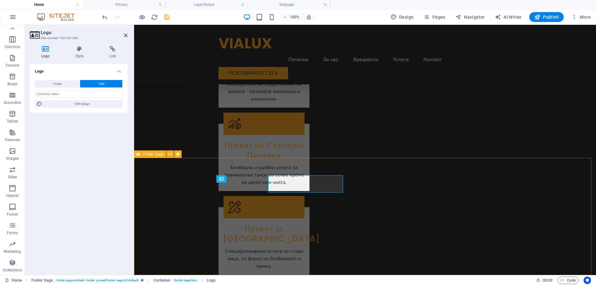
scroll to position [1026, 0]
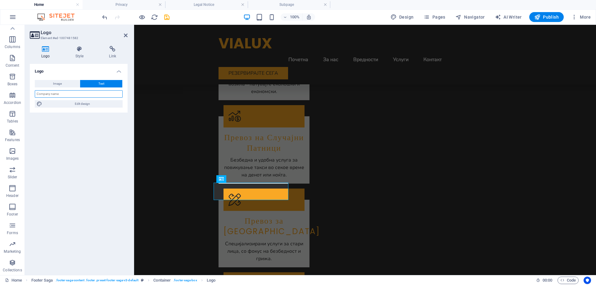
click at [88, 96] on input "text" at bounding box center [79, 93] width 88 height 7
type input "VIALUX"
drag, startPoint x: 125, startPoint y: 36, endPoint x: 409, endPoint y: 223, distance: 340.4
click at [125, 36] on icon at bounding box center [126, 35] width 4 height 5
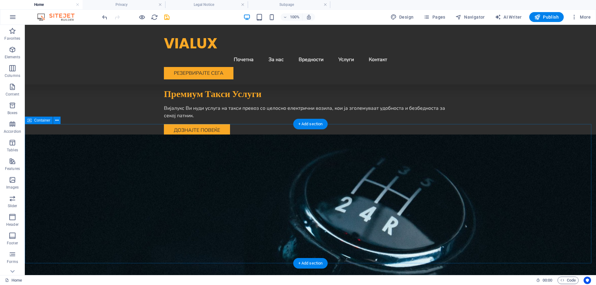
scroll to position [0, 0]
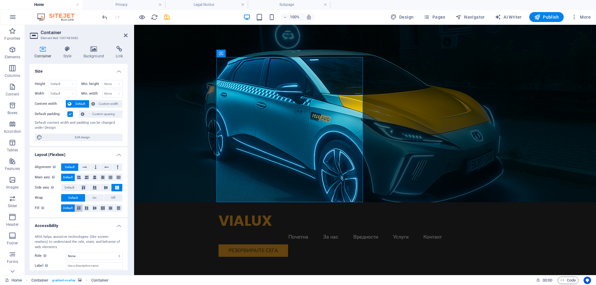
click at [81, 208] on icon at bounding box center [78, 208] width 7 height 4
click at [70, 209] on span "Default" at bounding box center [68, 207] width 10 height 7
click at [92, 210] on icon at bounding box center [94, 208] width 7 height 4
click at [69, 209] on span "Default" at bounding box center [68, 207] width 10 height 7
click at [101, 197] on button "On" at bounding box center [94, 197] width 18 height 7
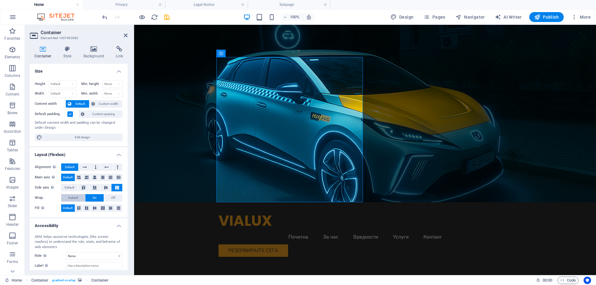
click at [79, 198] on button "Default" at bounding box center [73, 197] width 24 height 7
click at [108, 198] on button "Off" at bounding box center [113, 197] width 18 height 7
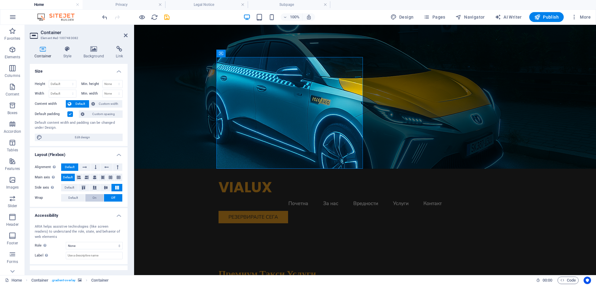
click at [92, 197] on span "On" at bounding box center [94, 197] width 4 height 7
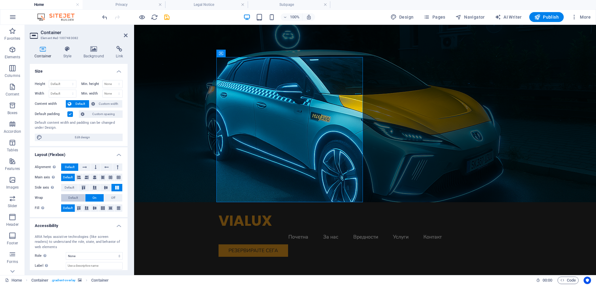
click at [74, 196] on span "Default" at bounding box center [73, 197] width 10 height 7
click at [105, 189] on icon at bounding box center [105, 188] width 7 height 4
click at [118, 189] on icon at bounding box center [116, 188] width 7 height 4
click at [82, 180] on button at bounding box center [79, 177] width 8 height 7
click at [70, 179] on span "Default" at bounding box center [68, 177] width 10 height 7
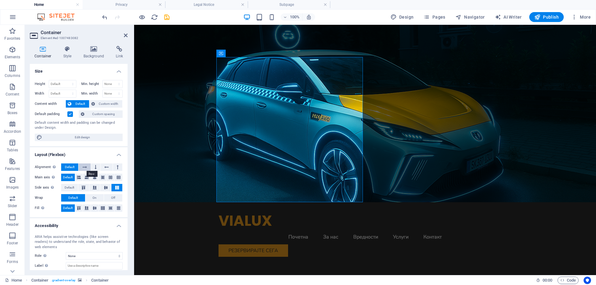
click at [88, 169] on button at bounding box center [85, 167] width 12 height 7
click at [96, 168] on button at bounding box center [95, 167] width 9 height 7
click at [105, 168] on icon at bounding box center [106, 167] width 4 height 7
click at [117, 168] on icon at bounding box center [118, 167] width 2 height 7
click at [67, 168] on span "Default" at bounding box center [70, 167] width 10 height 7
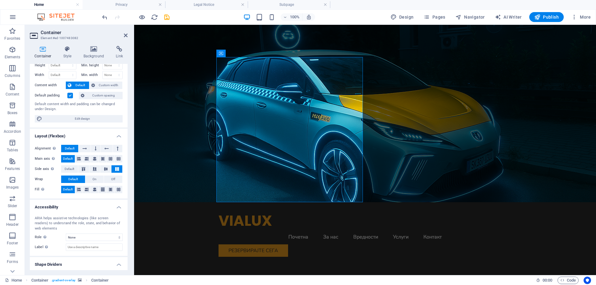
scroll to position [34, 0]
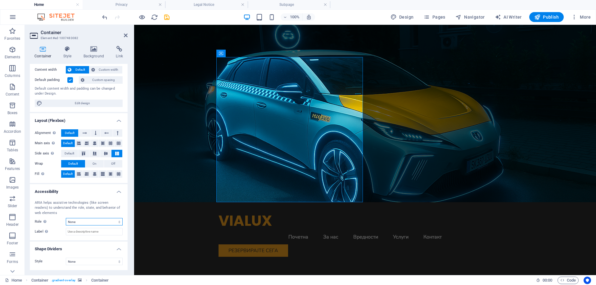
click at [95, 222] on select "None Alert Article Banner Comment Complementary Dialog Footer Header Marquee Pr…" at bounding box center [94, 221] width 57 height 7
click at [84, 264] on select "None Triangle Square Diagonal Polygon 1 Polygon 2 Zigzag Multiple Zigzags Waves…" at bounding box center [94, 261] width 57 height 7
click at [66, 258] on select "None Triangle Square Diagonal Polygon 1 Polygon 2 Zigzag Multiple Zigzags Waves…" at bounding box center [94, 261] width 57 height 7
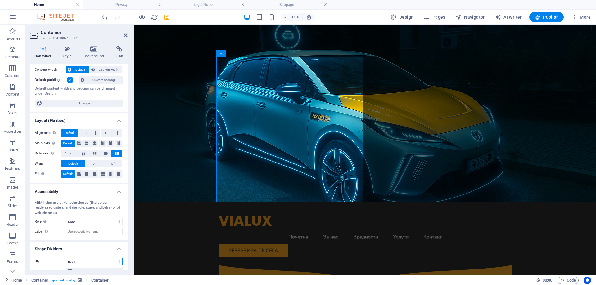
click at [84, 260] on select "None Triangle Square Diagonal Polygon 1 Polygon 2 Zigzag Multiple Zigzags Waves…" at bounding box center [94, 261] width 57 height 7
select select "none"
click at [66, 258] on select "None Triangle Square Diagonal Polygon 1 Polygon 2 Zigzag Multiple Zigzags Waves…" at bounding box center [94, 261] width 57 height 7
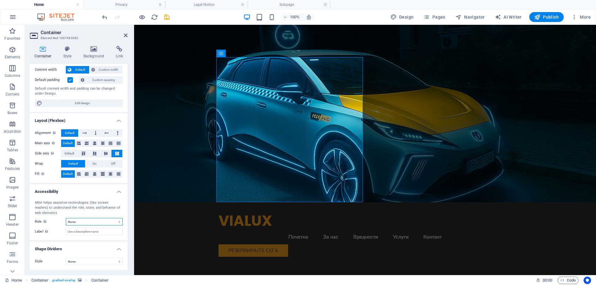
click at [77, 219] on select "None Alert Article Banner Comment Complementary Dialog Footer Header Marquee Pr…" at bounding box center [94, 221] width 57 height 7
click at [66, 218] on select "None Alert Article Banner Comment Complementary Dialog Footer Header Marquee Pr…" at bounding box center [94, 221] width 57 height 7
click at [80, 221] on select "None Alert Article Banner Comment Complementary Dialog Footer Header Marquee Pr…" at bounding box center [94, 221] width 57 height 7
select select "none"
click at [66, 218] on select "None Alert Article Banner Comment Complementary Dialog Footer Header Marquee Pr…" at bounding box center [94, 221] width 57 height 7
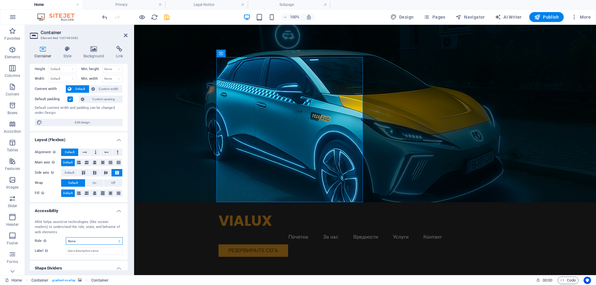
scroll to position [0, 0]
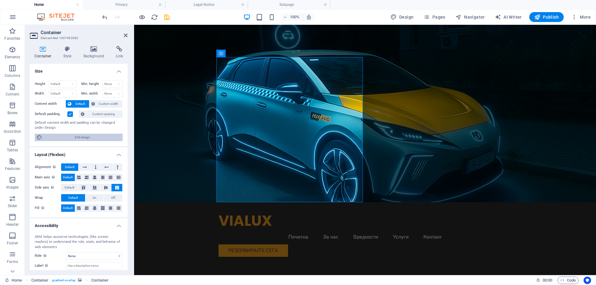
click at [85, 140] on span "Edit design" at bounding box center [82, 137] width 77 height 7
select select "rem"
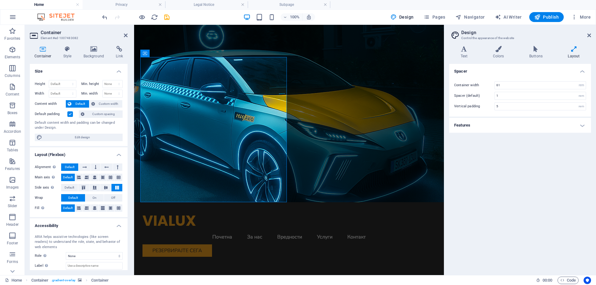
click at [533, 122] on h4 "Features" at bounding box center [520, 125] width 142 height 15
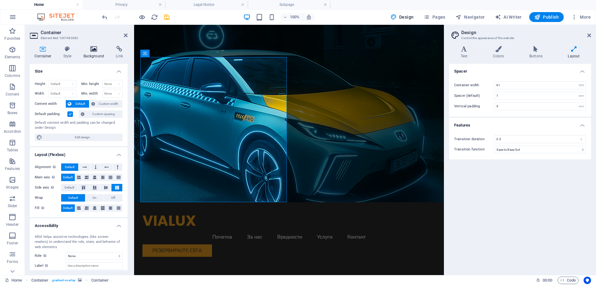
click at [105, 56] on h4 "Background" at bounding box center [95, 52] width 33 height 13
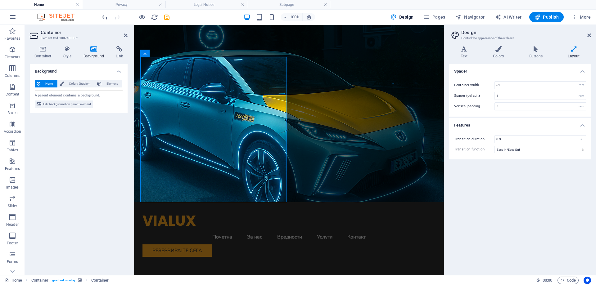
click at [50, 81] on span "None" at bounding box center [48, 83] width 13 height 7
click at [73, 107] on span "Edit background on parent element" at bounding box center [67, 104] width 48 height 7
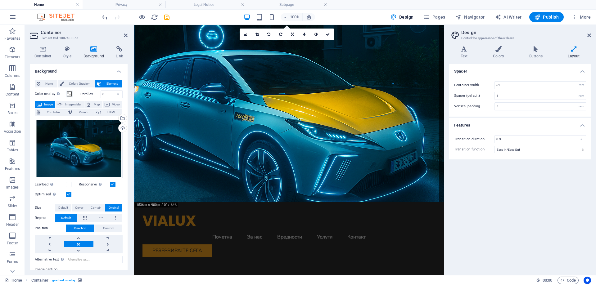
click at [528, 237] on div "Spacer Container width 61 rem px Spacer (default) 1 rem Vertical padding 5 rem …" at bounding box center [520, 167] width 142 height 206
click at [100, 206] on span "Contain" at bounding box center [96, 207] width 11 height 7
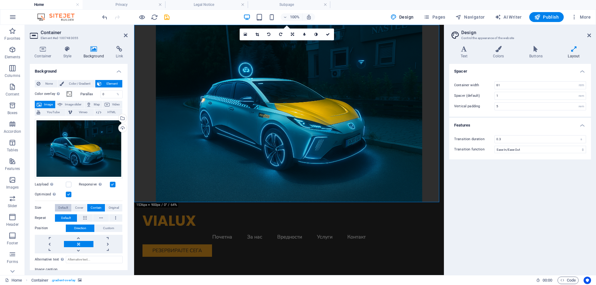
click at [60, 205] on span "Default" at bounding box center [63, 207] width 10 height 7
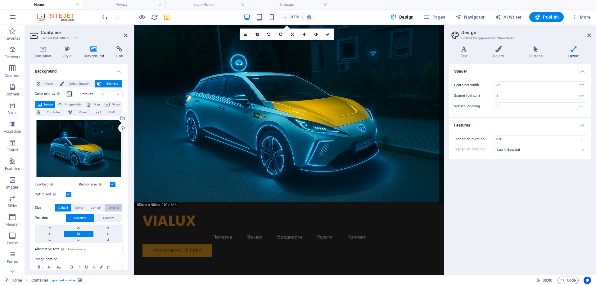
click at [115, 206] on span "Original" at bounding box center [114, 207] width 10 height 7
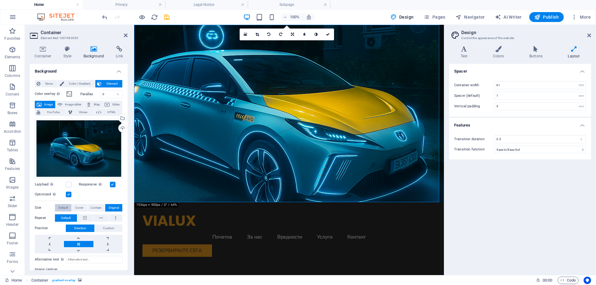
click at [62, 206] on span "Default" at bounding box center [63, 207] width 10 height 7
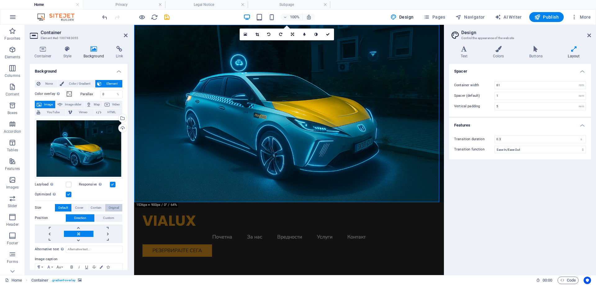
click at [109, 210] on span "Original" at bounding box center [114, 207] width 10 height 7
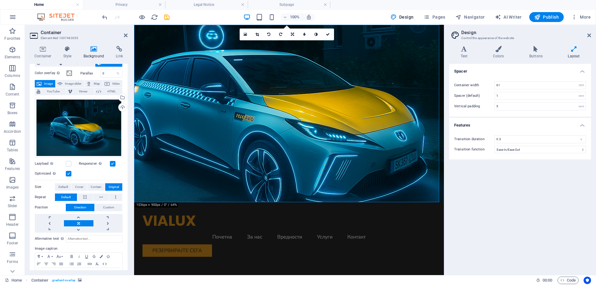
scroll to position [42, 0]
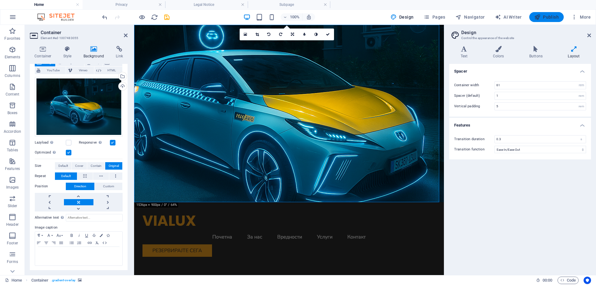
click at [548, 16] on span "Publish" at bounding box center [546, 17] width 25 height 6
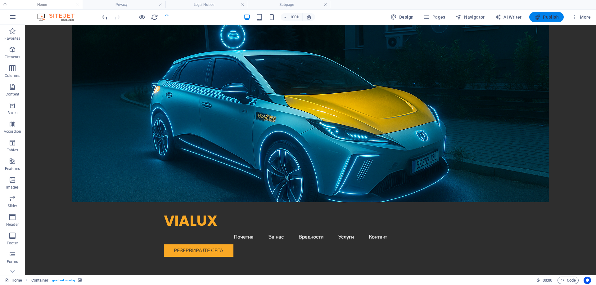
checkbox input "false"
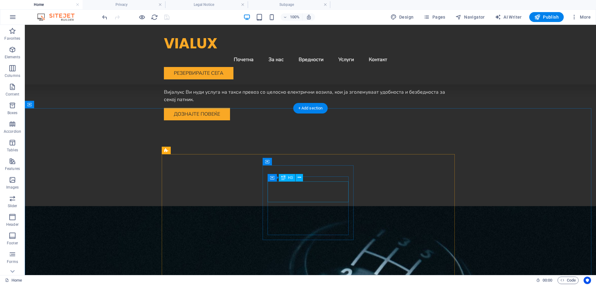
scroll to position [341, 0]
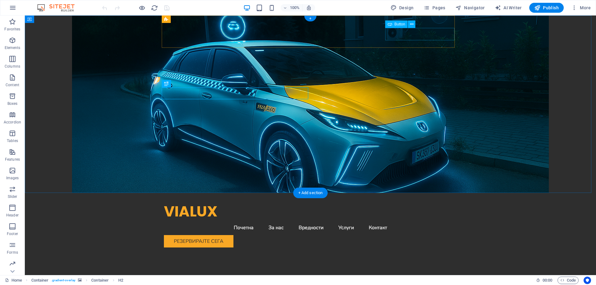
click at [396, 235] on div "Резервирајте Сега" at bounding box center [310, 241] width 293 height 12
click at [425, 235] on div "Резервирајте Сега" at bounding box center [310, 241] width 293 height 12
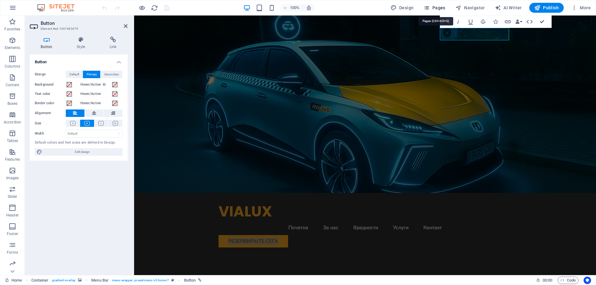
click at [429, 7] on icon "button" at bounding box center [426, 8] width 6 height 6
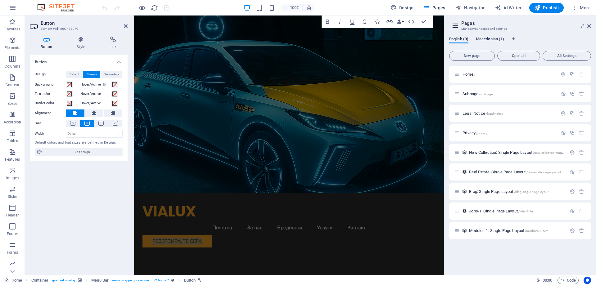
click at [496, 40] on span "Macedonian (1)" at bounding box center [490, 39] width 28 height 9
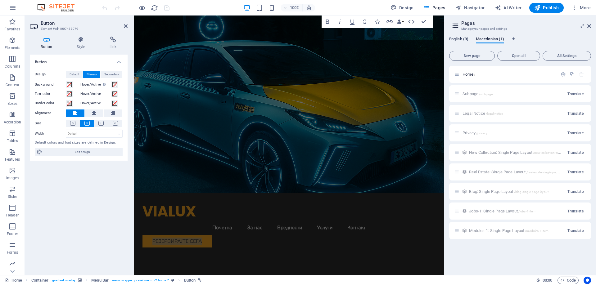
click at [456, 41] on span "English (9)" at bounding box center [458, 39] width 19 height 9
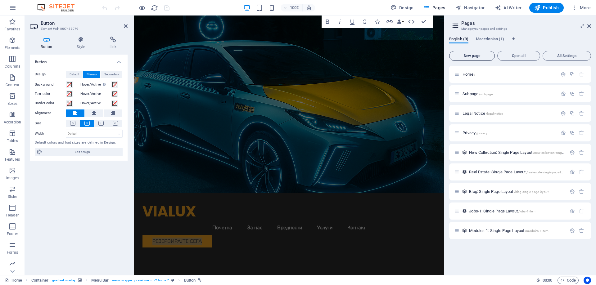
click at [468, 55] on span "New page" at bounding box center [472, 56] width 40 height 4
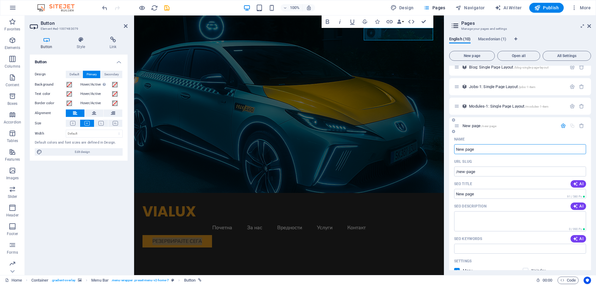
scroll to position [132, 0]
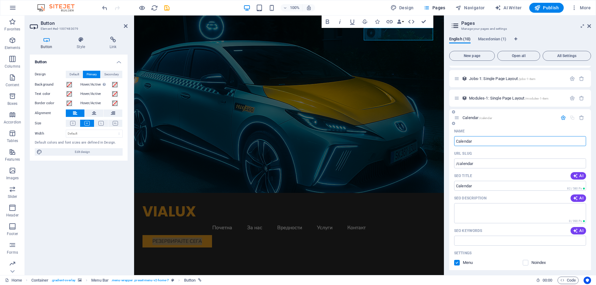
type input "Calendar"
type input "/calendar"
type input "Calendar"
click at [502, 217] on textarea "SEO Description" at bounding box center [520, 213] width 132 height 20
drag, startPoint x: 581, startPoint y: 118, endPoint x: 74, endPoint y: 198, distance: 513.9
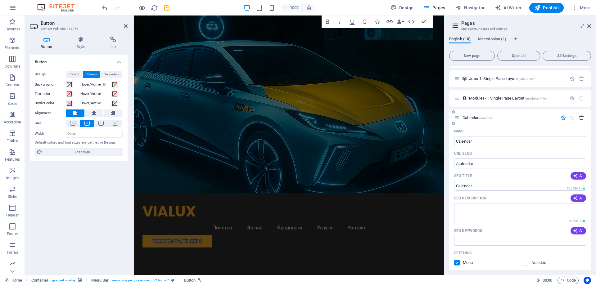
click at [581, 118] on icon "button" at bounding box center [581, 117] width 5 height 5
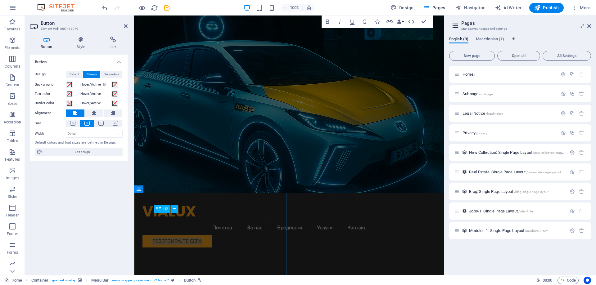
scroll to position [0, 0]
